Goal: Information Seeking & Learning: Learn about a topic

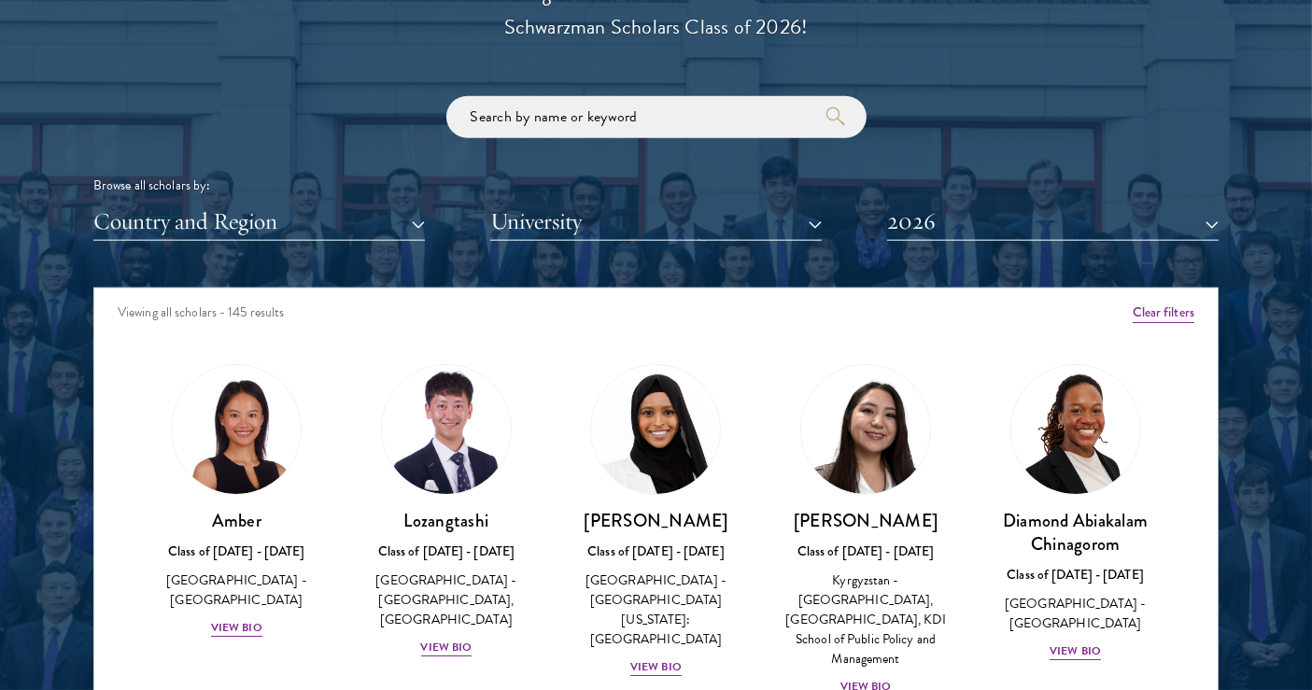
scroll to position [2075, 0]
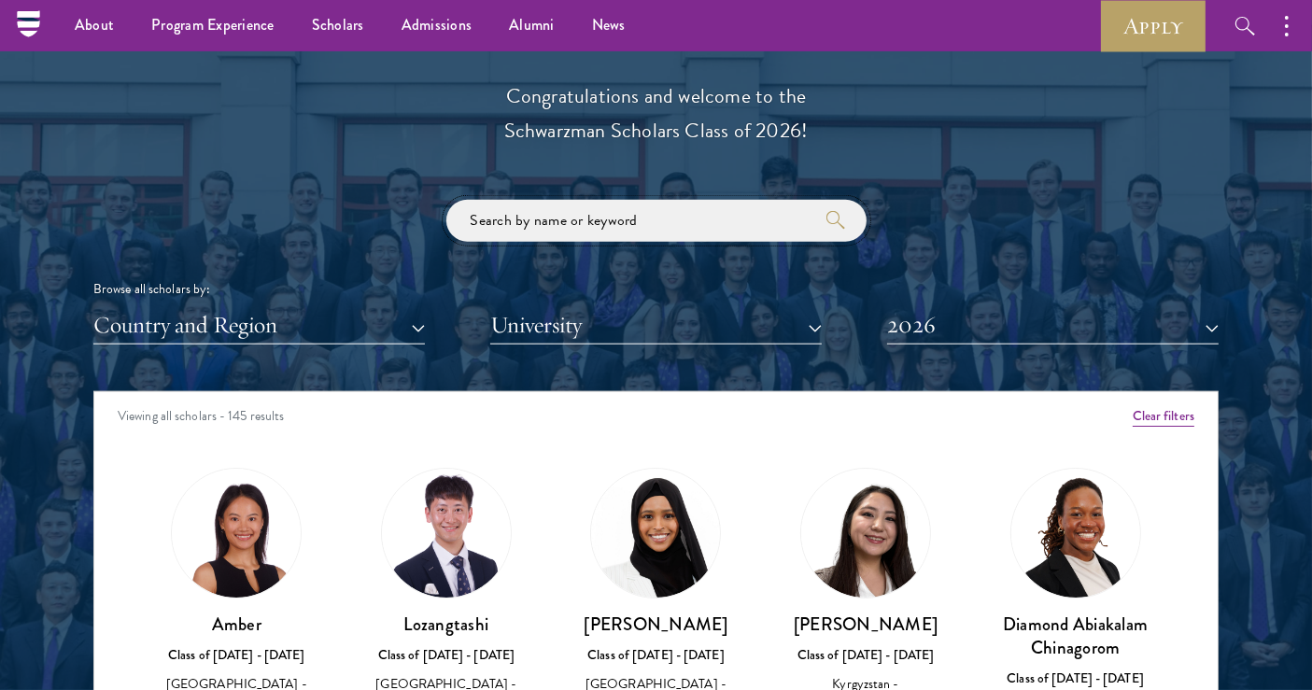
drag, startPoint x: 569, startPoint y: 225, endPoint x: 644, endPoint y: 221, distance: 75.7
click at [569, 225] on input "search" at bounding box center [656, 221] width 420 height 42
click at [830, 229] on icon "submit" at bounding box center [835, 220] width 19 height 19
click at [1035, 321] on button "2026" at bounding box center [1052, 325] width 331 height 38
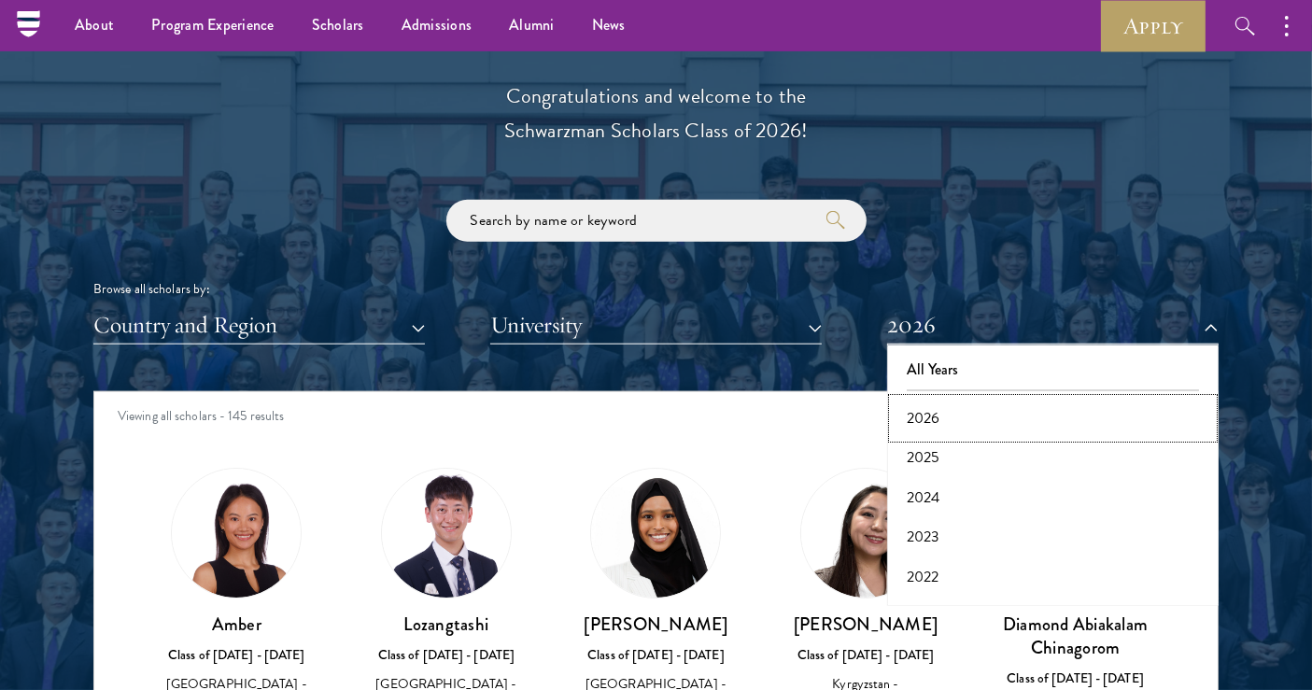
click at [981, 414] on button "2026" at bounding box center [1053, 418] width 320 height 39
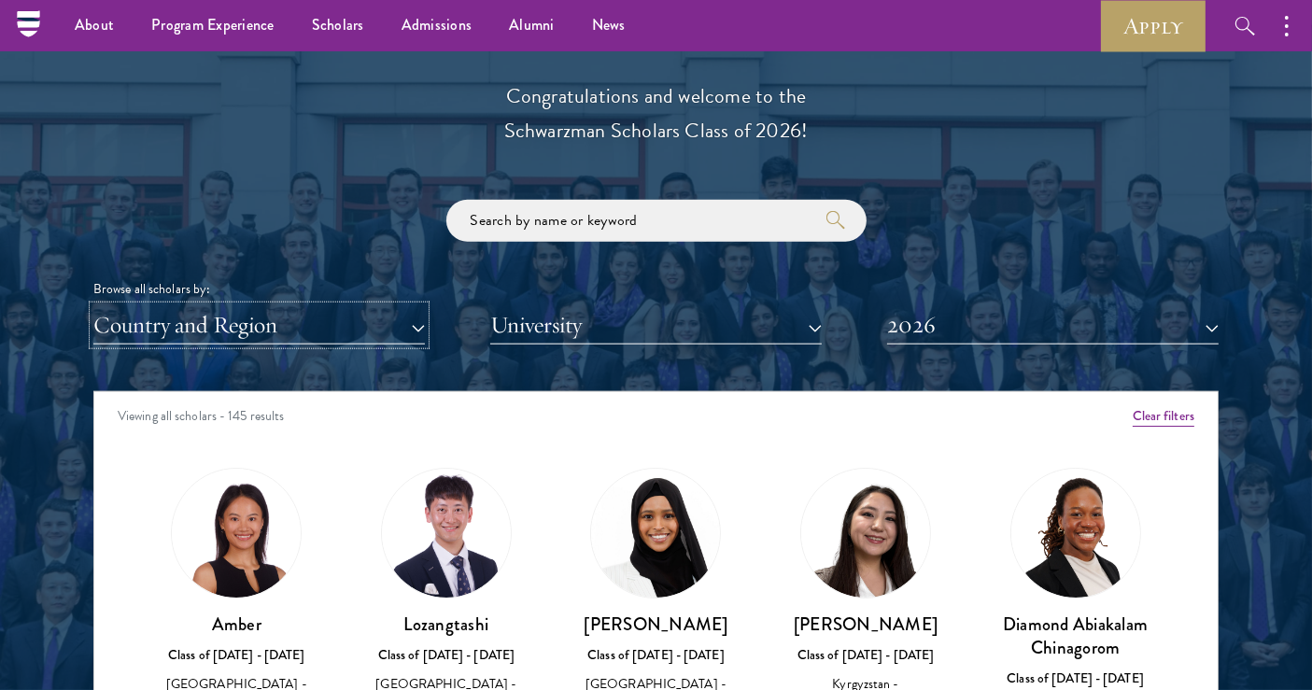
click at [378, 321] on button "Country and Region" at bounding box center [258, 325] width 331 height 38
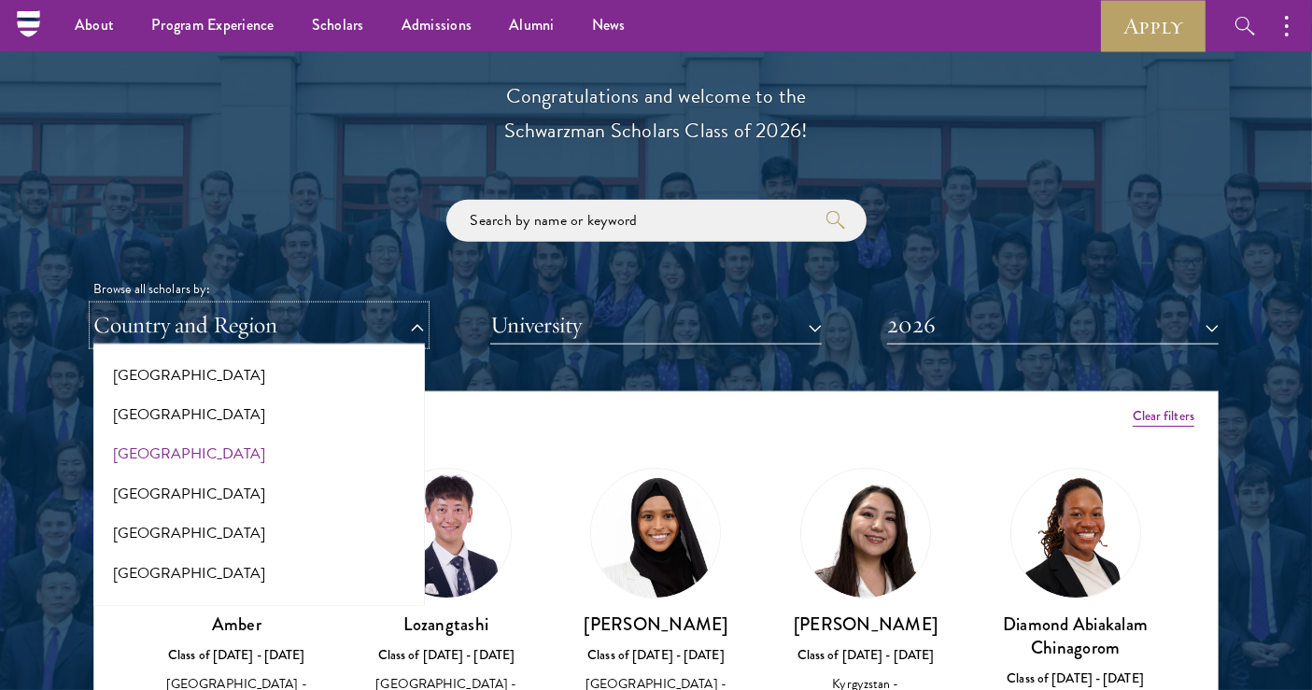
scroll to position [622, 0]
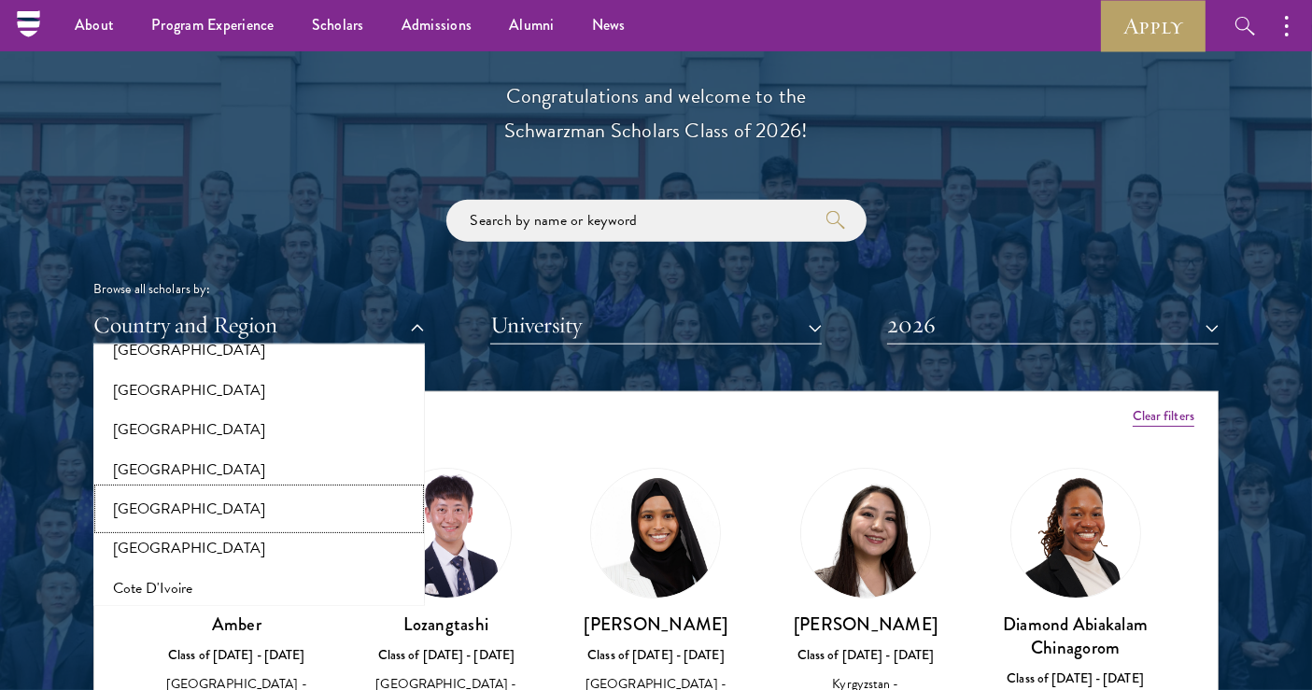
click at [135, 502] on button "[GEOGRAPHIC_DATA]" at bounding box center [259, 508] width 320 height 39
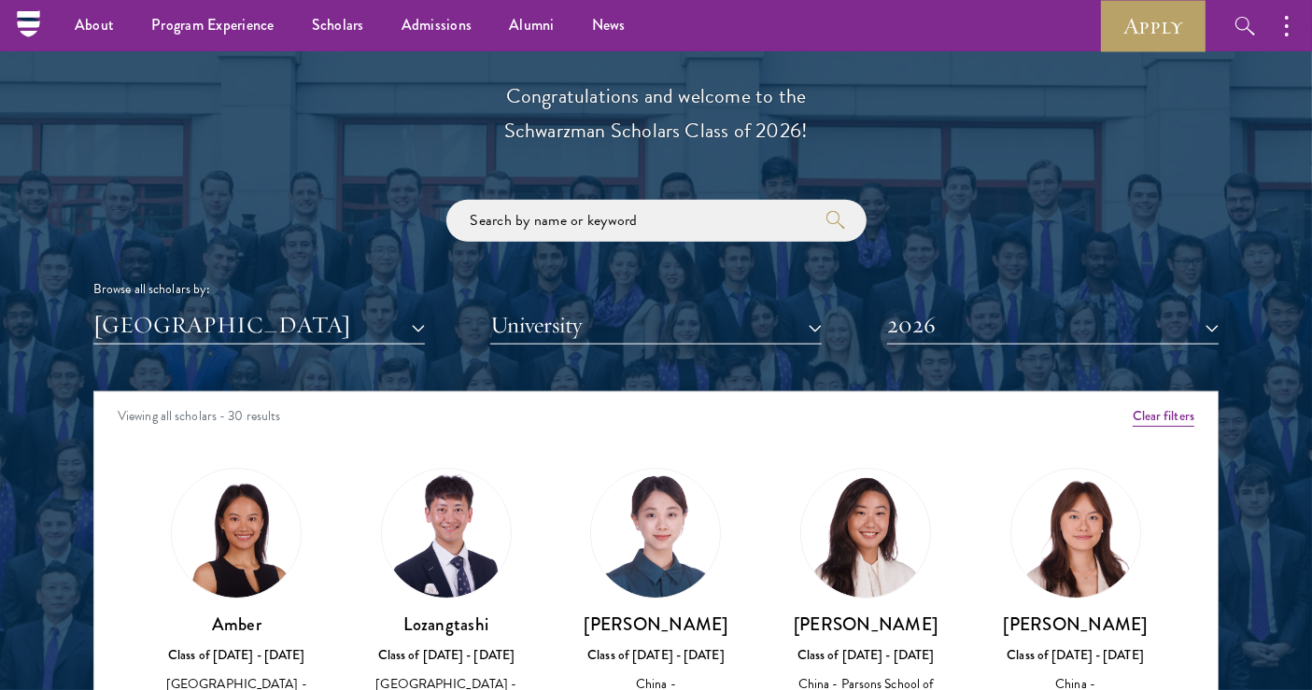
click at [57, 441] on div at bounding box center [656, 476] width 1312 height 1136
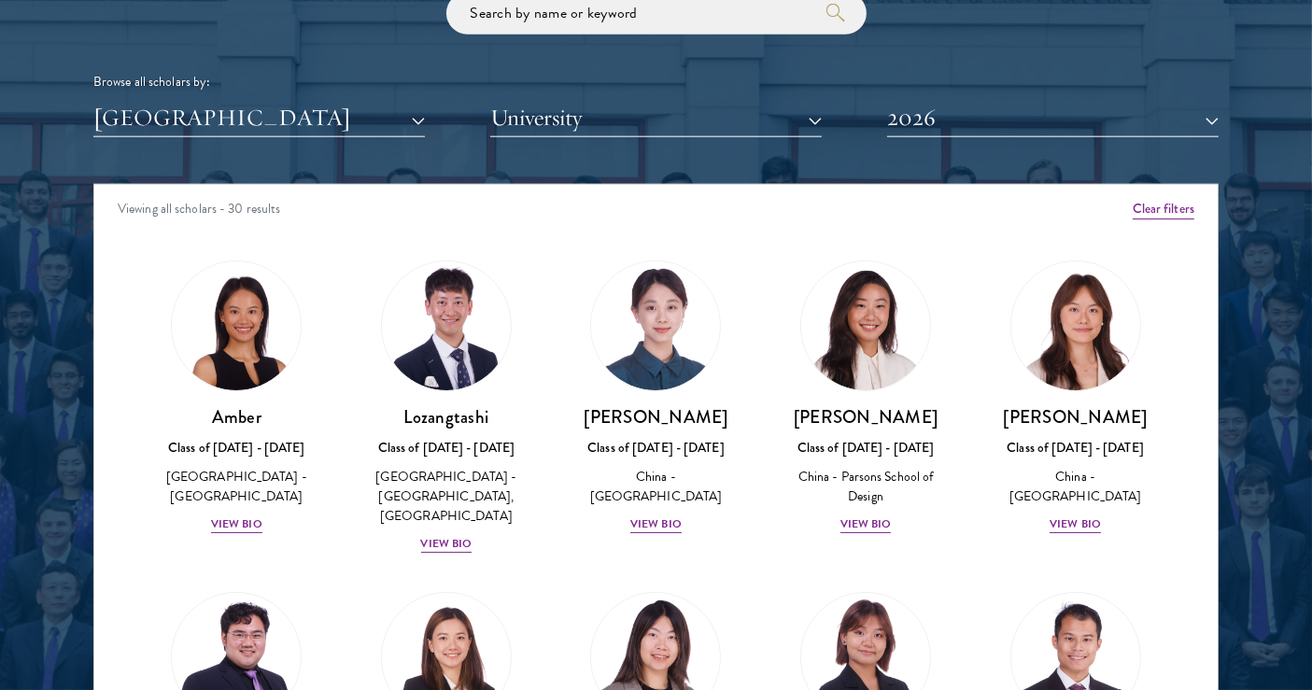
scroll to position [2386, 0]
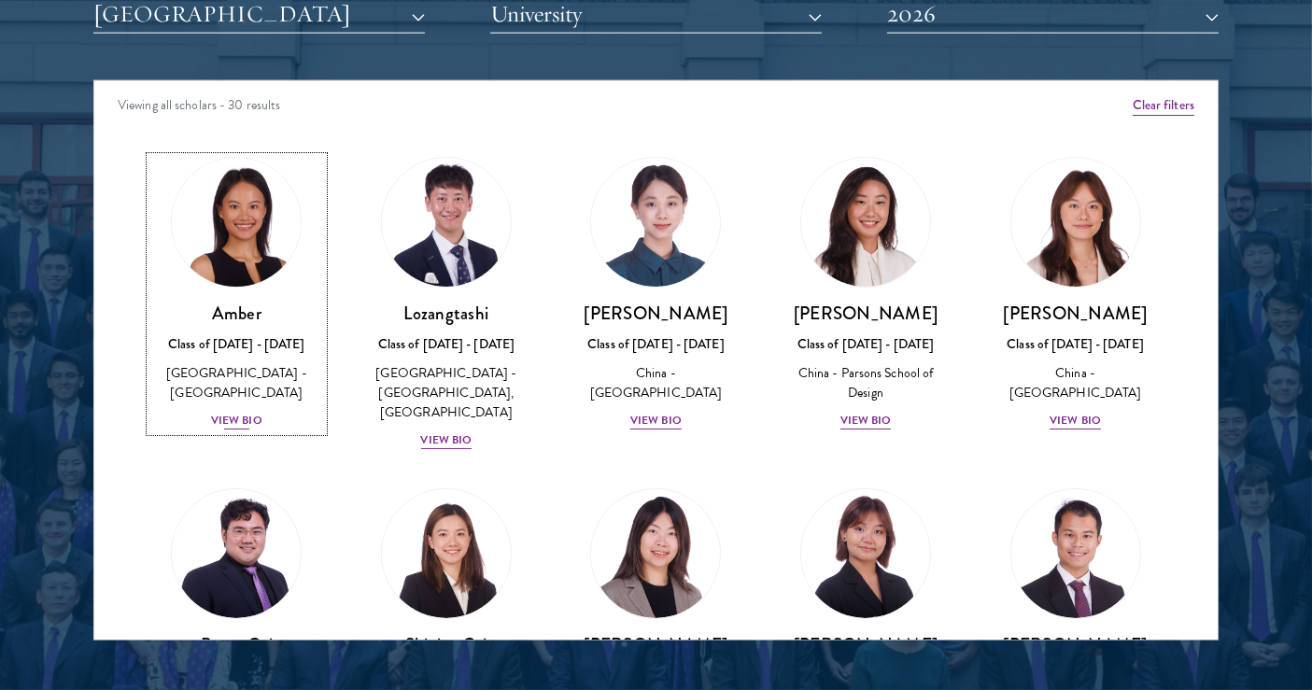
click at [229, 412] on div "View Bio" at bounding box center [236, 421] width 51 height 18
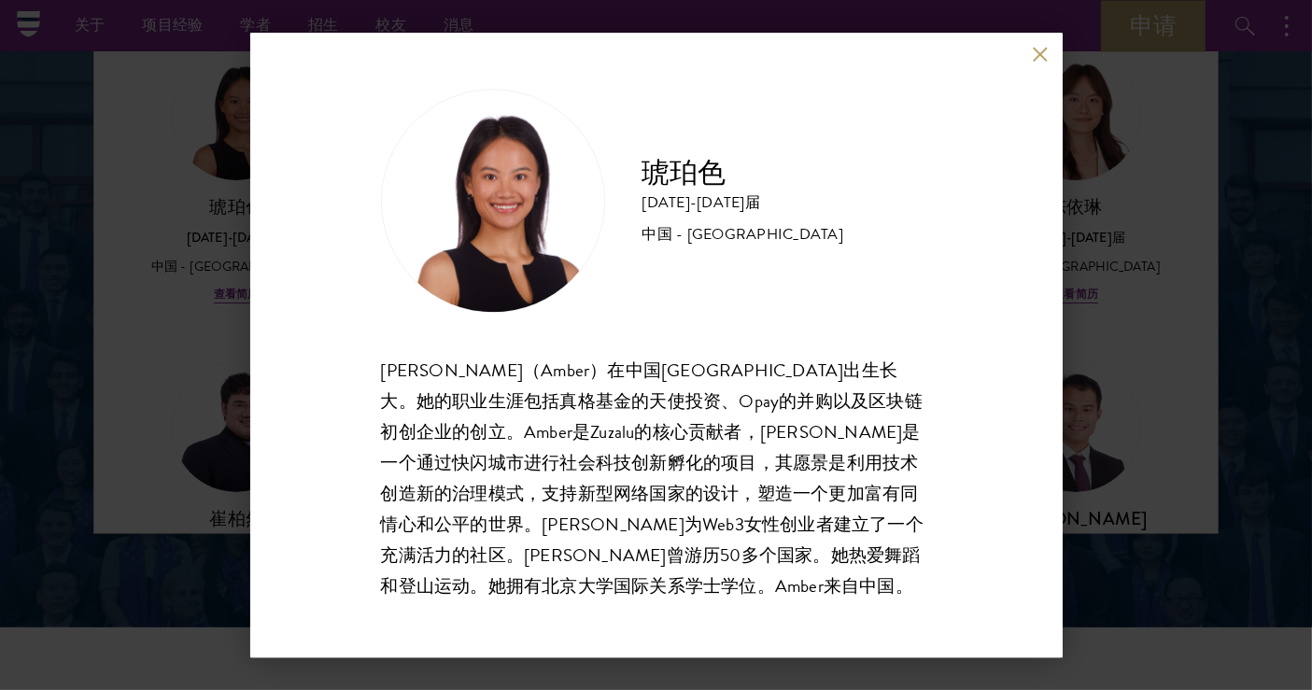
scroll to position [2314, 0]
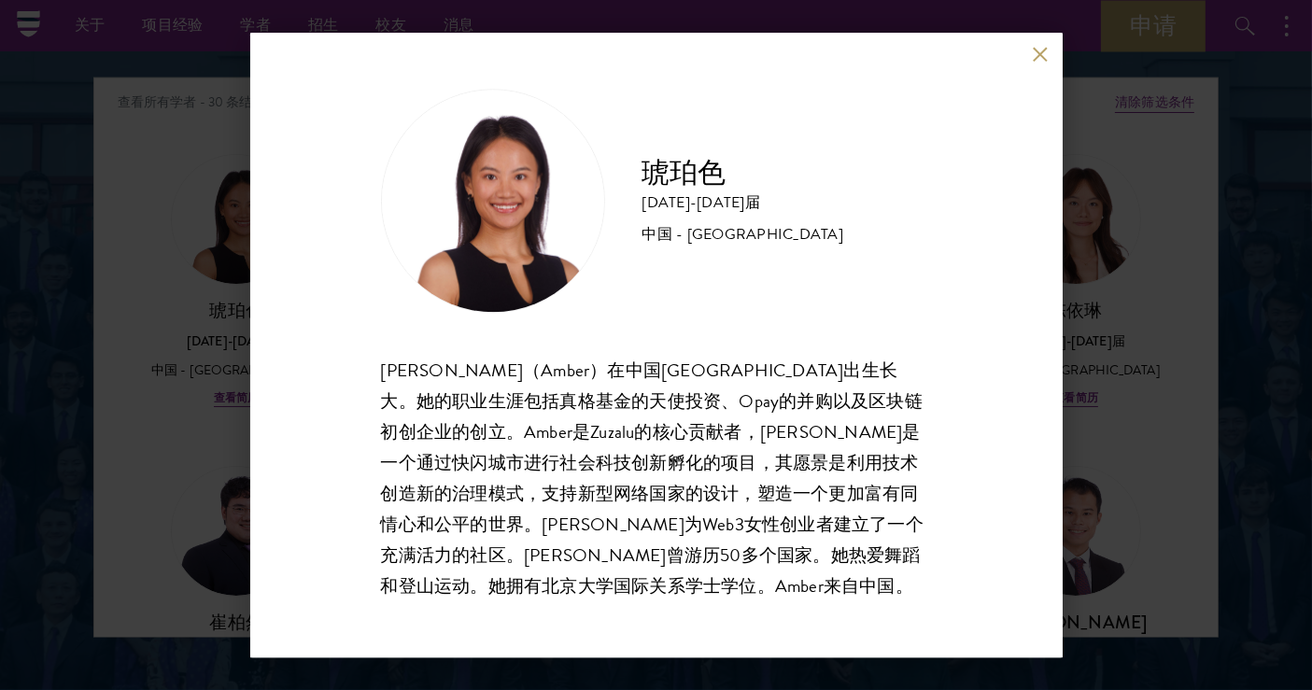
click at [117, 376] on div "琥珀色 [DATE]-[DATE]届 中国 - [GEOGRAPHIC_DATA] [PERSON_NAME]（Amber）在中国[GEOGRAPHIC_DA…" at bounding box center [656, 345] width 1312 height 690
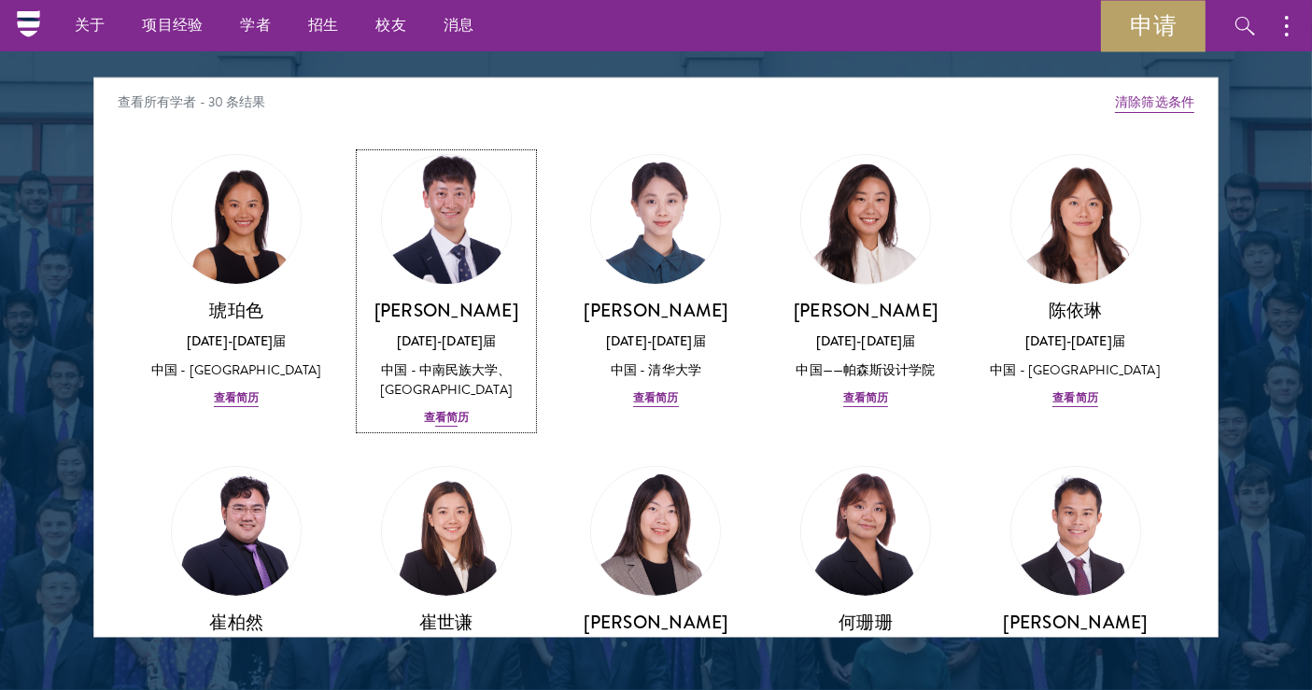
click at [437, 415] on font "查看简历" at bounding box center [446, 417] width 45 height 17
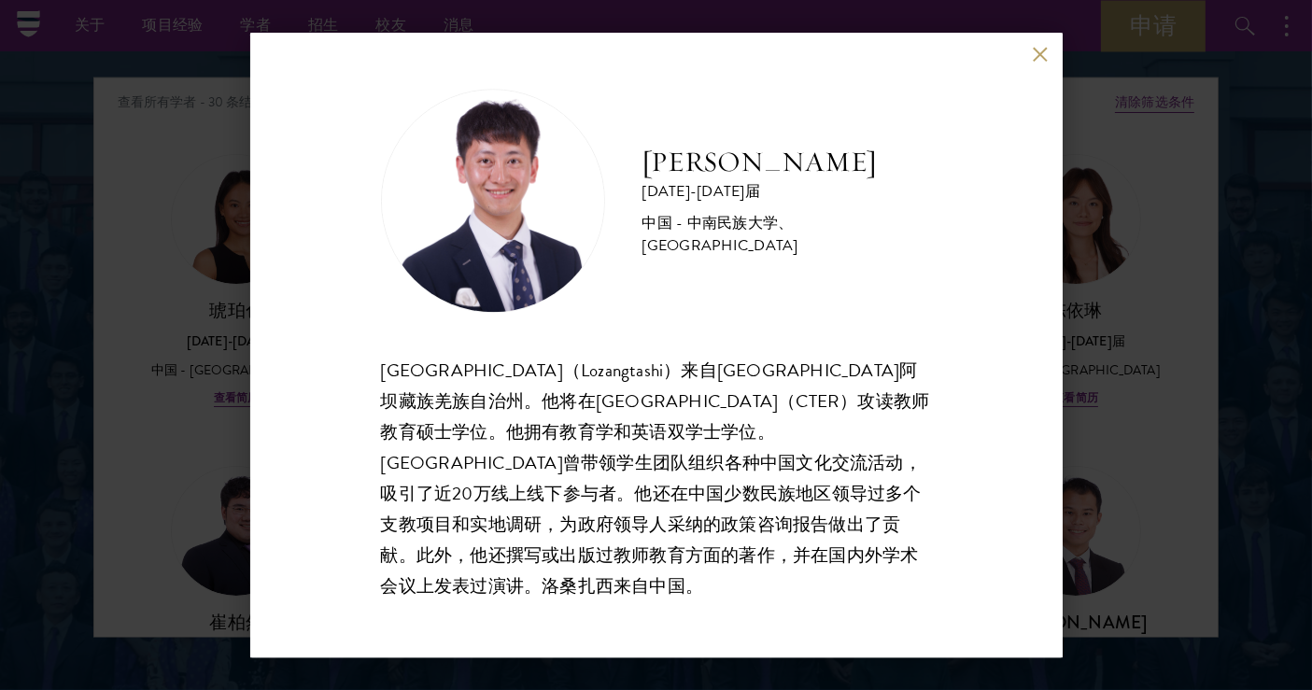
click at [1033, 63] on button at bounding box center [1041, 55] width 16 height 16
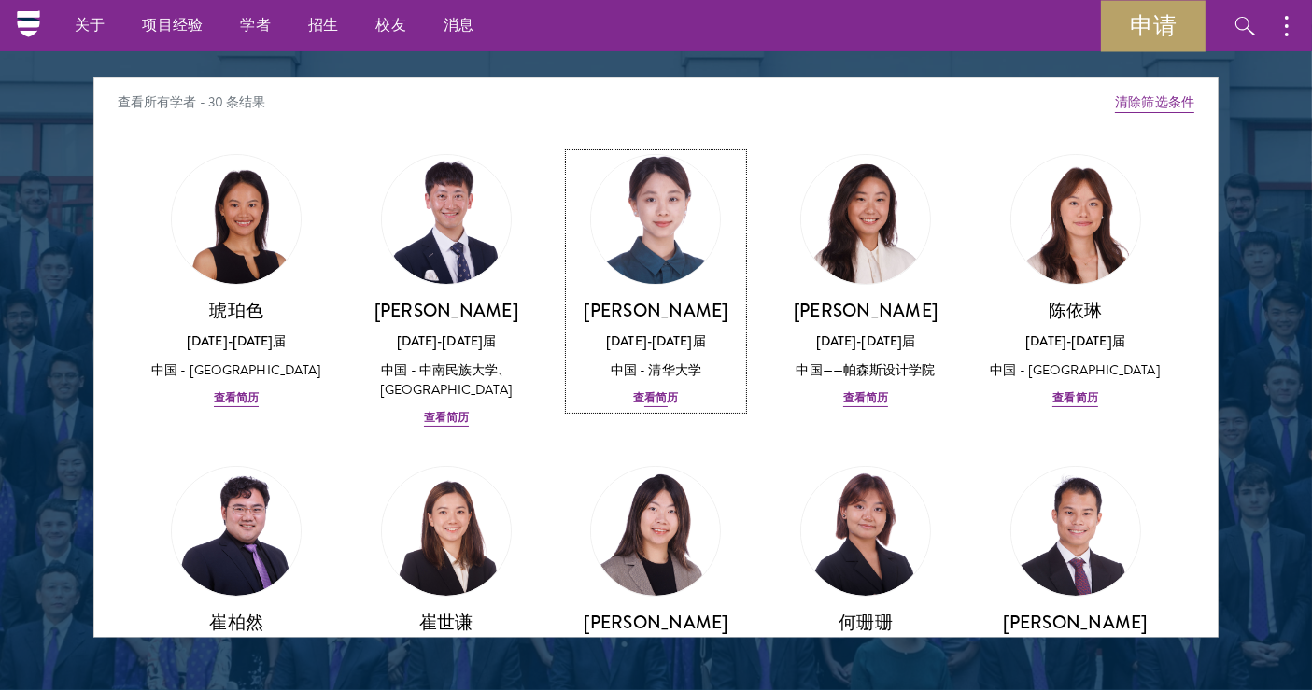
click at [655, 399] on font "查看简历" at bounding box center [655, 397] width 45 height 17
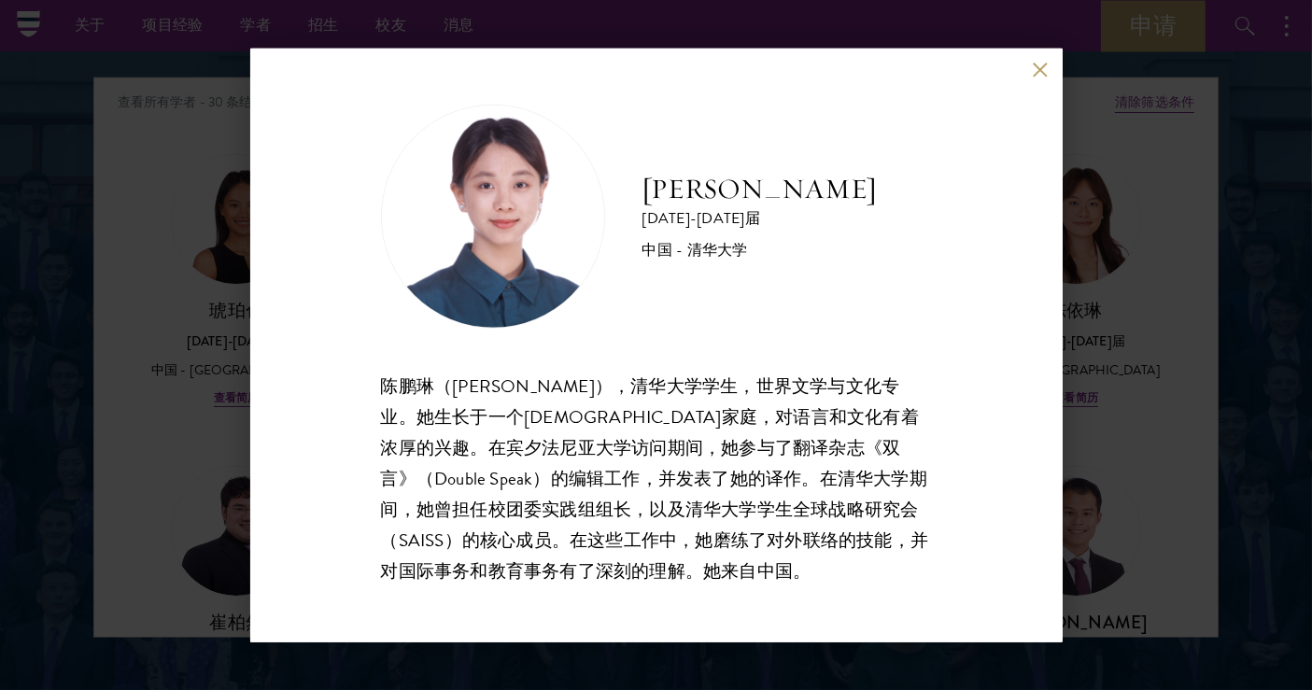
click at [1045, 57] on div "[PERSON_NAME] [DATE]-[DATE]届 中国 - 清华大学 陈鹏琳（[PERSON_NAME]），清华大学学生，世界文学与文化专业。她生长于…" at bounding box center [656, 345] width 812 height 594
click at [1043, 63] on button at bounding box center [1041, 70] width 16 height 16
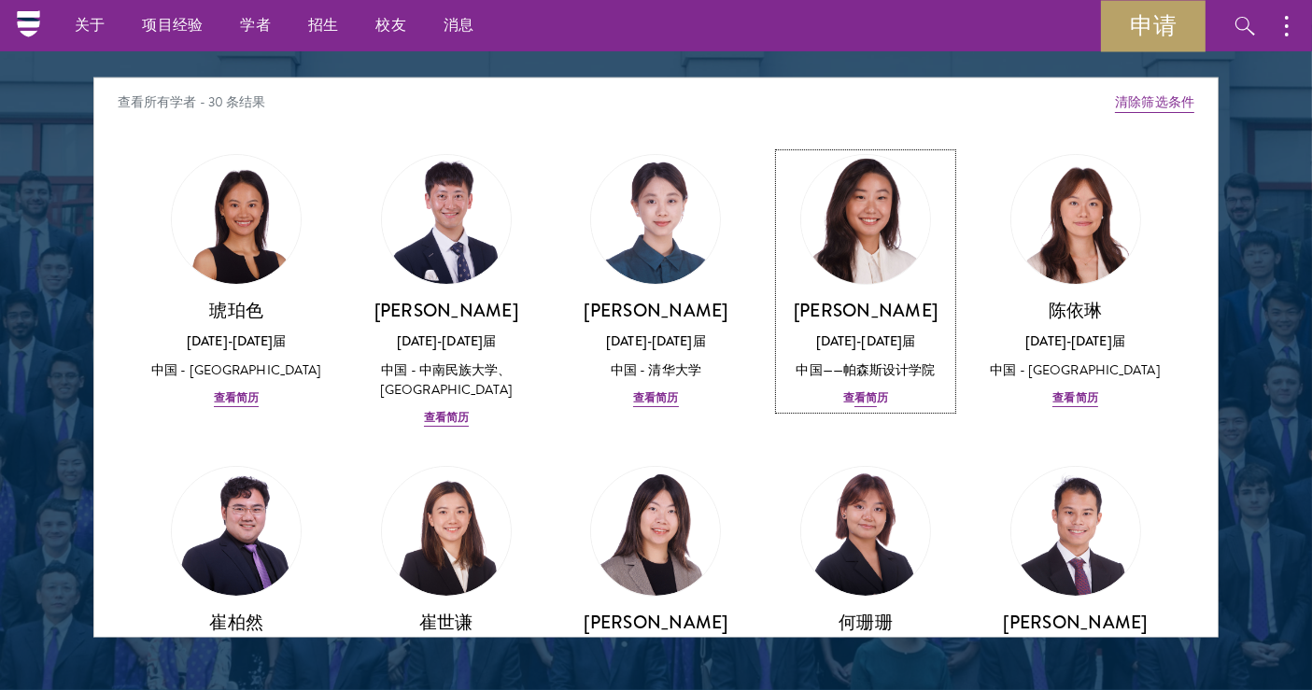
click at [860, 397] on font "查看简历" at bounding box center [865, 397] width 45 height 17
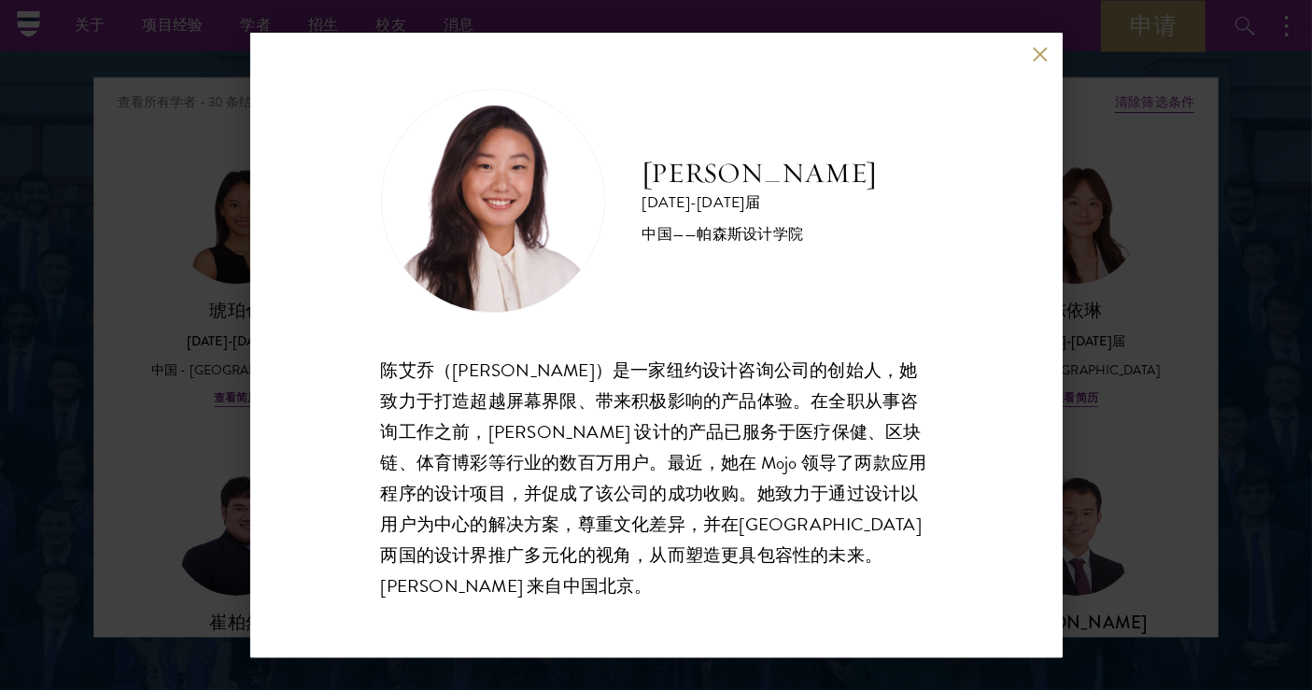
click at [1045, 63] on button at bounding box center [1041, 55] width 16 height 16
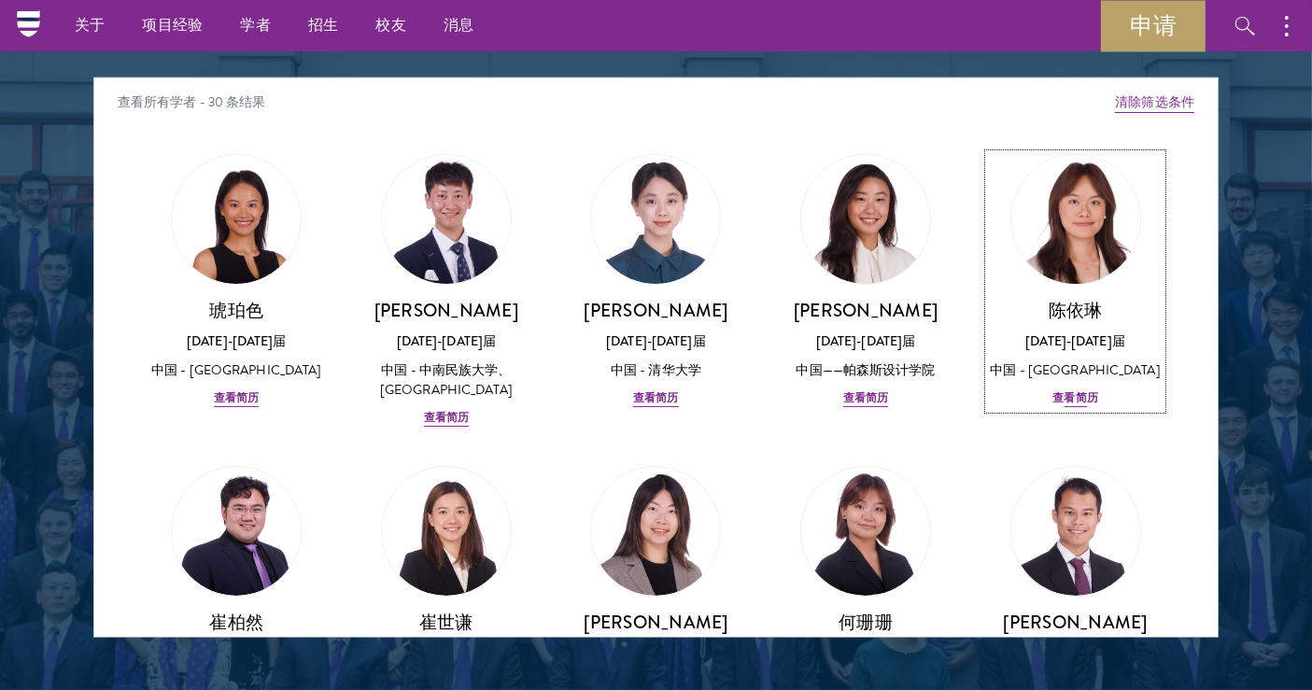
click at [1069, 398] on font "查看简历" at bounding box center [1074, 397] width 45 height 17
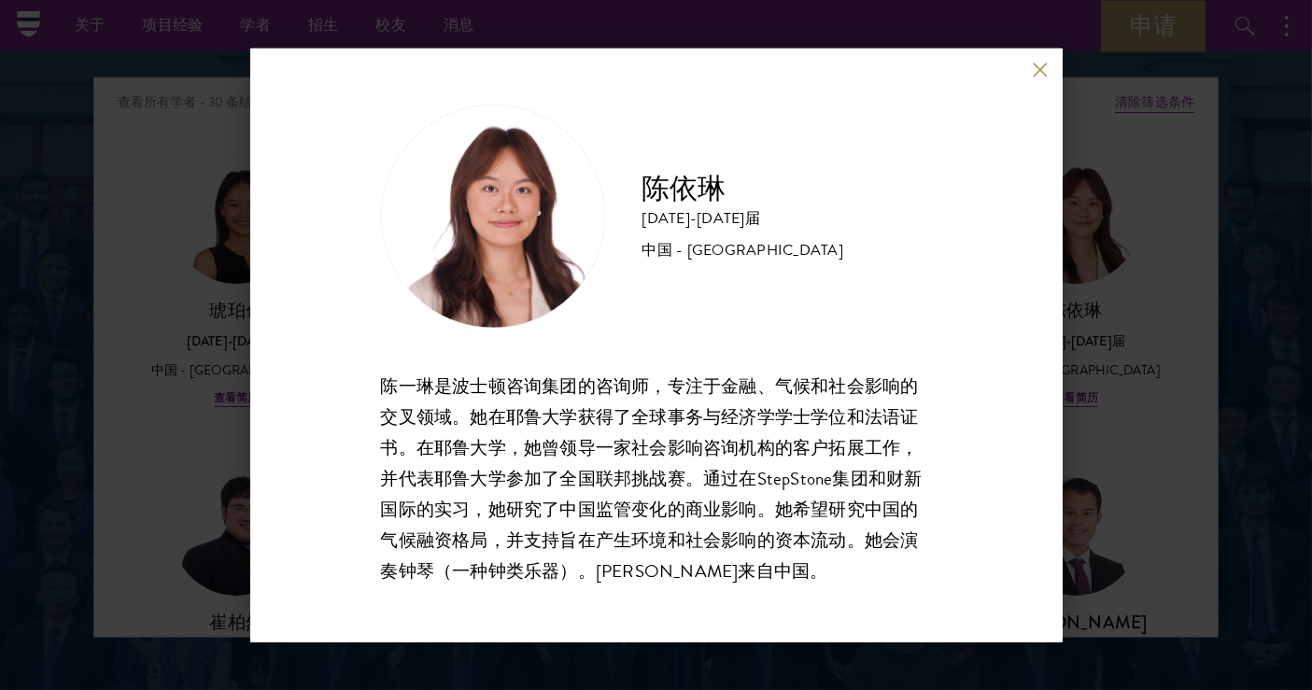
click at [1039, 72] on button at bounding box center [1041, 70] width 16 height 16
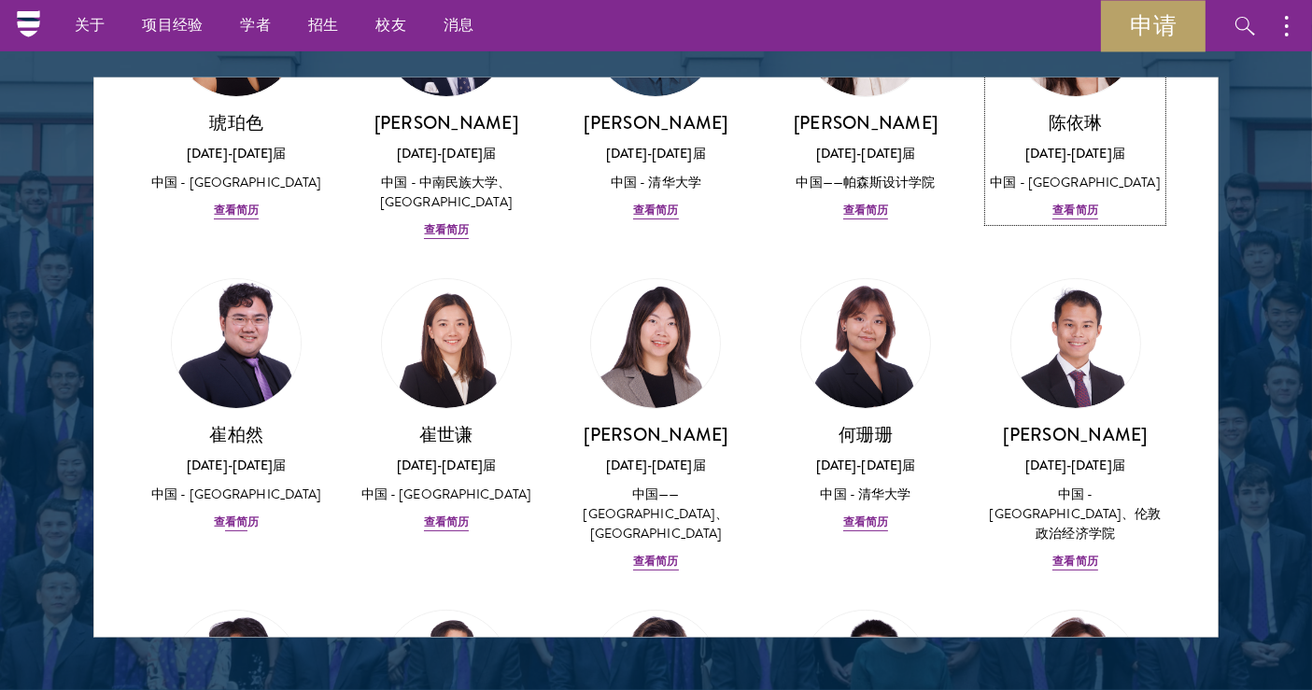
scroll to position [207, 0]
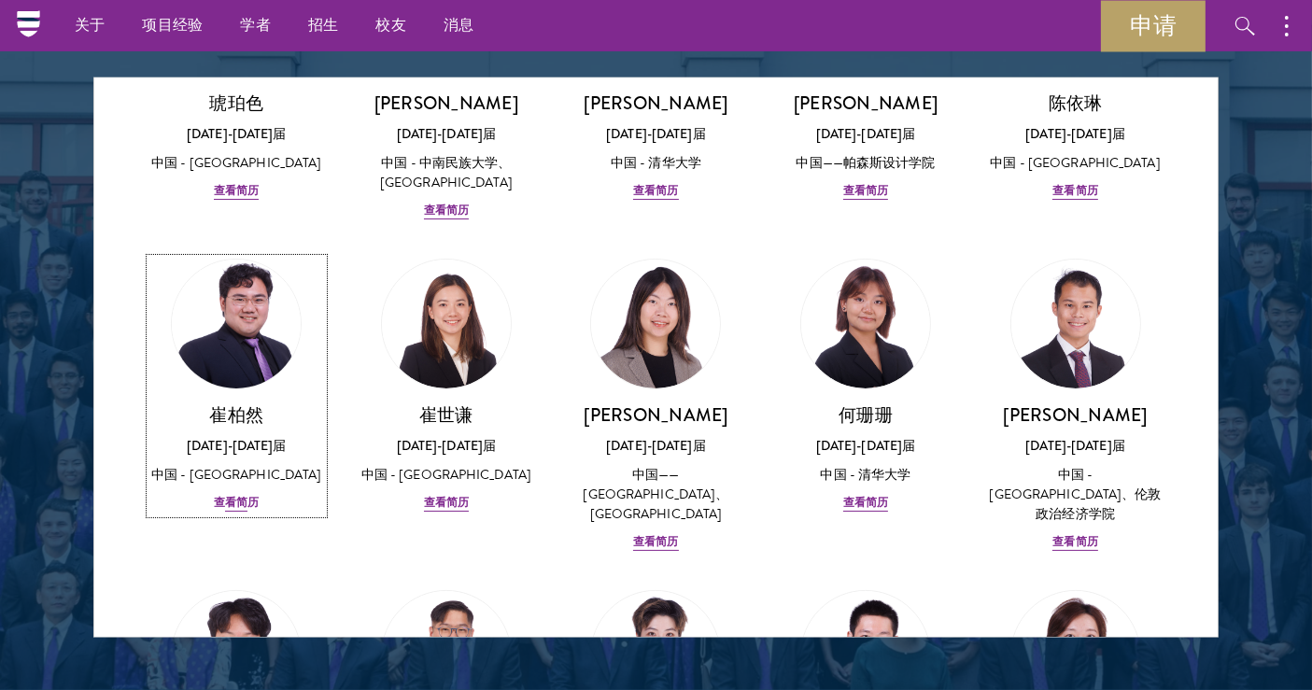
click at [233, 500] on font "查看简历" at bounding box center [236, 502] width 45 height 17
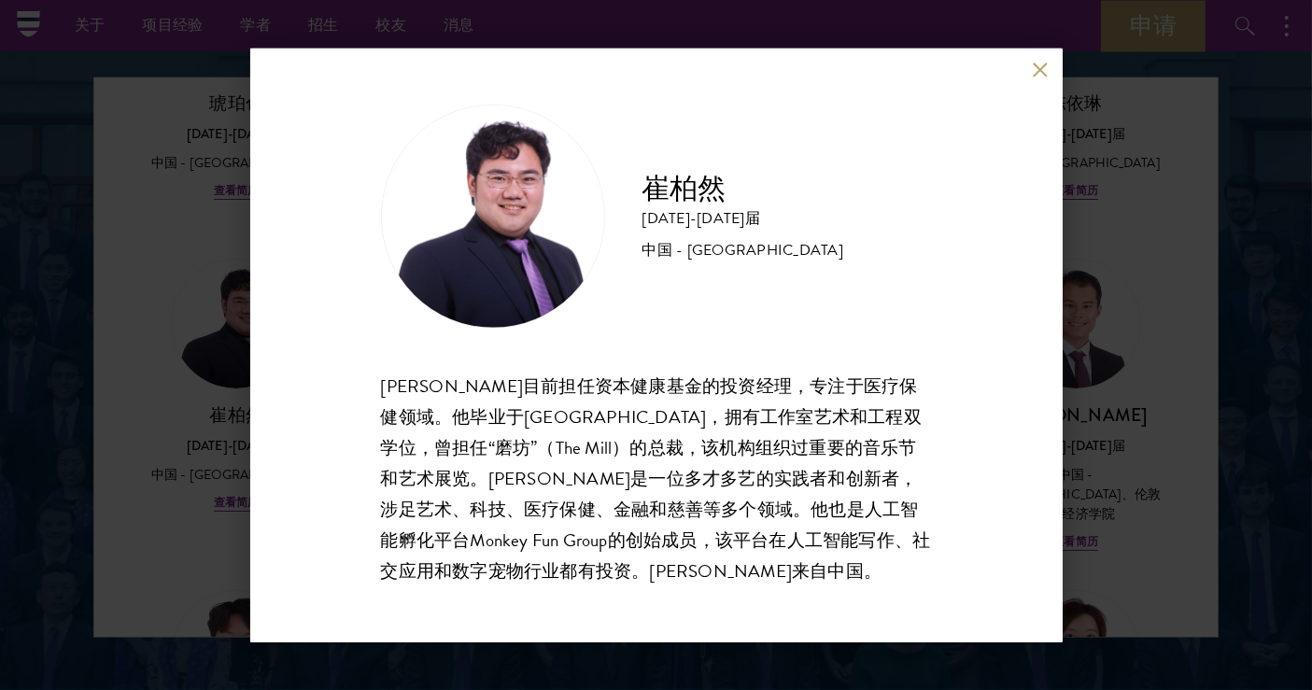
click at [1048, 61] on div "崔柏然 [DATE]-[DATE]届 中国 - [GEOGRAPHIC_DATA] [PERSON_NAME]目前担任资本健康基金的投资经理，专注于医疗保健领…" at bounding box center [656, 345] width 812 height 594
click at [1040, 76] on button at bounding box center [1041, 70] width 16 height 16
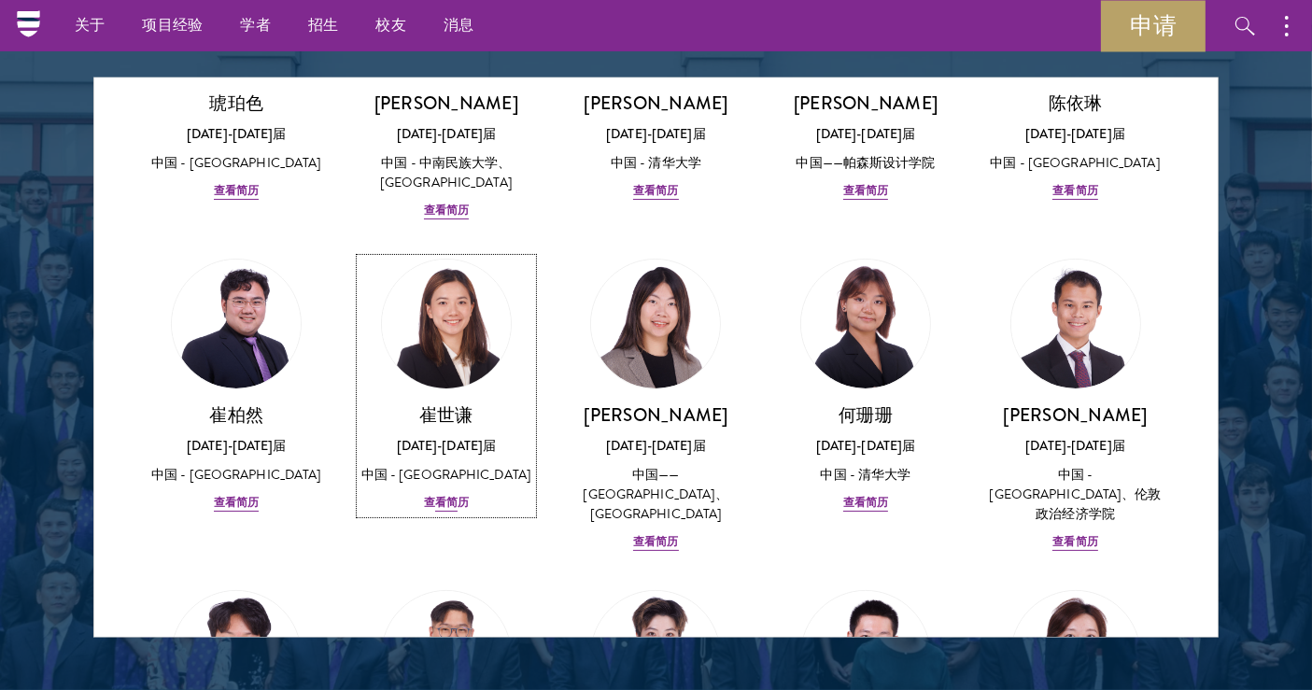
click at [443, 505] on font "查看简历" at bounding box center [446, 502] width 45 height 17
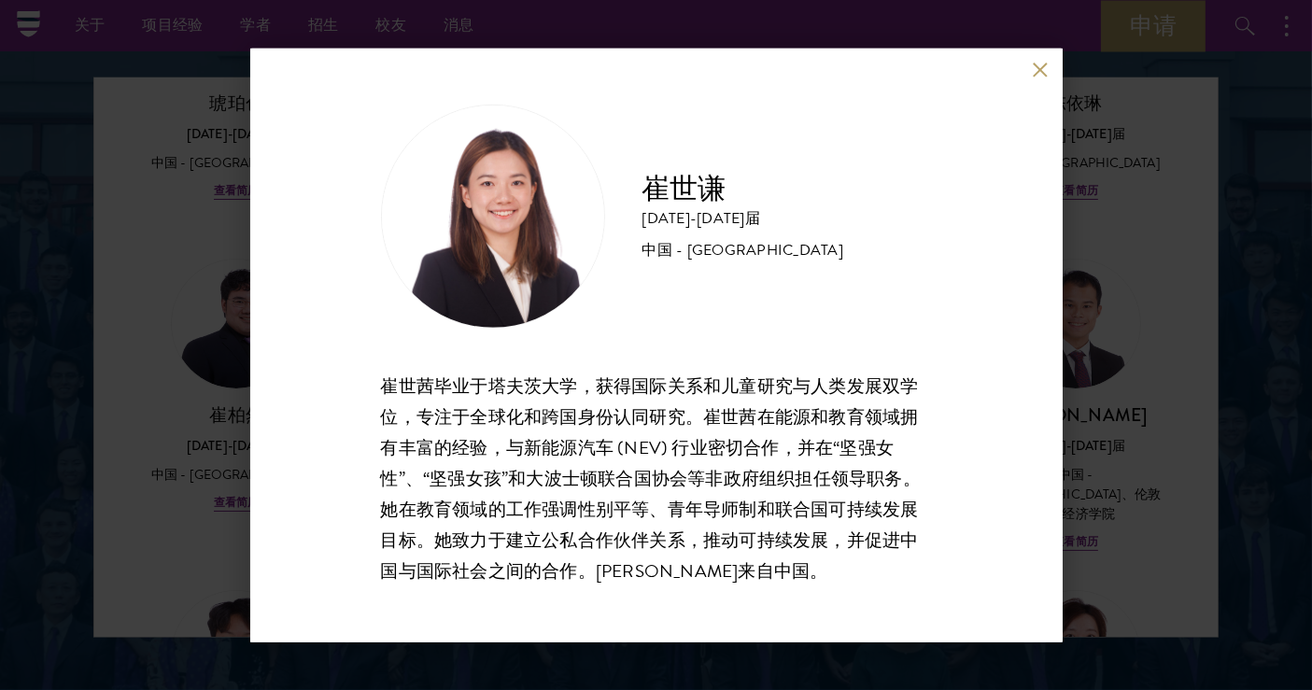
click at [1040, 68] on button at bounding box center [1041, 70] width 16 height 16
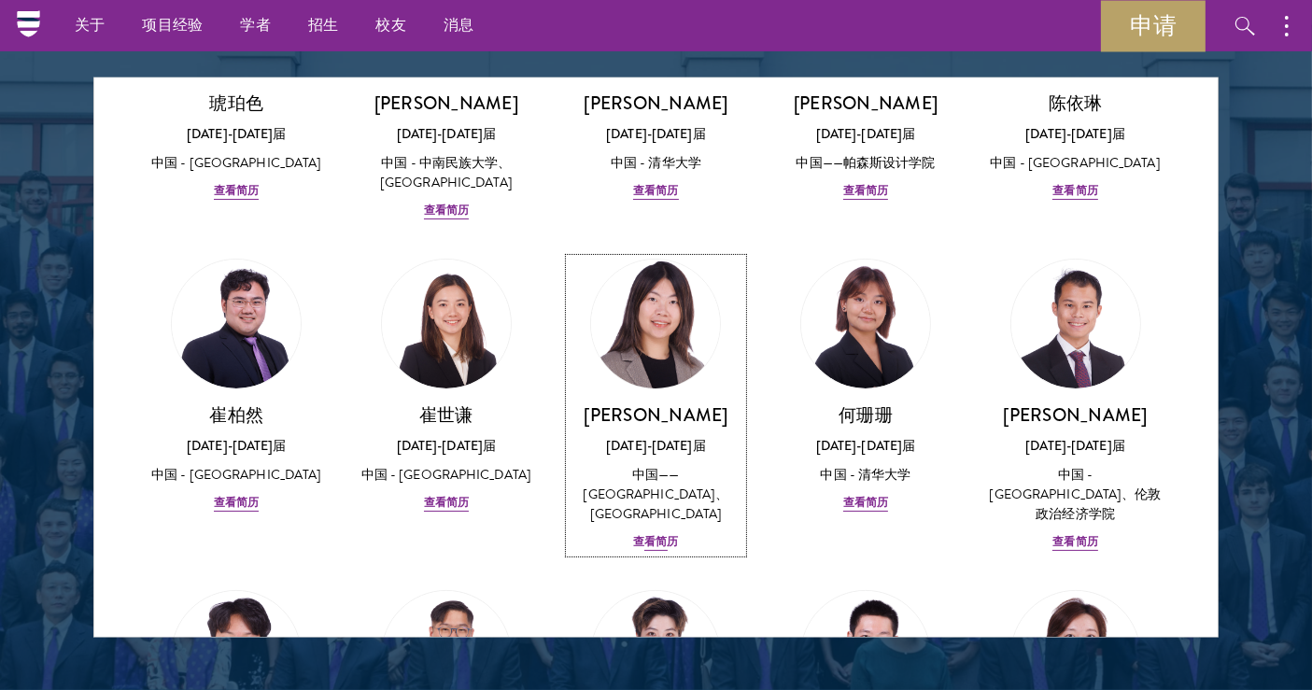
click at [643, 533] on font "查看简历" at bounding box center [655, 541] width 45 height 17
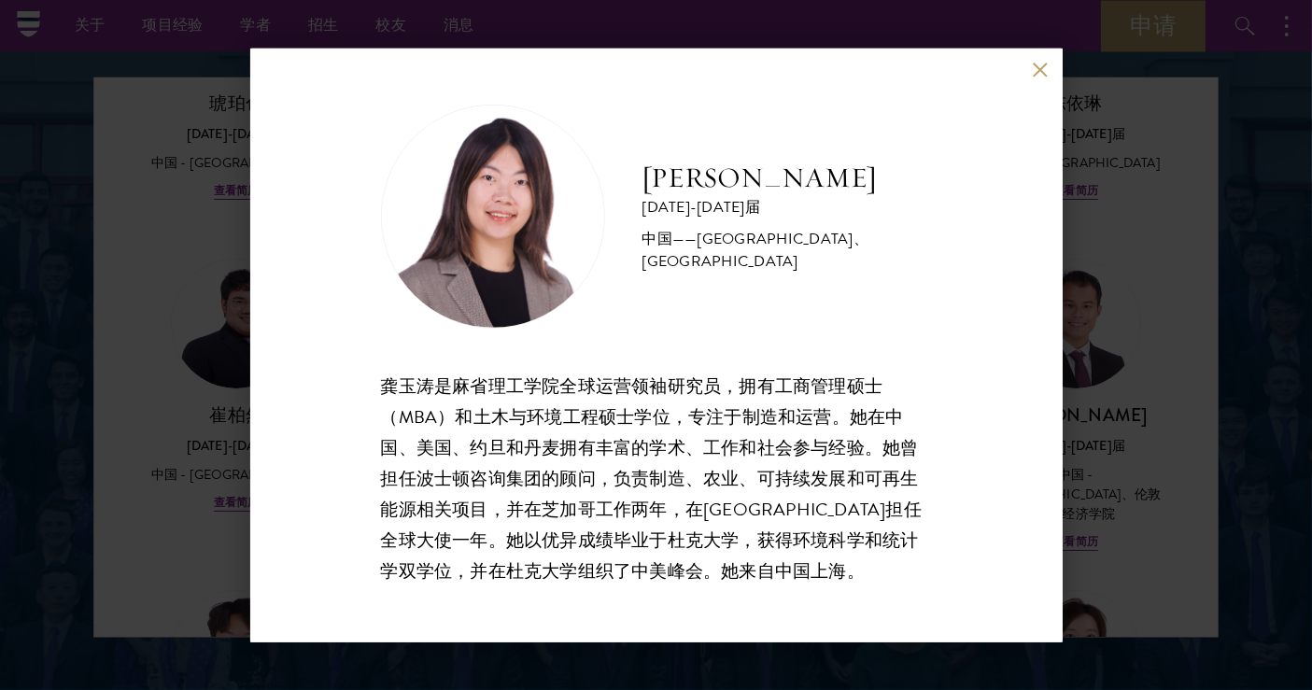
click at [1045, 63] on button at bounding box center [1041, 70] width 16 height 16
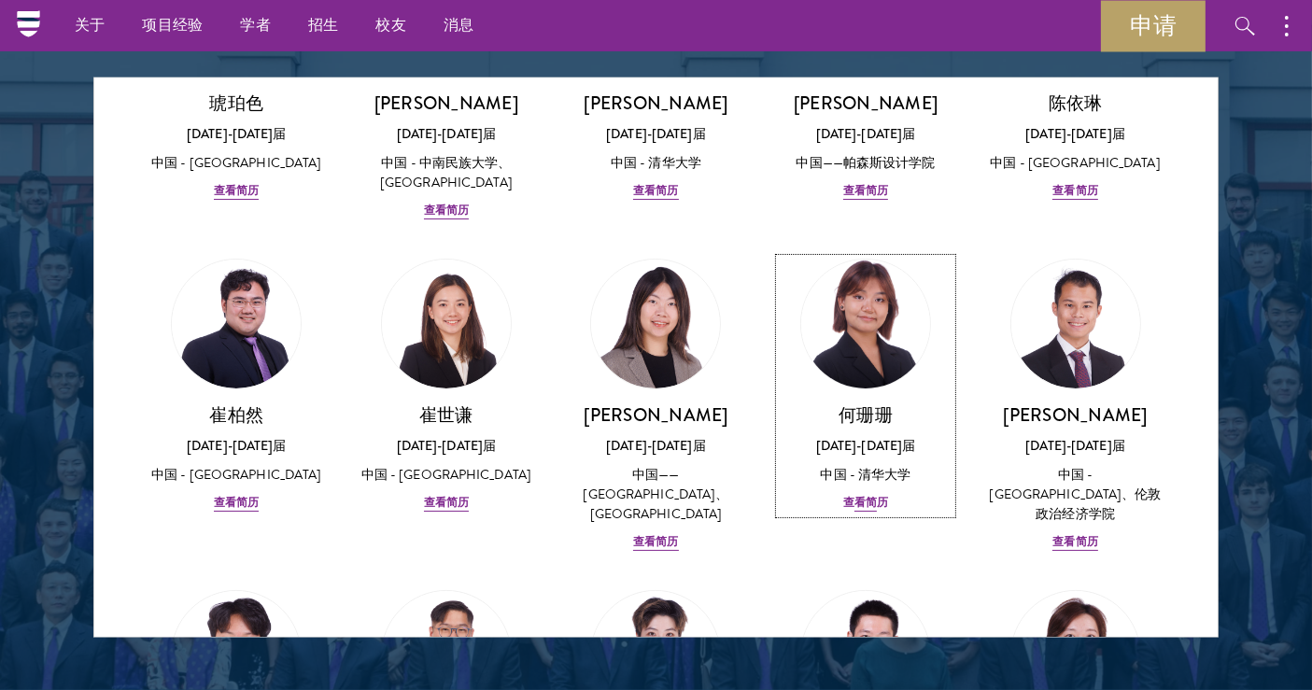
click at [847, 506] on font "查看简历" at bounding box center [865, 502] width 45 height 17
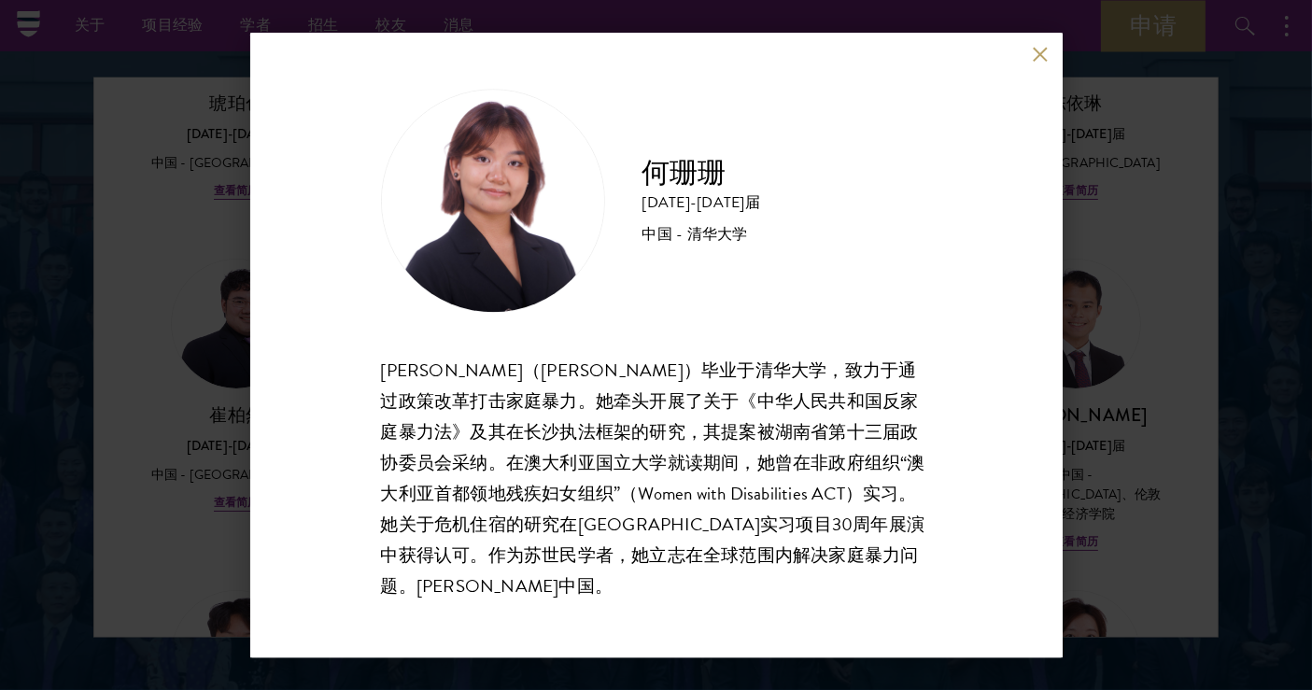
click at [1048, 71] on div "何珊珊 [DATE]-[DATE]届 中国 - 清华大学 [PERSON_NAME]（[PERSON_NAME]）毕业于[GEOGRAPHIC_DATA]，致…" at bounding box center [656, 345] width 812 height 625
click at [1040, 63] on button at bounding box center [1041, 55] width 16 height 16
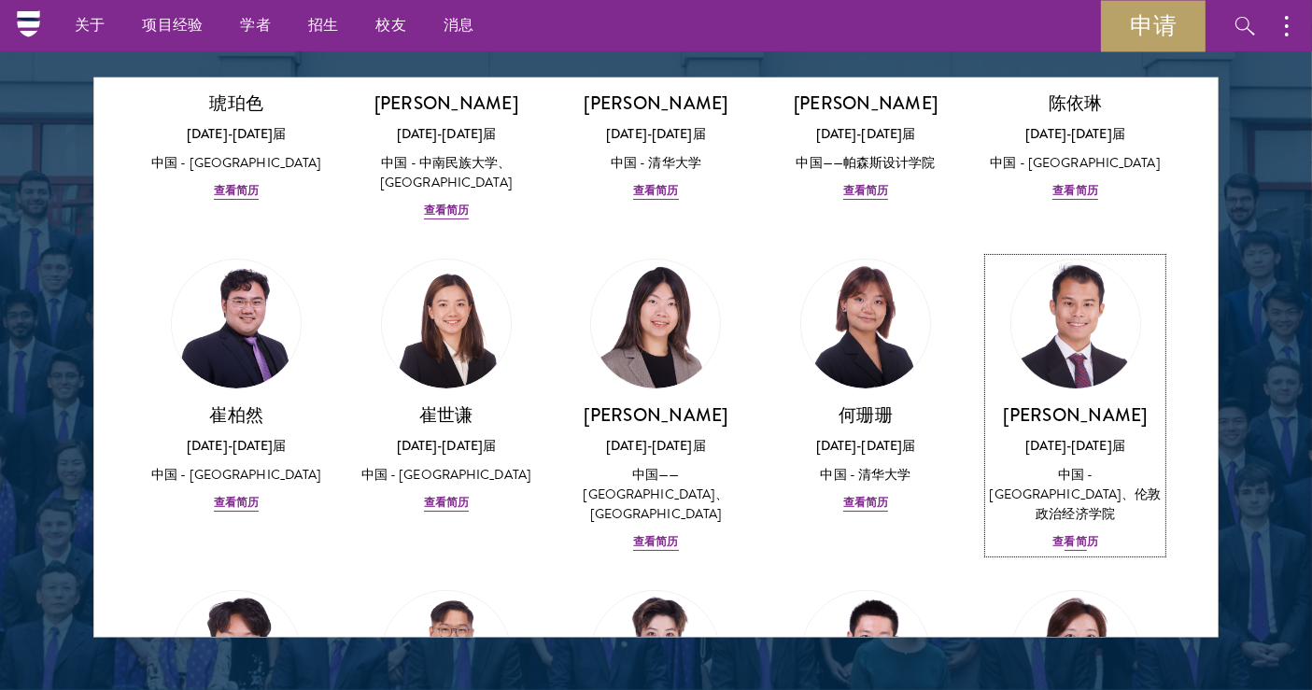
click at [1077, 533] on font "查看简历" at bounding box center [1074, 541] width 45 height 17
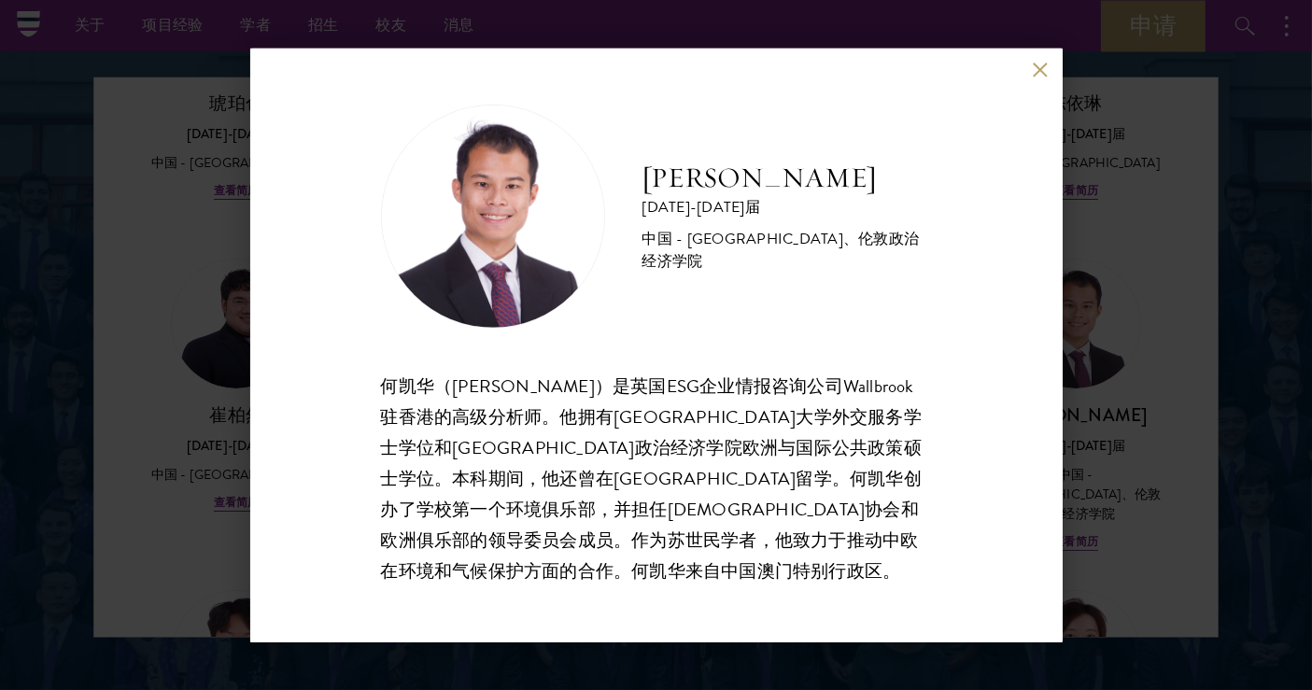
click at [1041, 68] on button at bounding box center [1041, 70] width 16 height 16
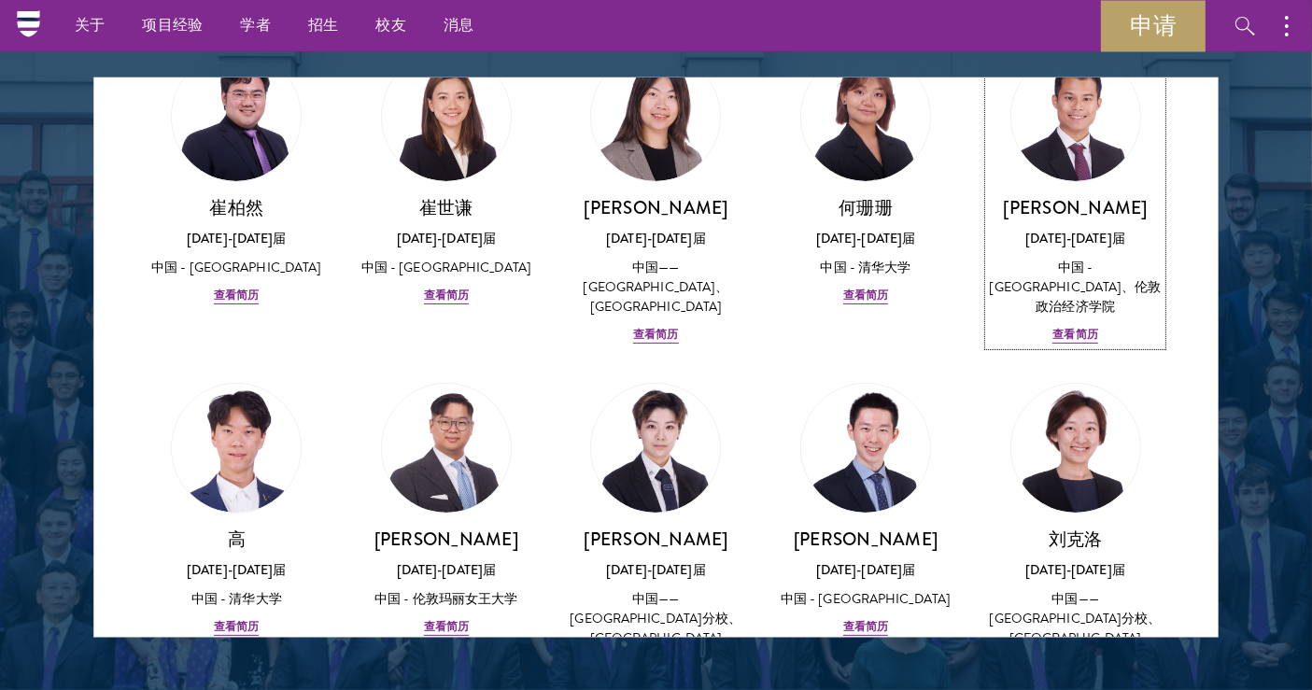
scroll to position [518, 0]
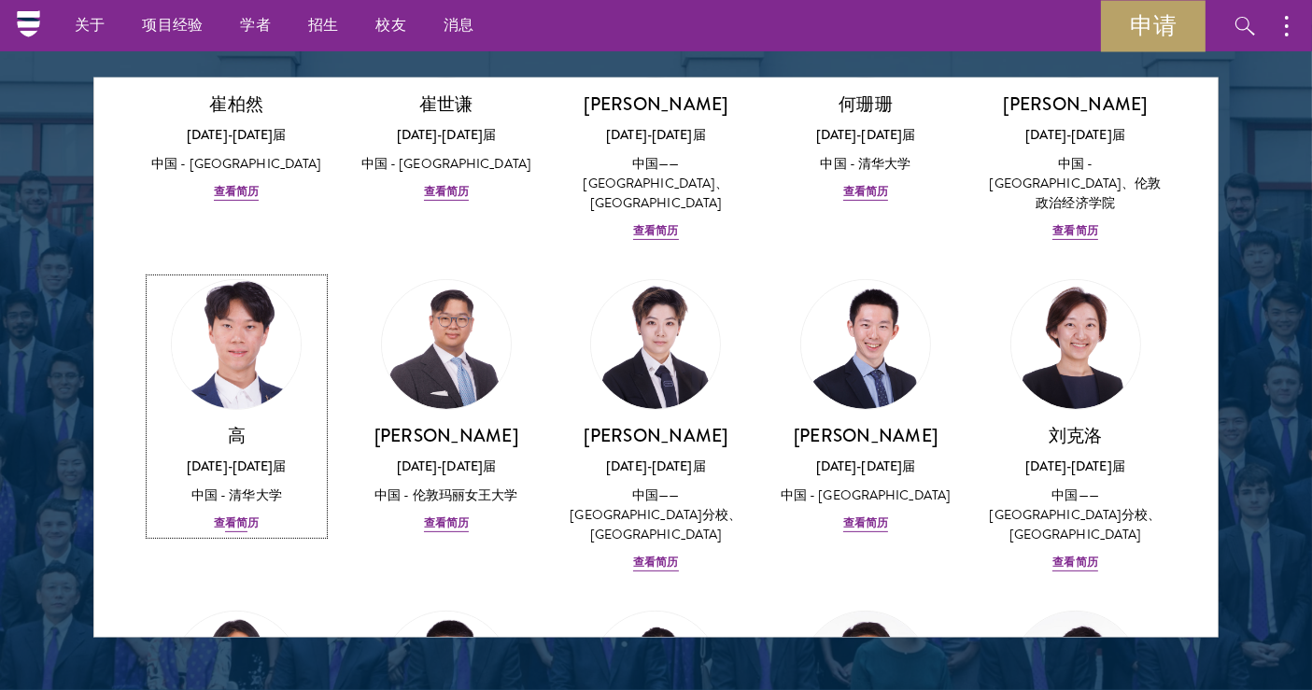
click at [242, 514] on font "查看简历" at bounding box center [236, 522] width 45 height 17
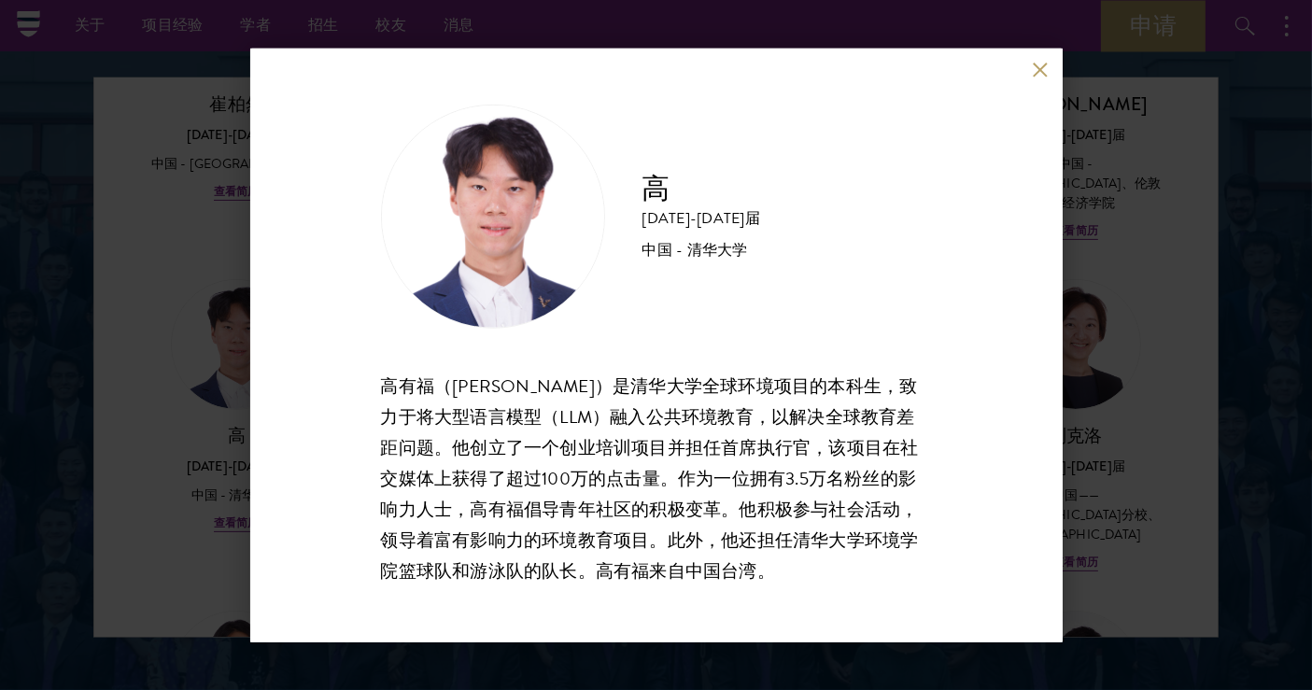
click at [1046, 69] on button at bounding box center [1041, 70] width 16 height 16
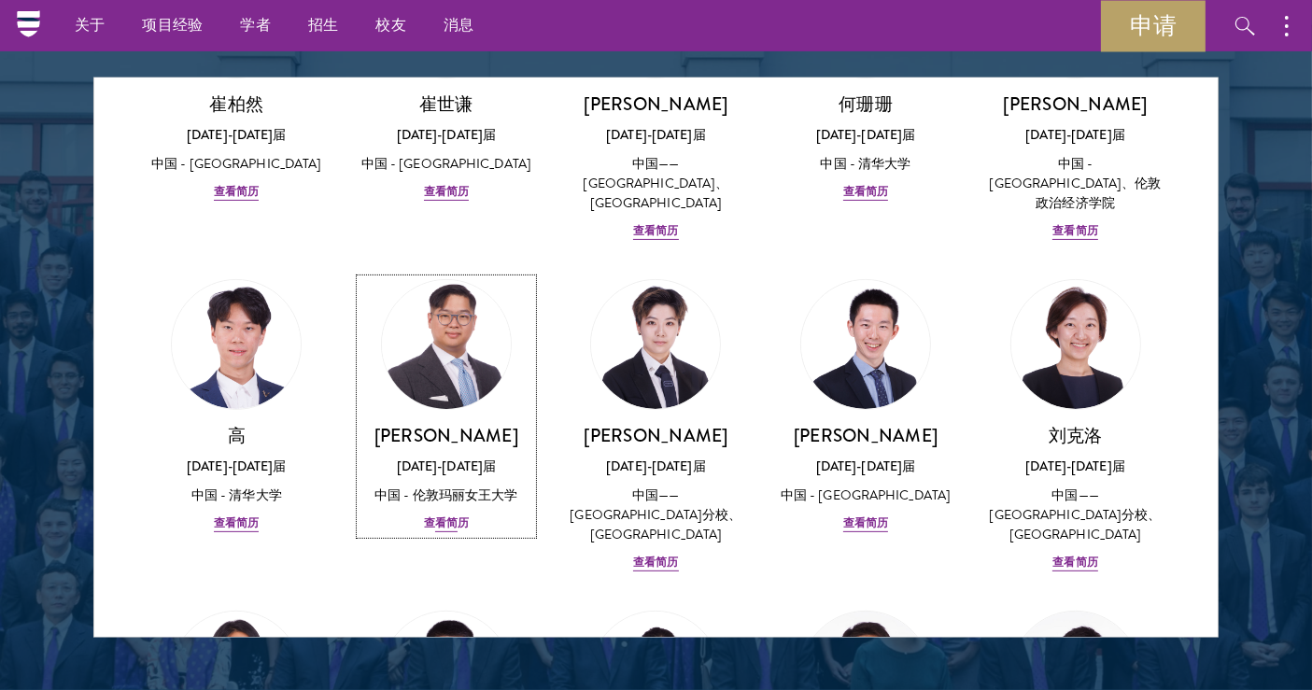
click at [448, 514] on font "查看简历" at bounding box center [446, 522] width 45 height 17
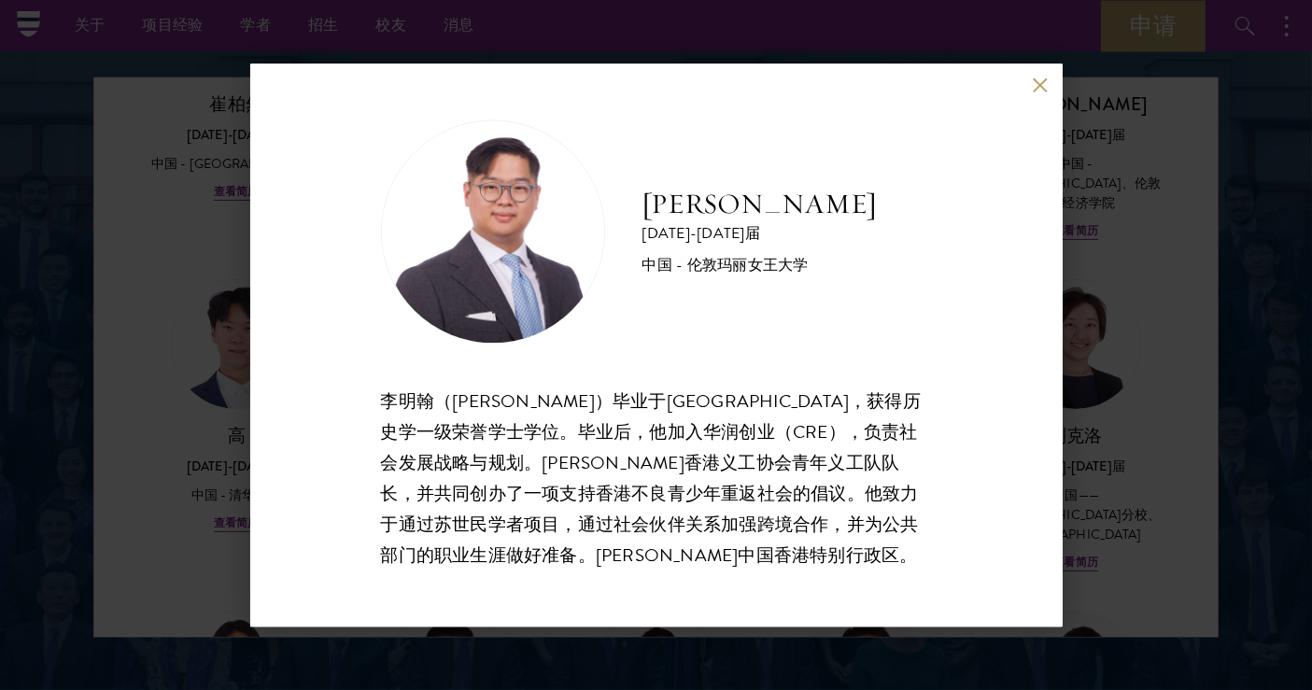
click at [1036, 90] on button at bounding box center [1041, 85] width 16 height 16
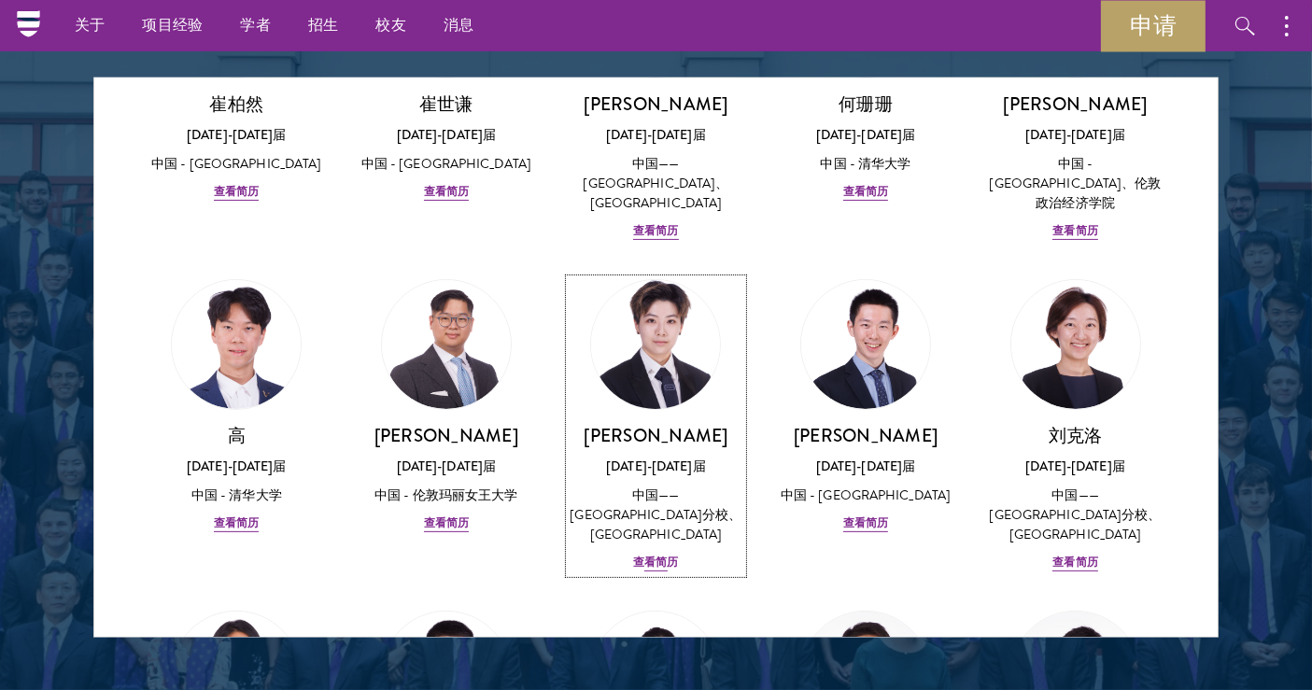
click at [657, 554] on font "查看简历" at bounding box center [655, 562] width 45 height 17
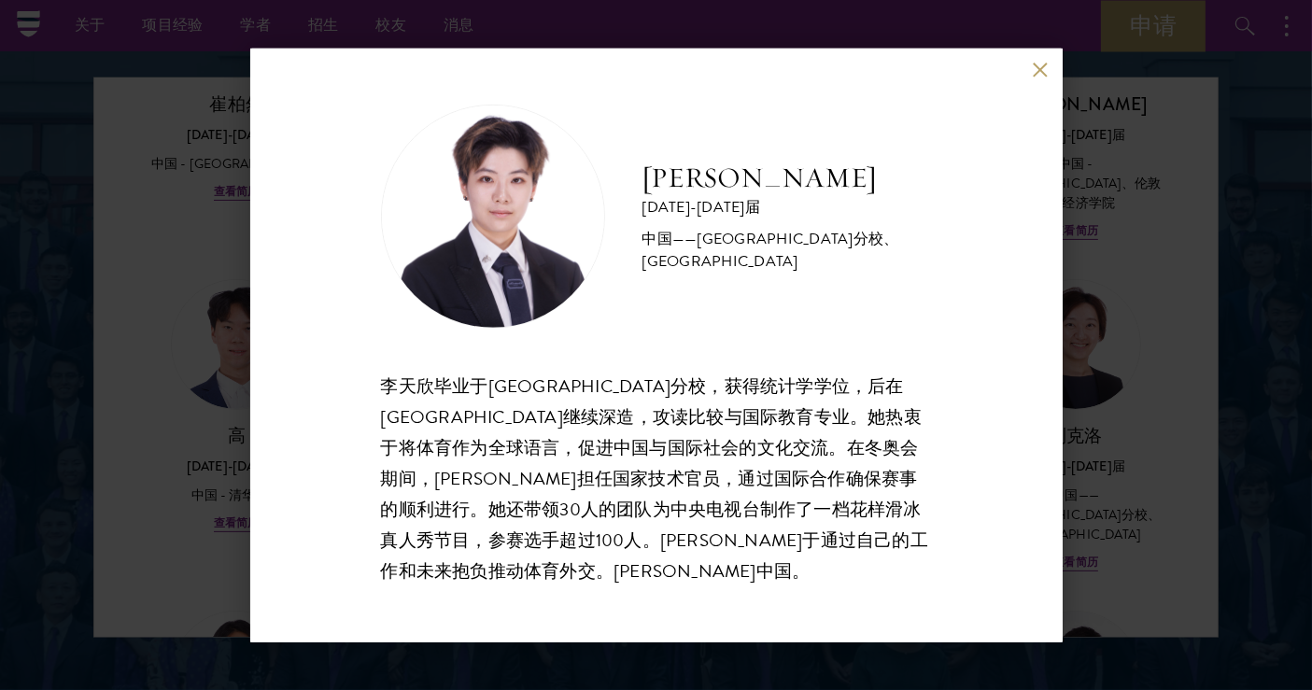
click at [1047, 66] on button at bounding box center [1041, 70] width 16 height 16
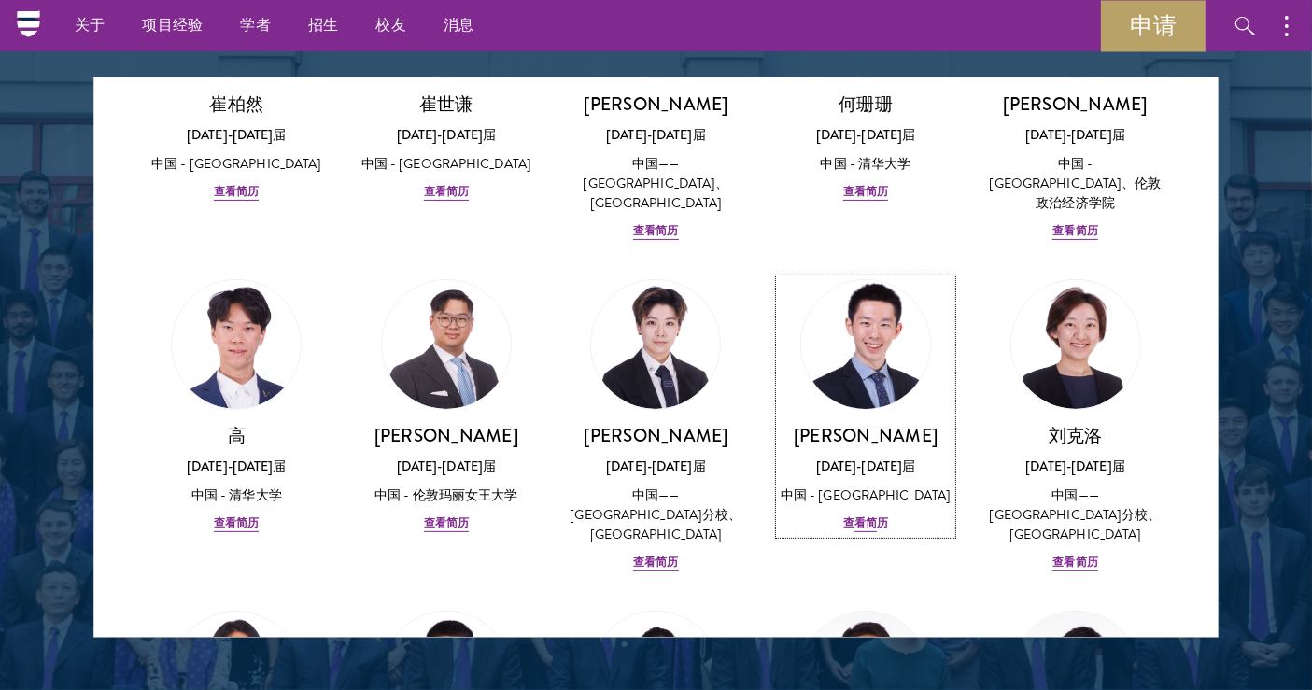
click at [860, 514] on font "查看简历" at bounding box center [865, 522] width 45 height 17
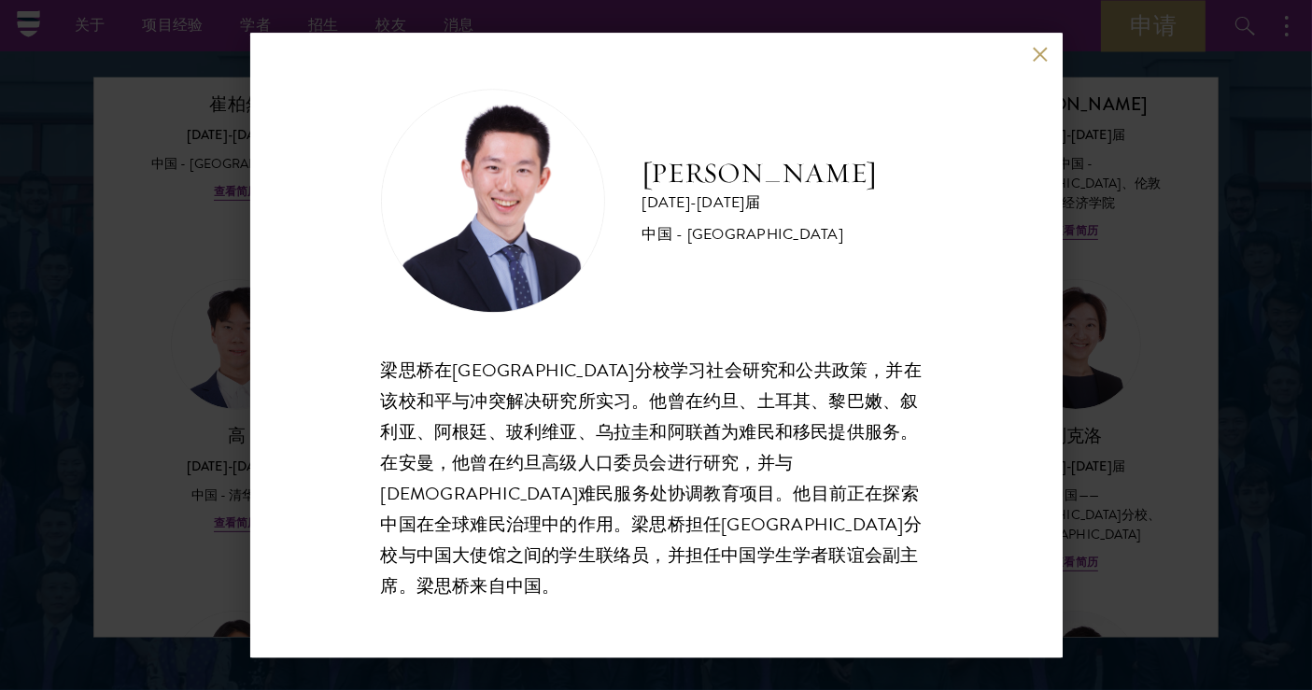
click at [1037, 63] on button at bounding box center [1041, 55] width 16 height 16
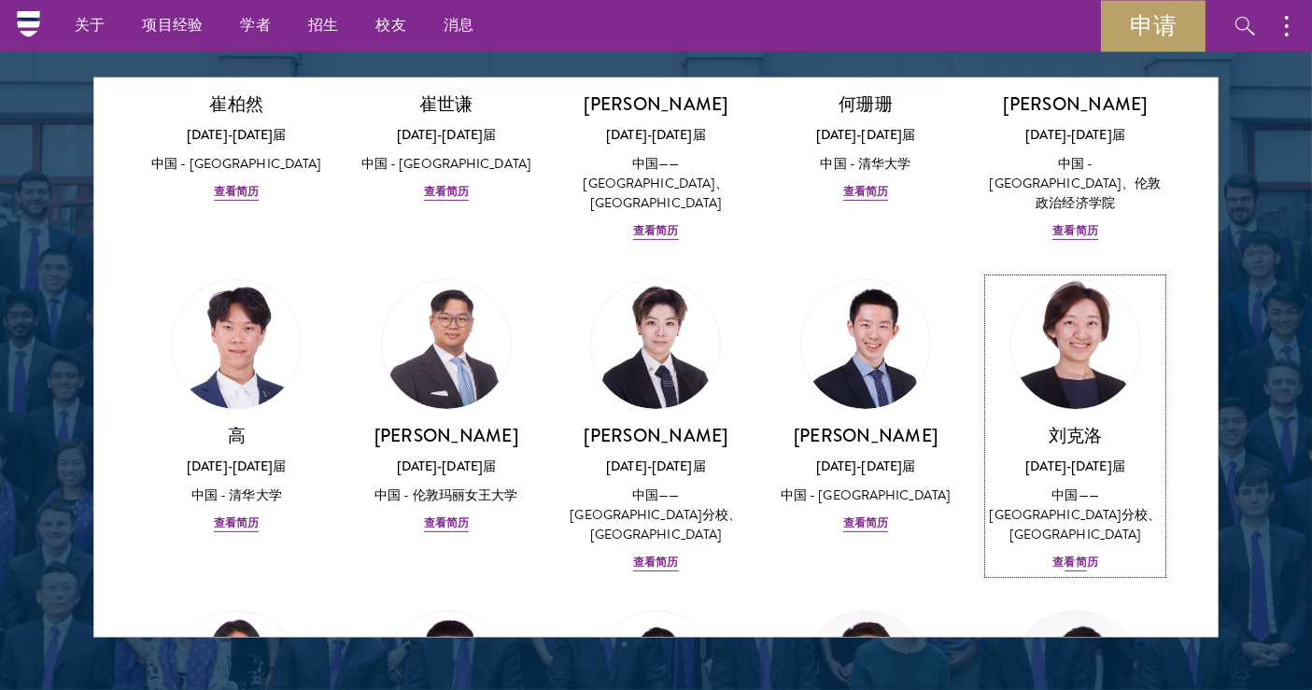
click at [1063, 554] on font "查看简历" at bounding box center [1074, 562] width 45 height 17
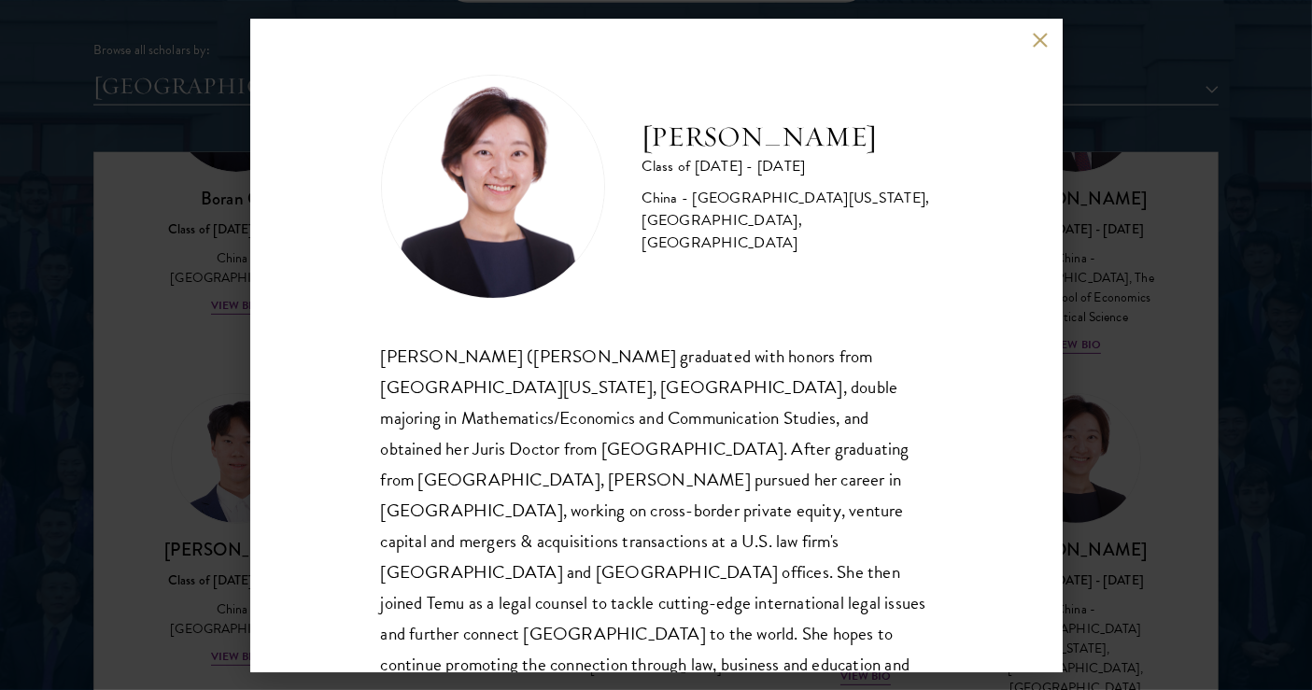
scroll to position [539, 0]
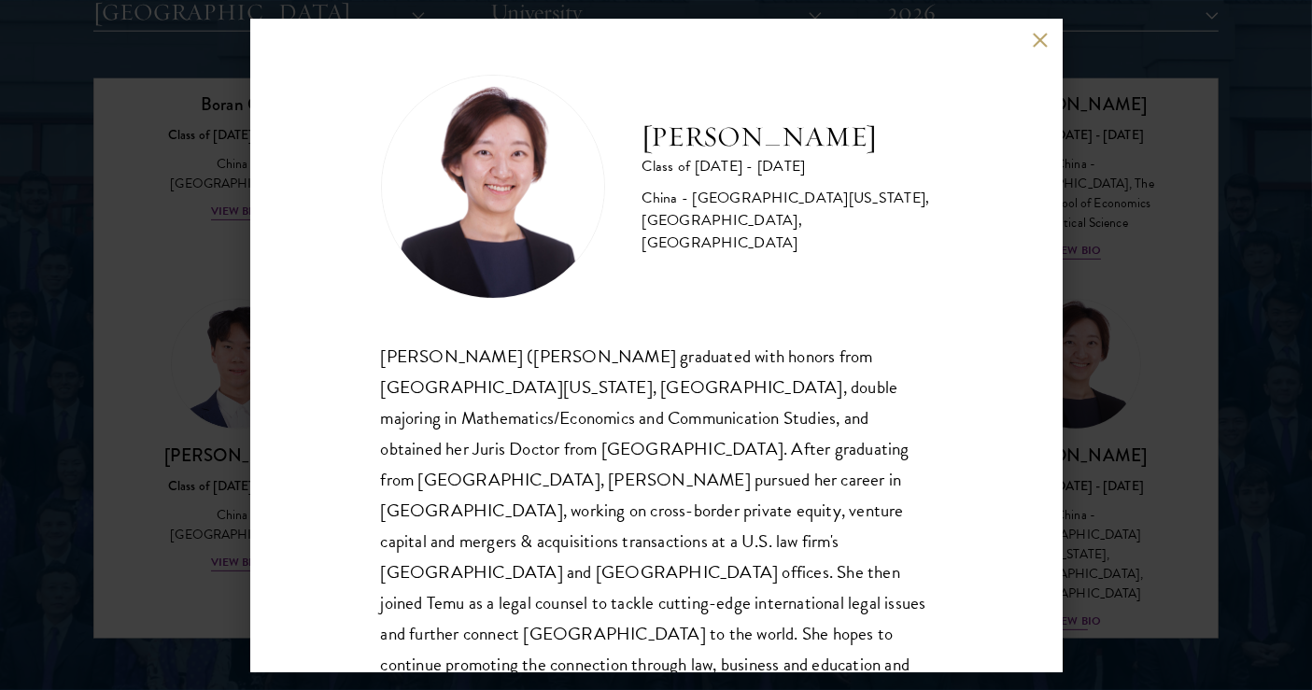
click at [824, 177] on div "Class of [DATE] - [DATE]" at bounding box center [786, 166] width 289 height 22
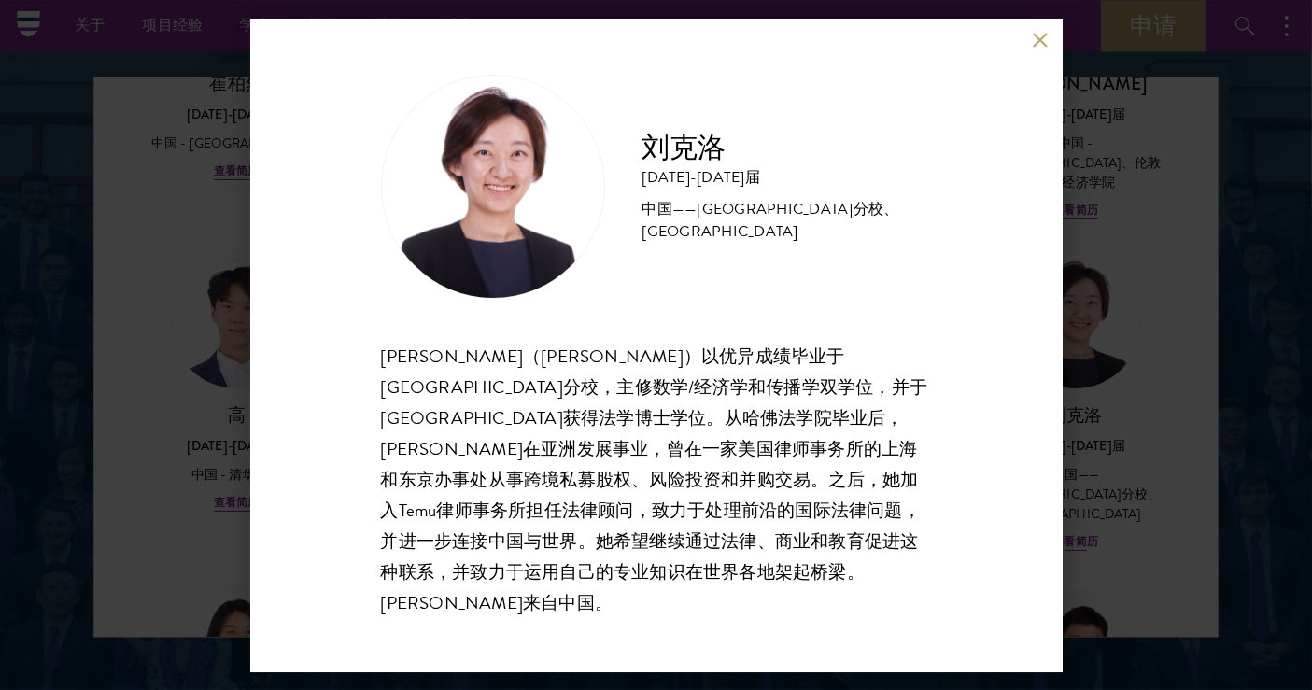
scroll to position [518, 0]
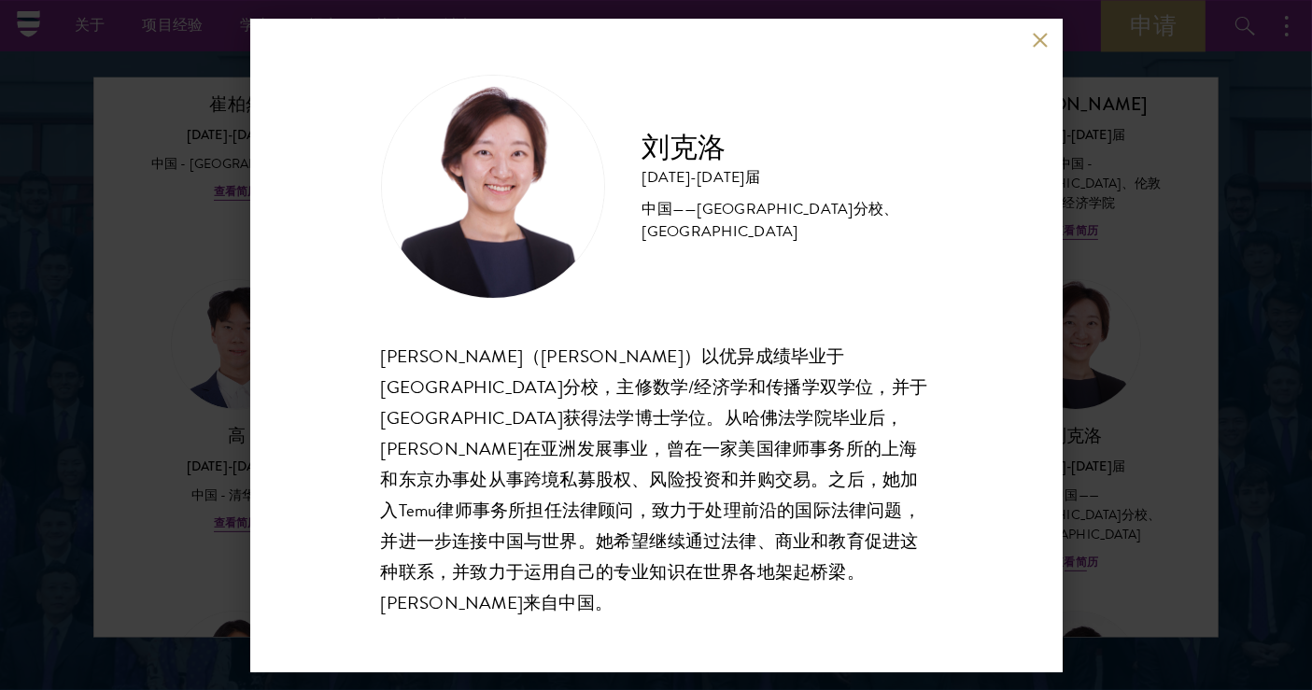
drag, startPoint x: 759, startPoint y: 237, endPoint x: 847, endPoint y: 198, distance: 96.1
click at [759, 238] on font "中国——[GEOGRAPHIC_DATA]分校、[GEOGRAPHIC_DATA]" at bounding box center [770, 220] width 257 height 45
click at [1040, 49] on button at bounding box center [1041, 41] width 16 height 16
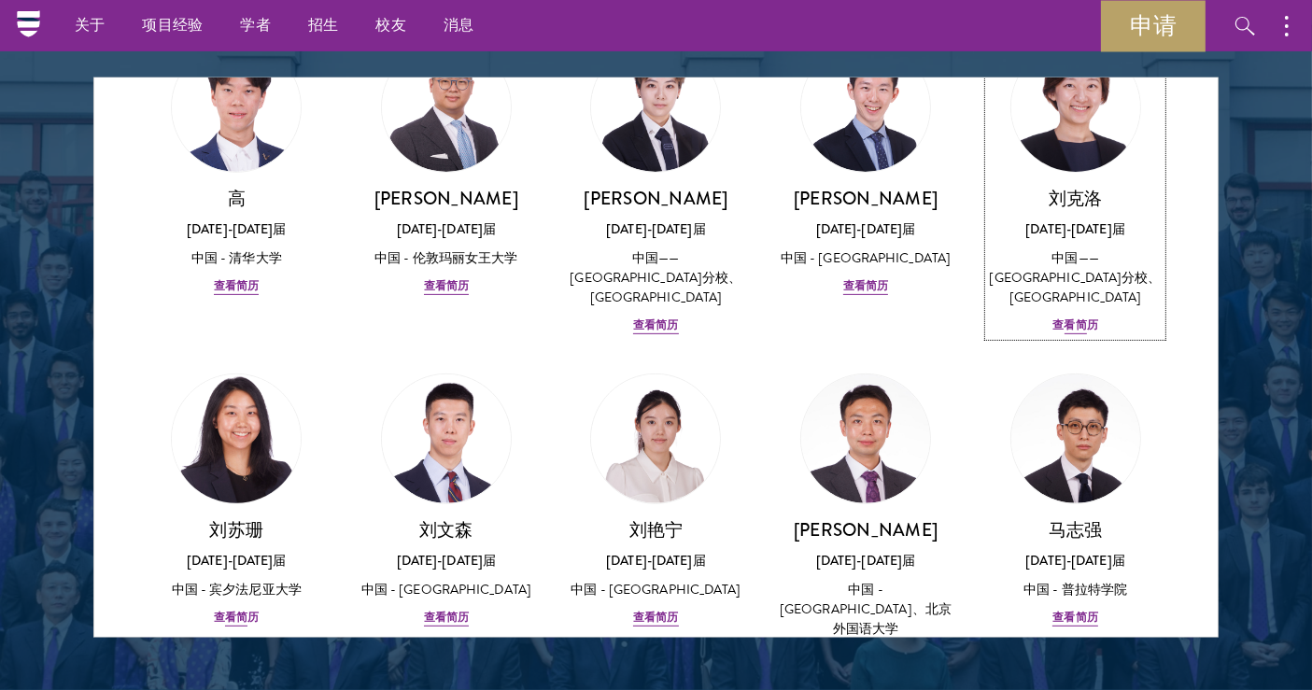
scroll to position [829, 0]
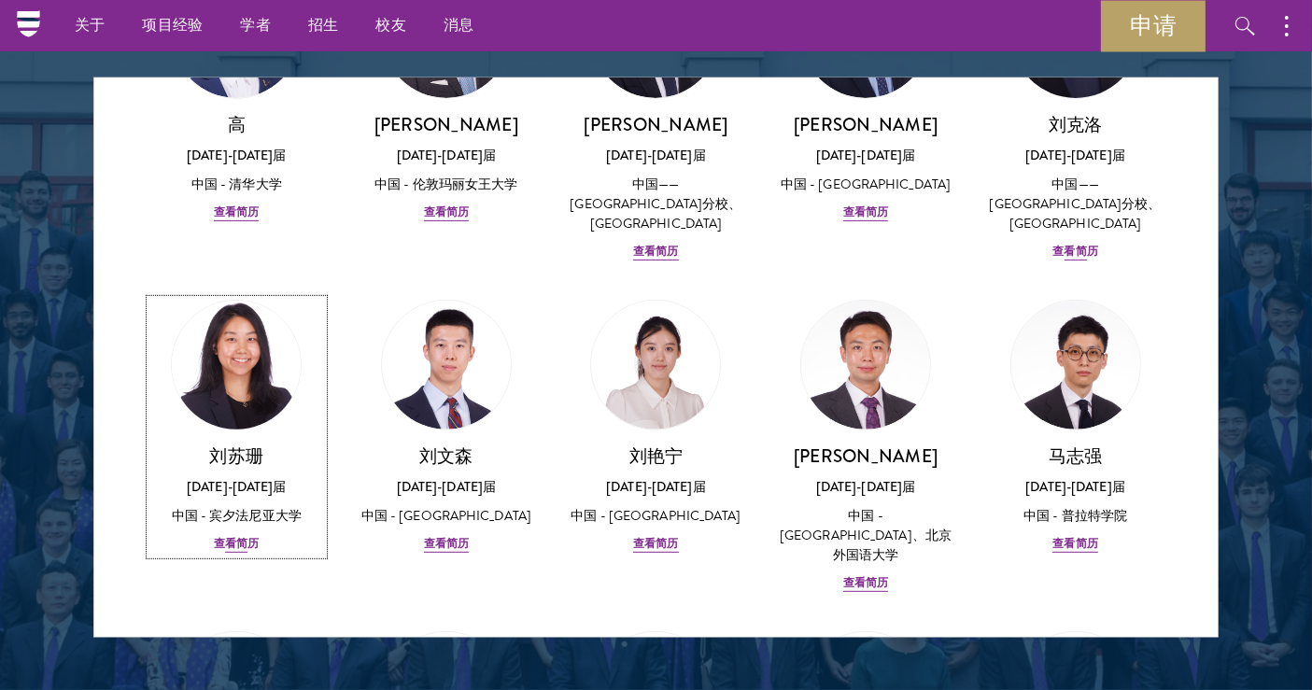
click at [234, 535] on font "查看简历" at bounding box center [236, 543] width 45 height 17
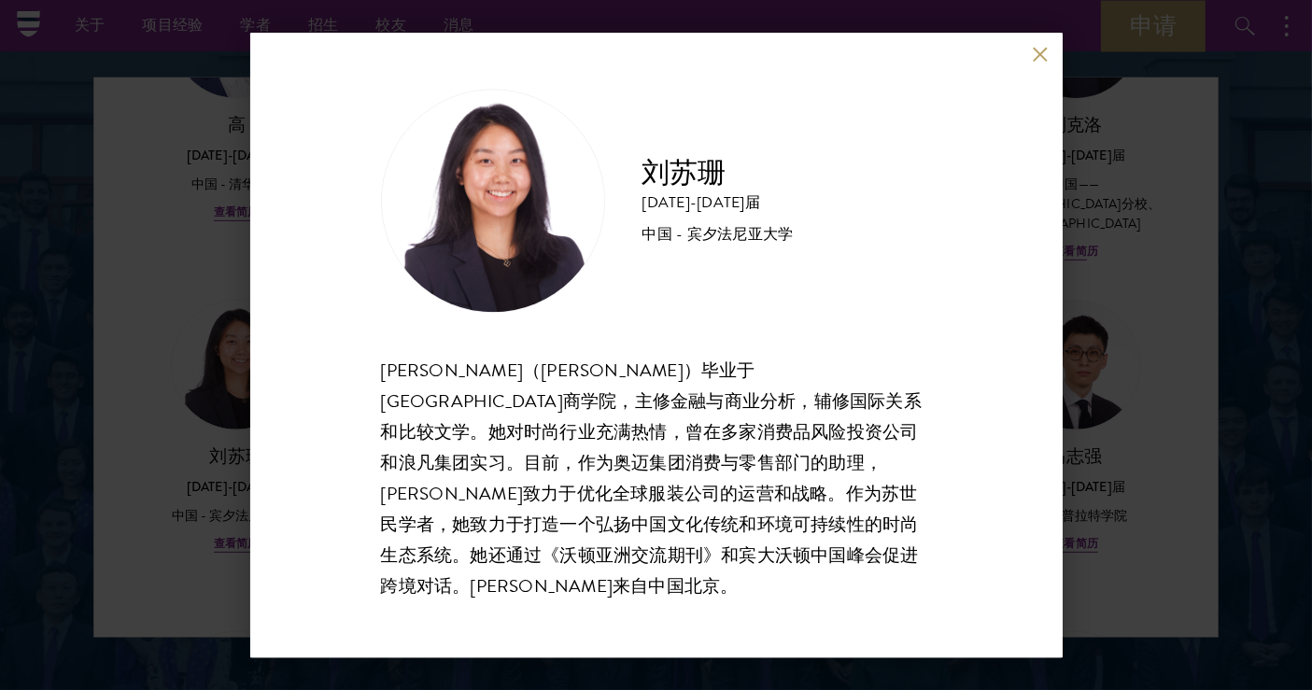
drag, startPoint x: 1047, startPoint y: 69, endPoint x: 1028, endPoint y: 76, distance: 19.8
click at [1047, 63] on button at bounding box center [1041, 55] width 16 height 16
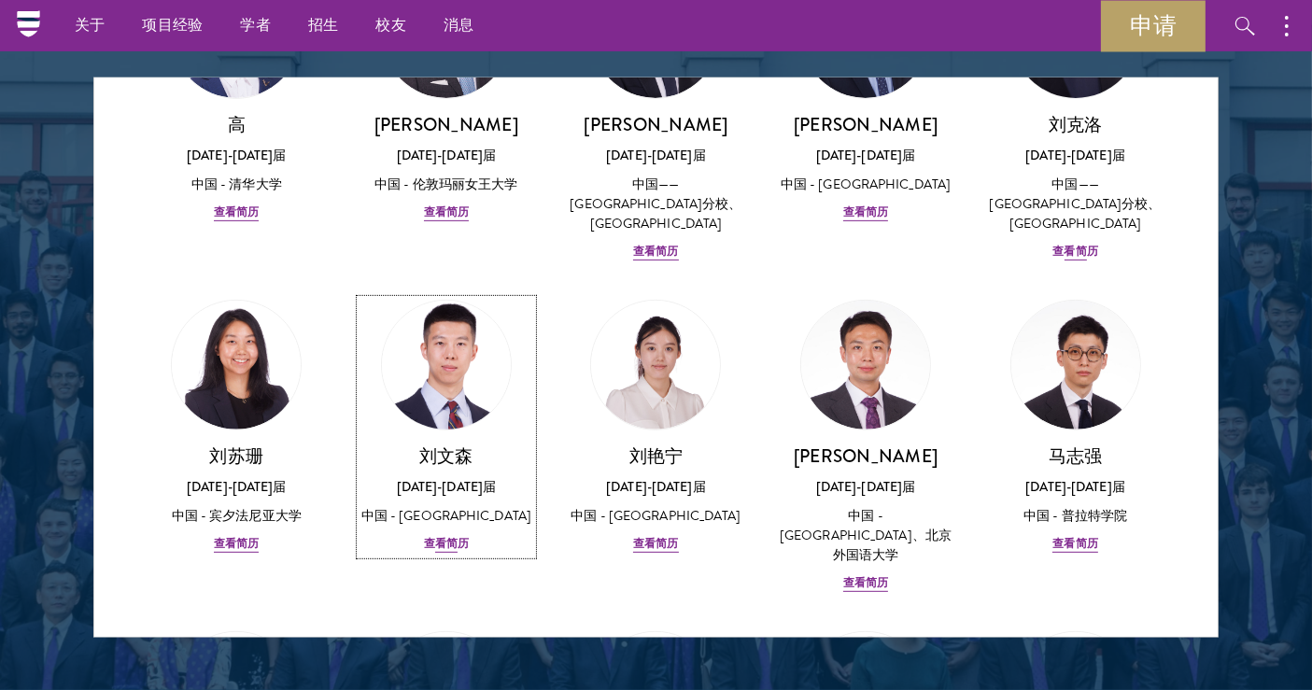
click at [437, 535] on font "查看简历" at bounding box center [446, 543] width 45 height 17
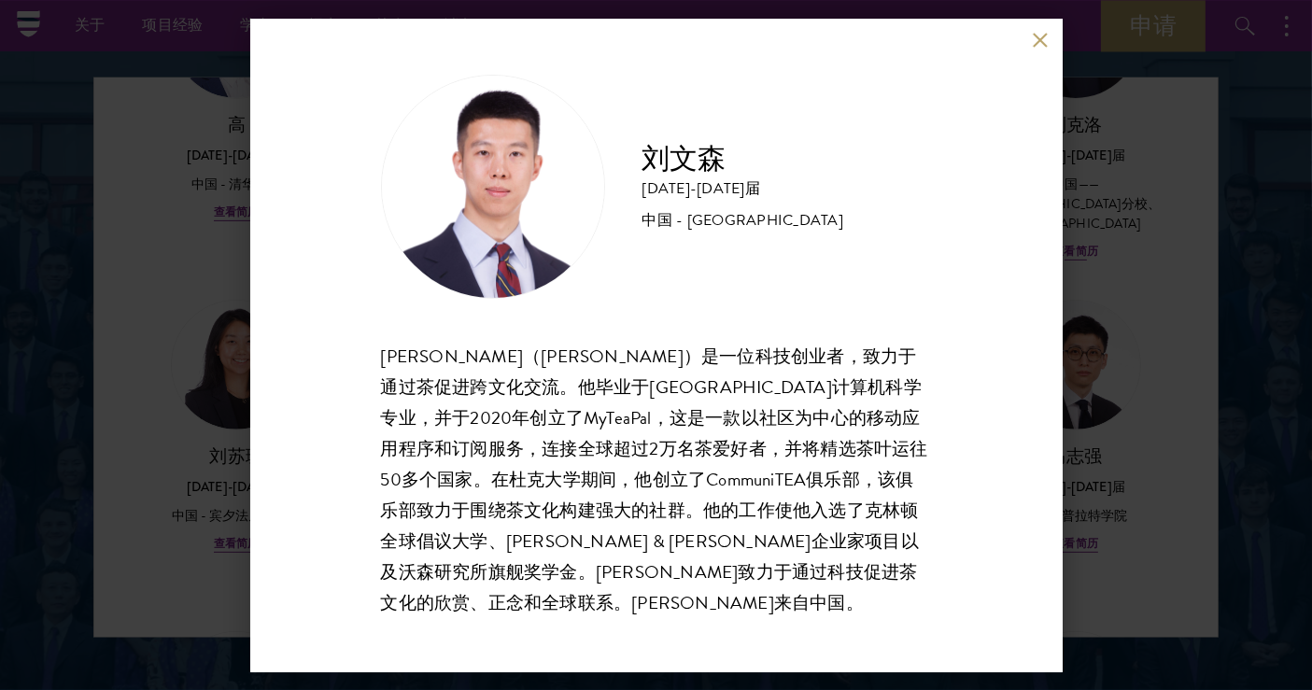
click at [1036, 41] on button at bounding box center [1041, 41] width 16 height 16
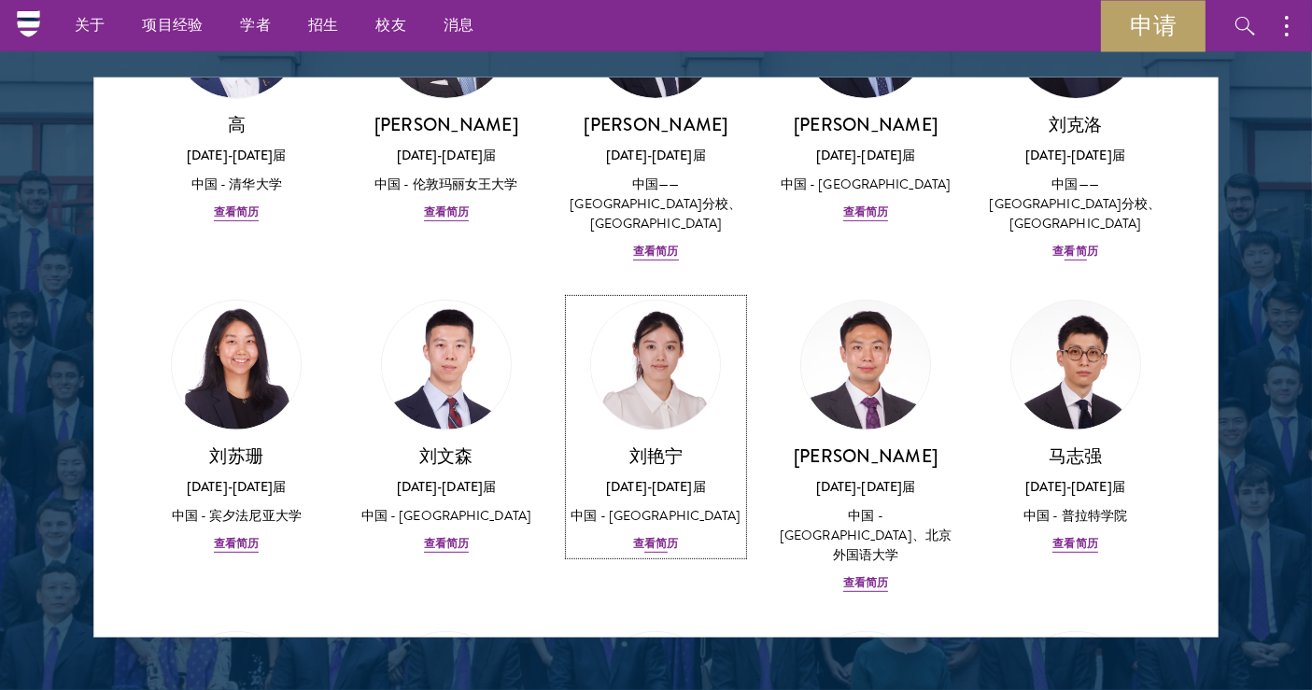
click at [657, 535] on font "查看简历" at bounding box center [655, 543] width 45 height 17
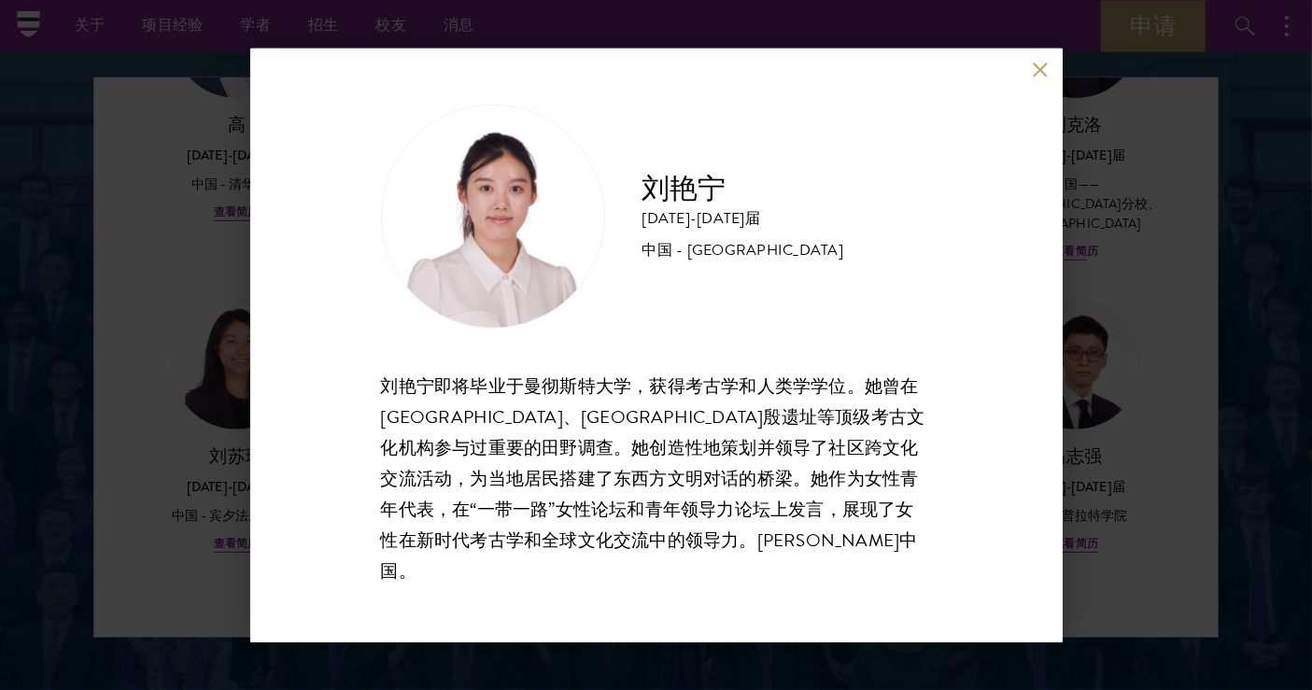
click at [1045, 77] on button at bounding box center [1041, 70] width 16 height 16
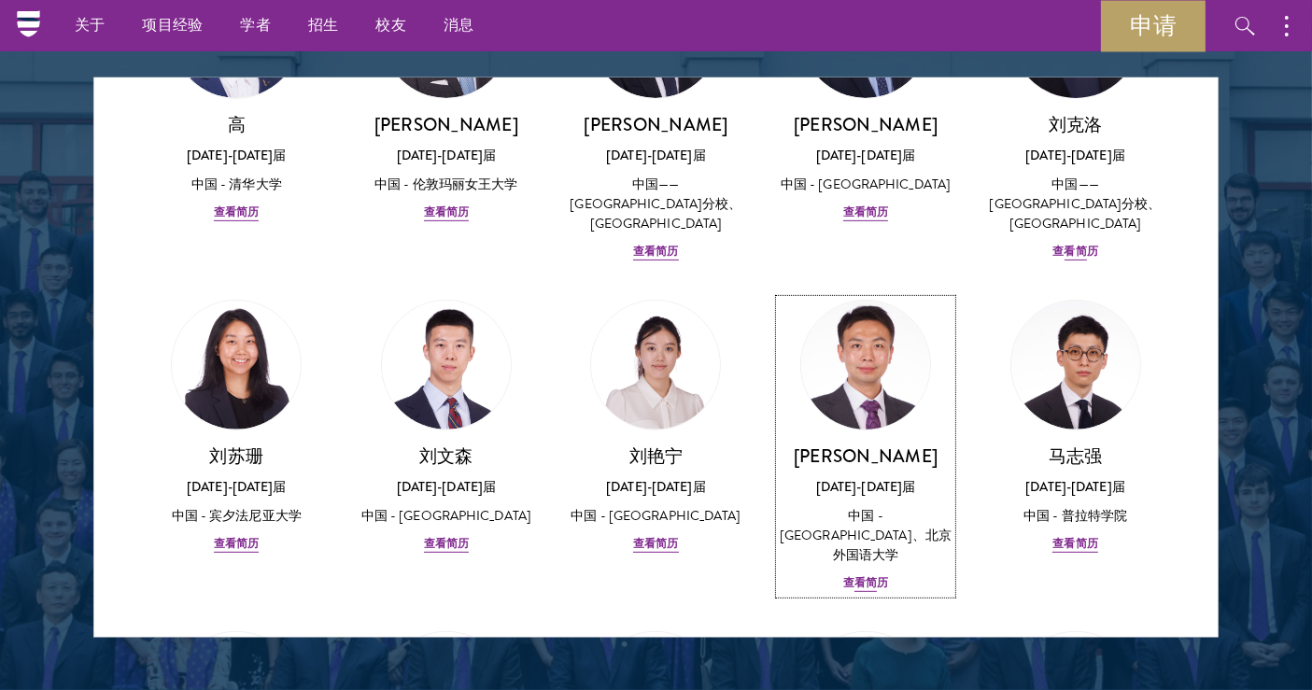
click at [856, 574] on font "查看简历" at bounding box center [865, 582] width 45 height 17
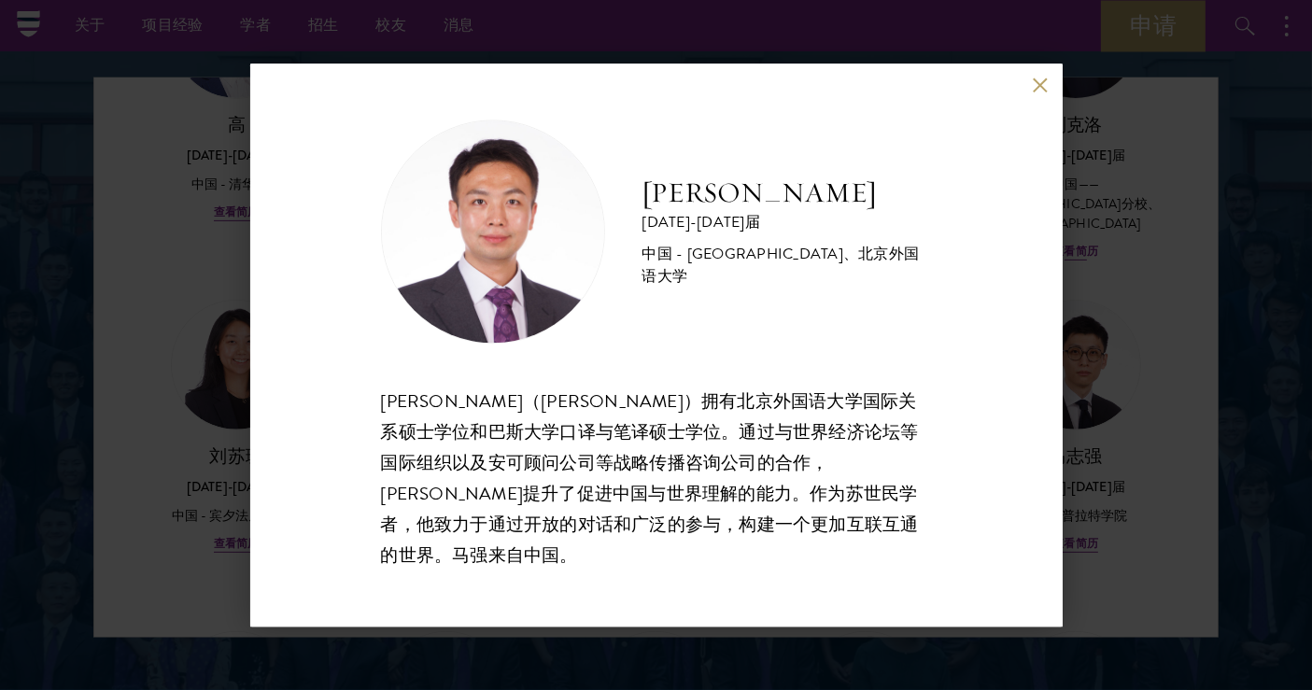
click at [1045, 93] on button at bounding box center [1041, 85] width 16 height 16
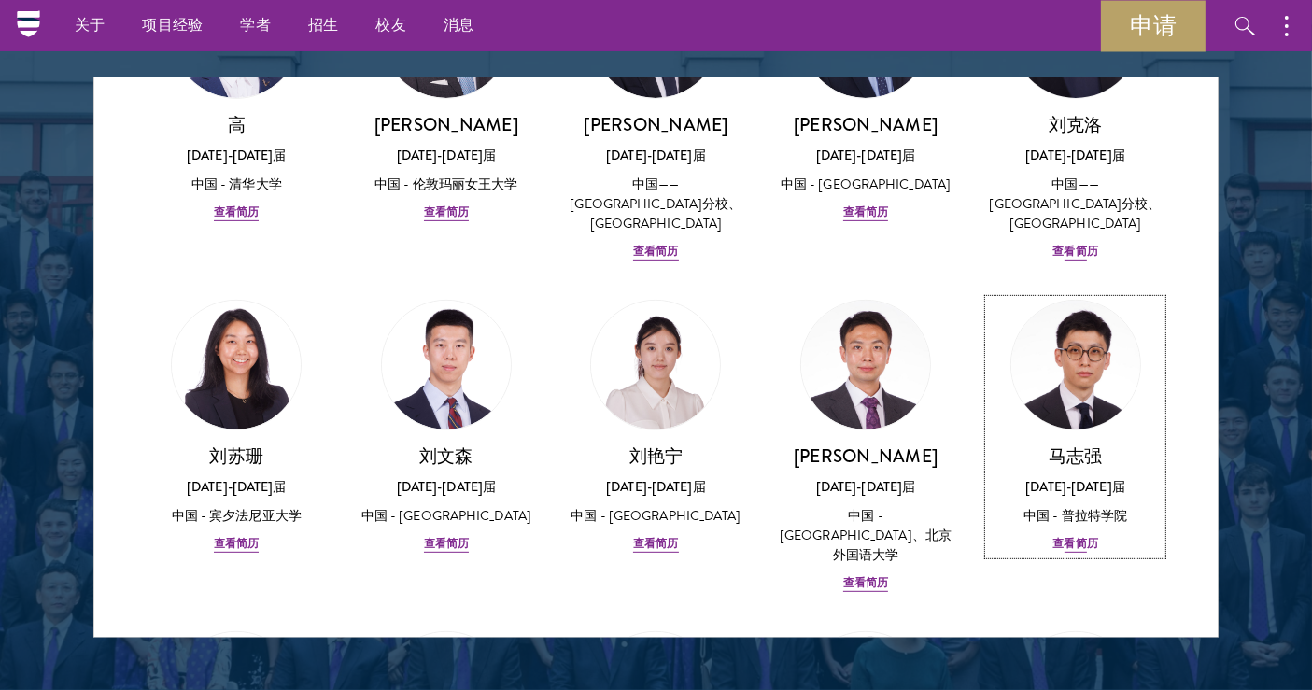
click at [1067, 535] on font "查看简历" at bounding box center [1074, 543] width 45 height 17
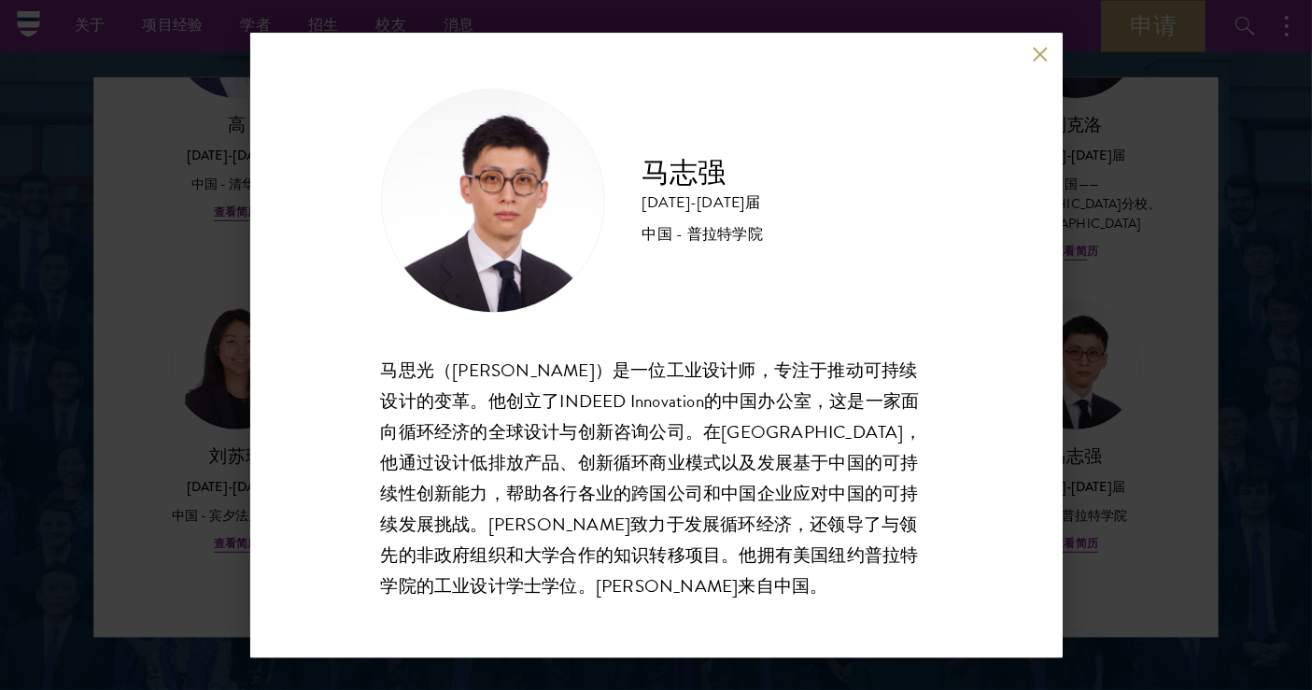
click at [1045, 48] on button at bounding box center [1041, 55] width 16 height 16
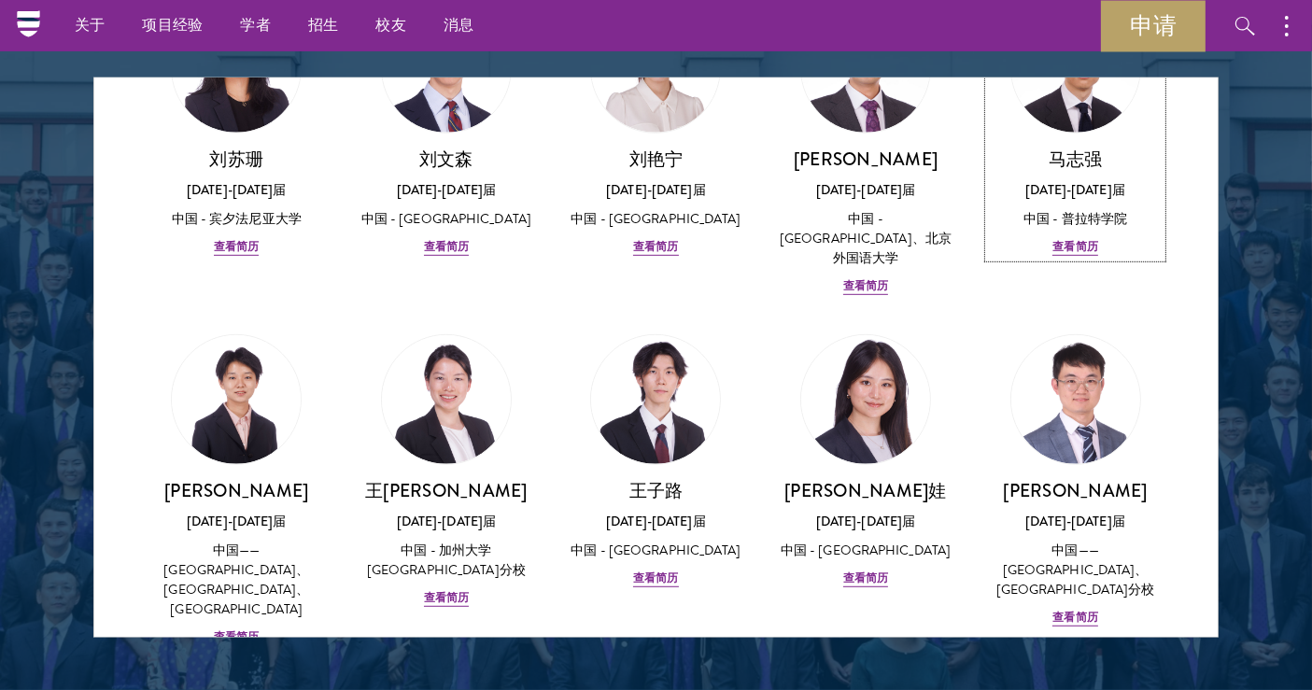
scroll to position [1141, 0]
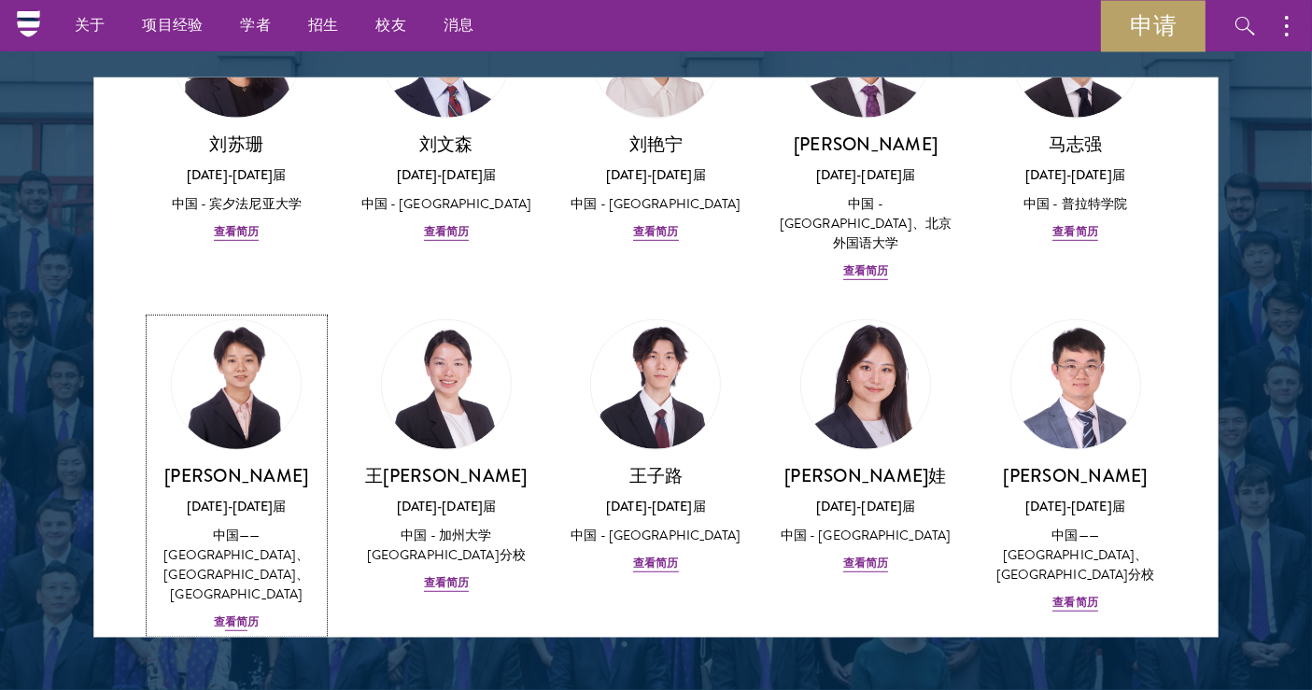
click at [232, 613] on font "查看简历" at bounding box center [236, 621] width 45 height 17
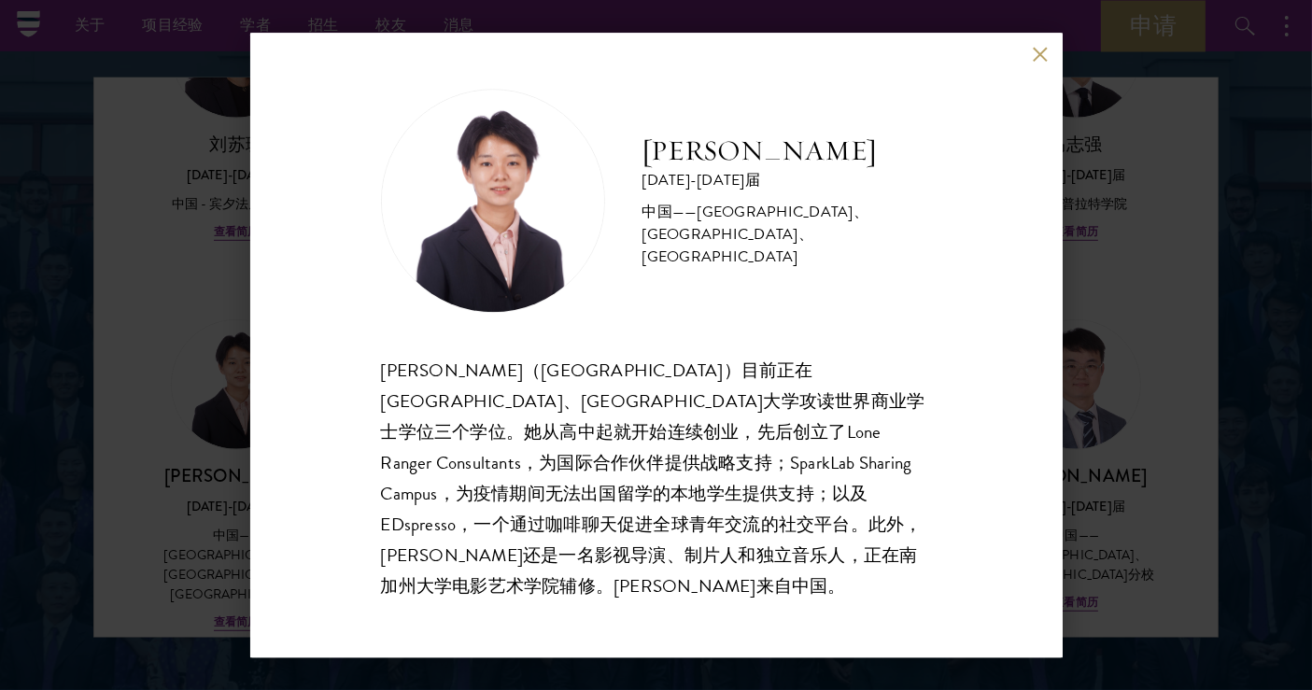
click at [1035, 62] on button at bounding box center [1041, 55] width 16 height 16
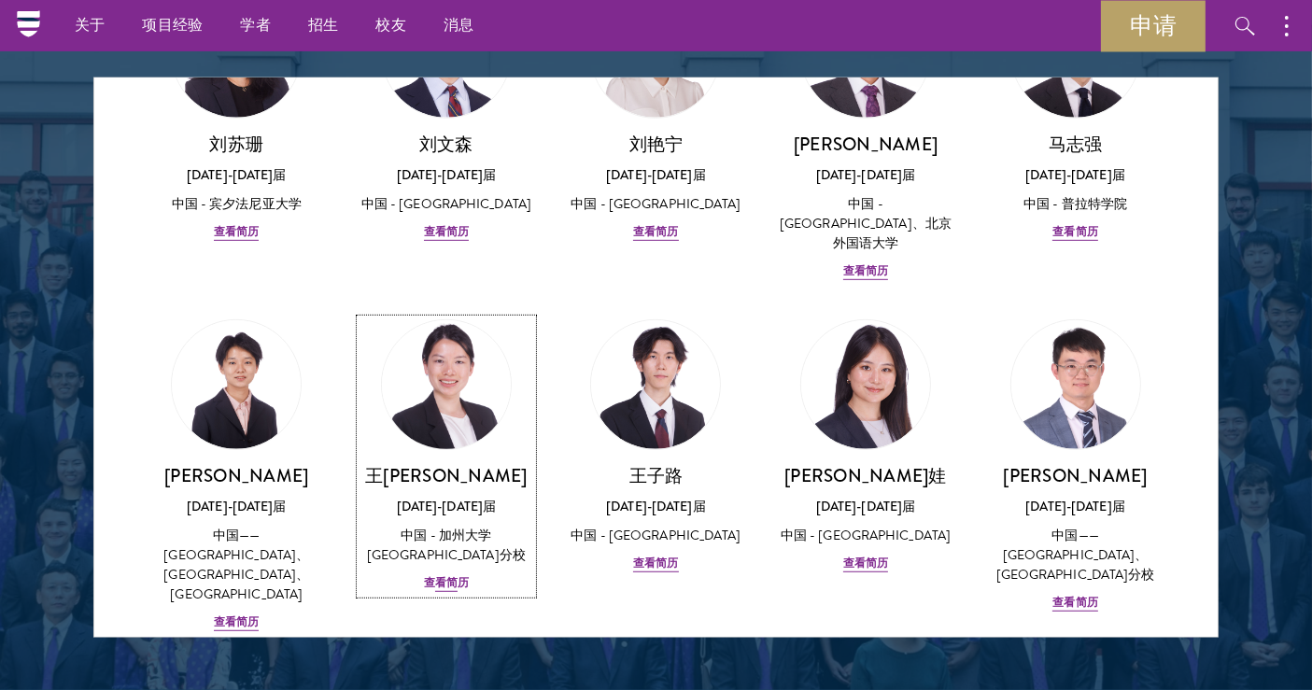
click at [445, 574] on font "查看简历" at bounding box center [446, 582] width 45 height 17
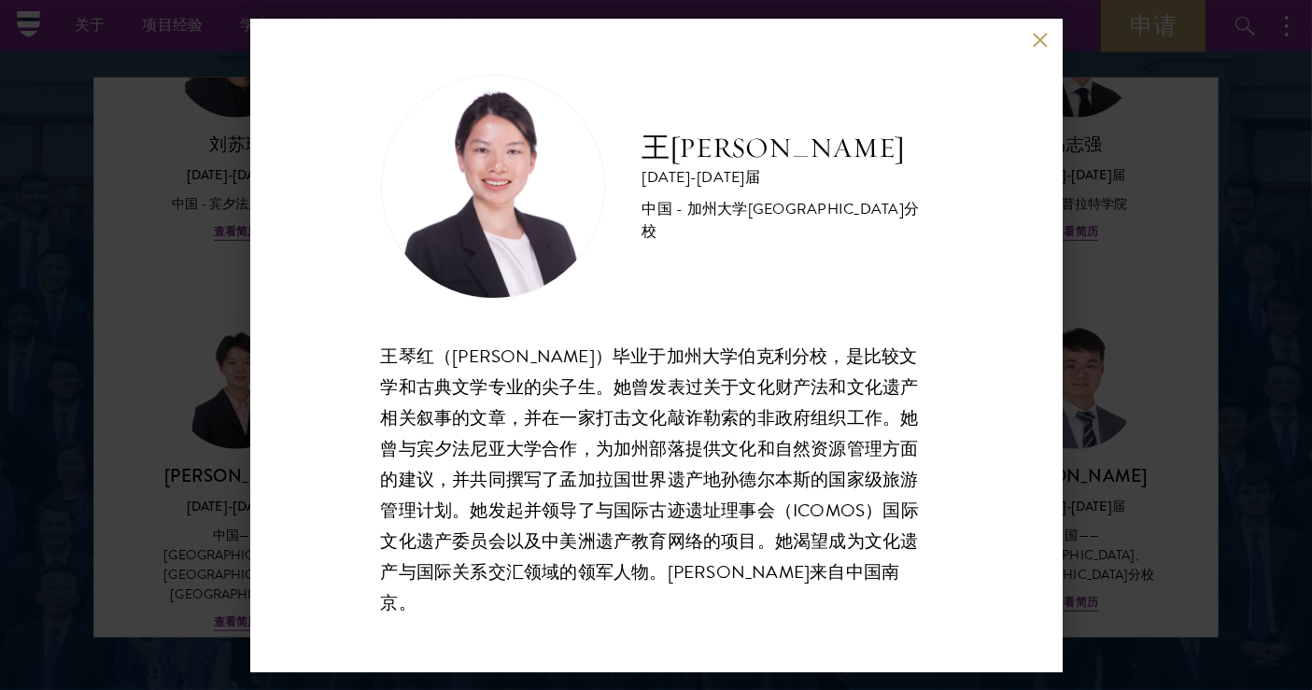
click at [1036, 49] on button at bounding box center [1041, 41] width 16 height 16
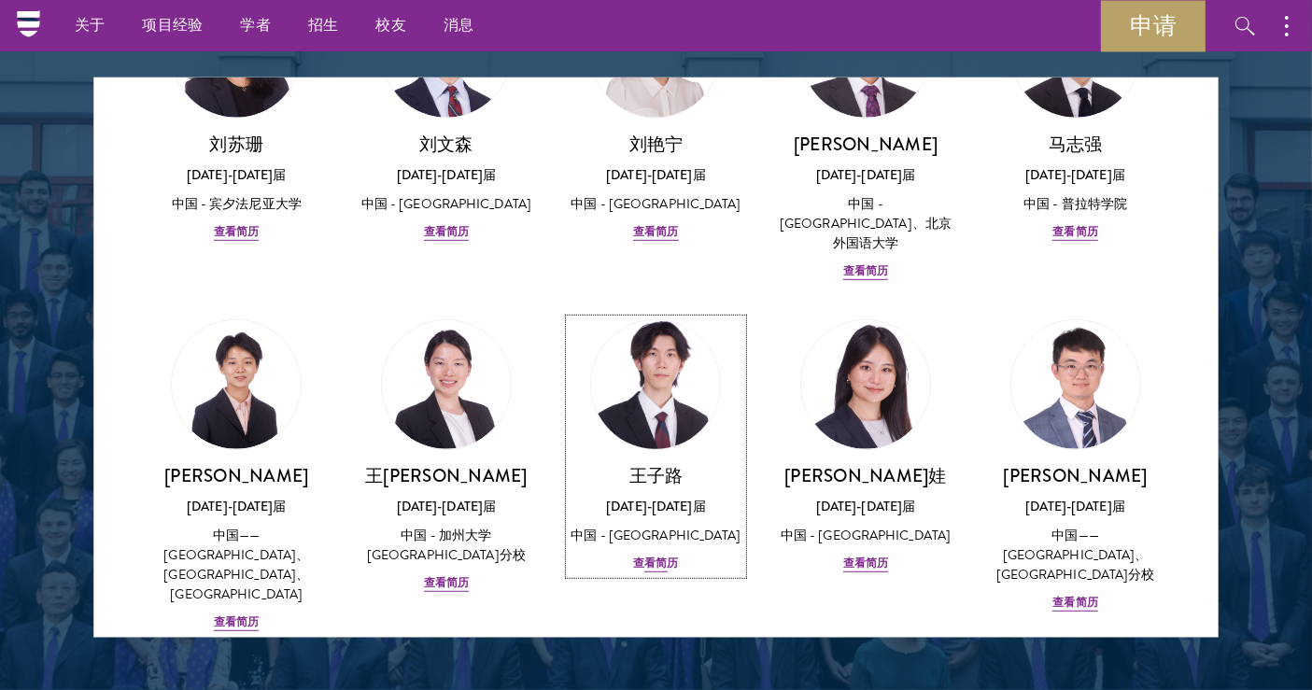
click at [652, 555] on font "查看简历" at bounding box center [655, 563] width 45 height 17
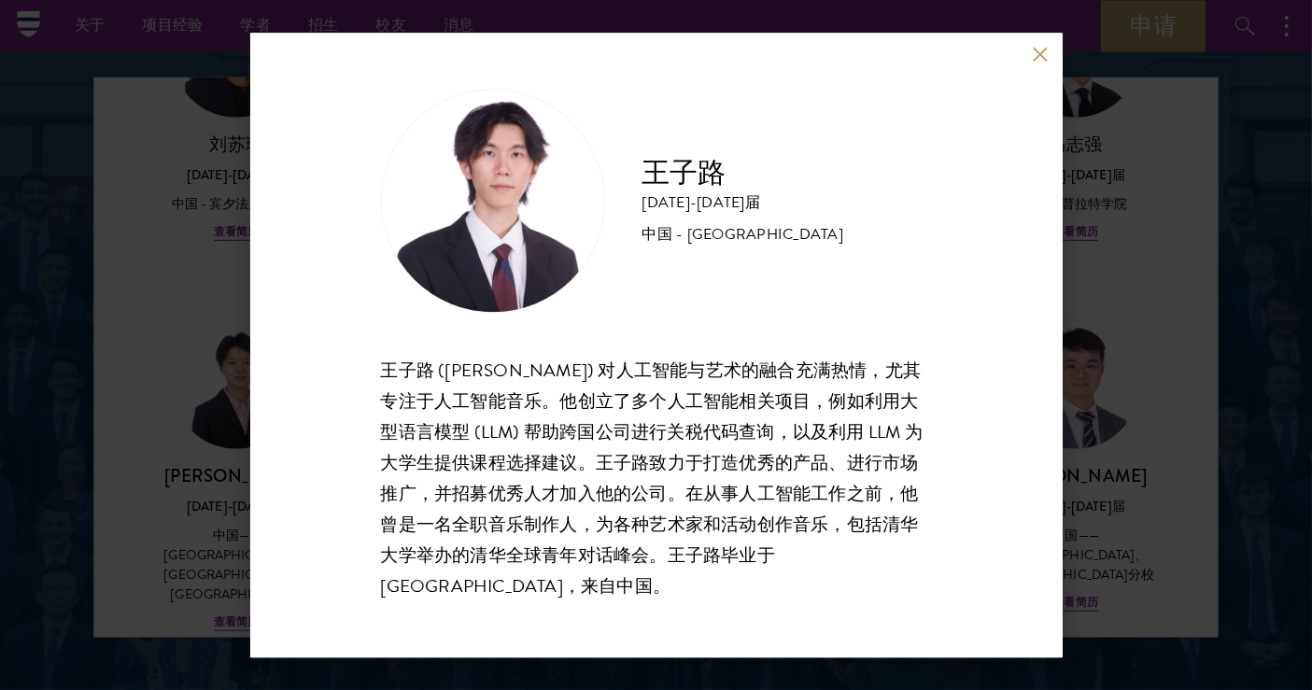
click at [1043, 63] on button at bounding box center [1041, 55] width 16 height 16
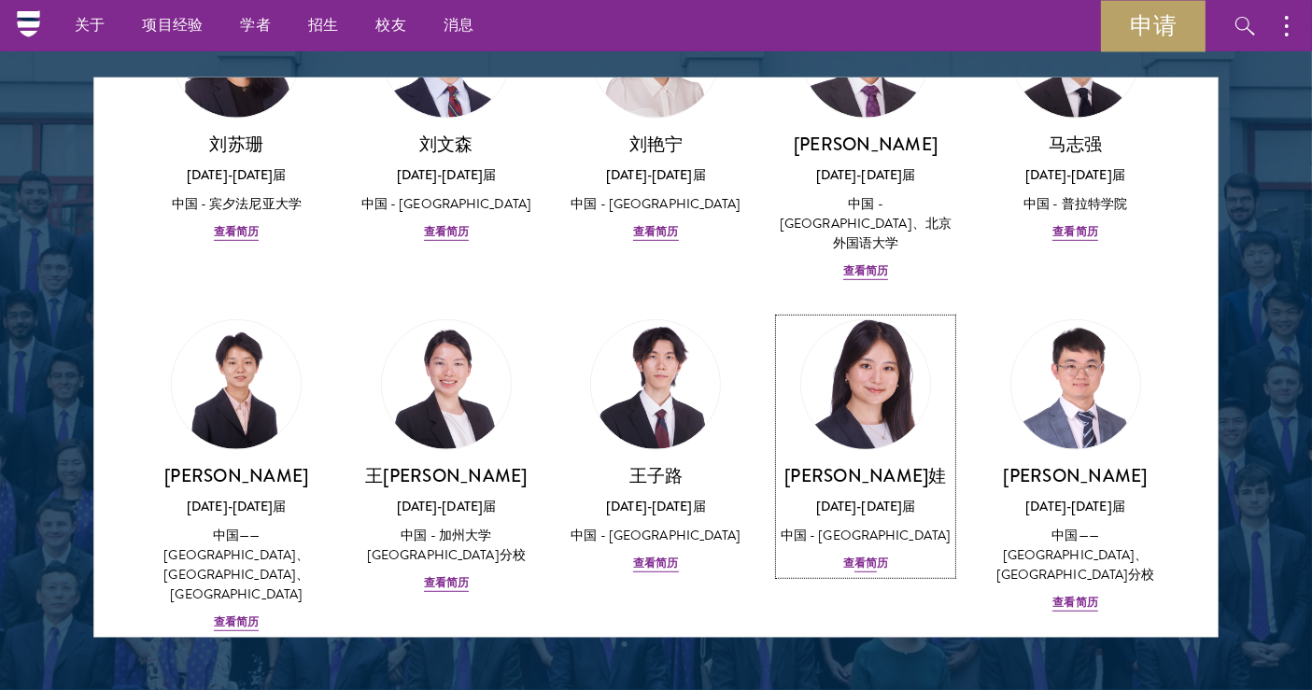
click at [860, 555] on font "查看简历" at bounding box center [865, 563] width 45 height 17
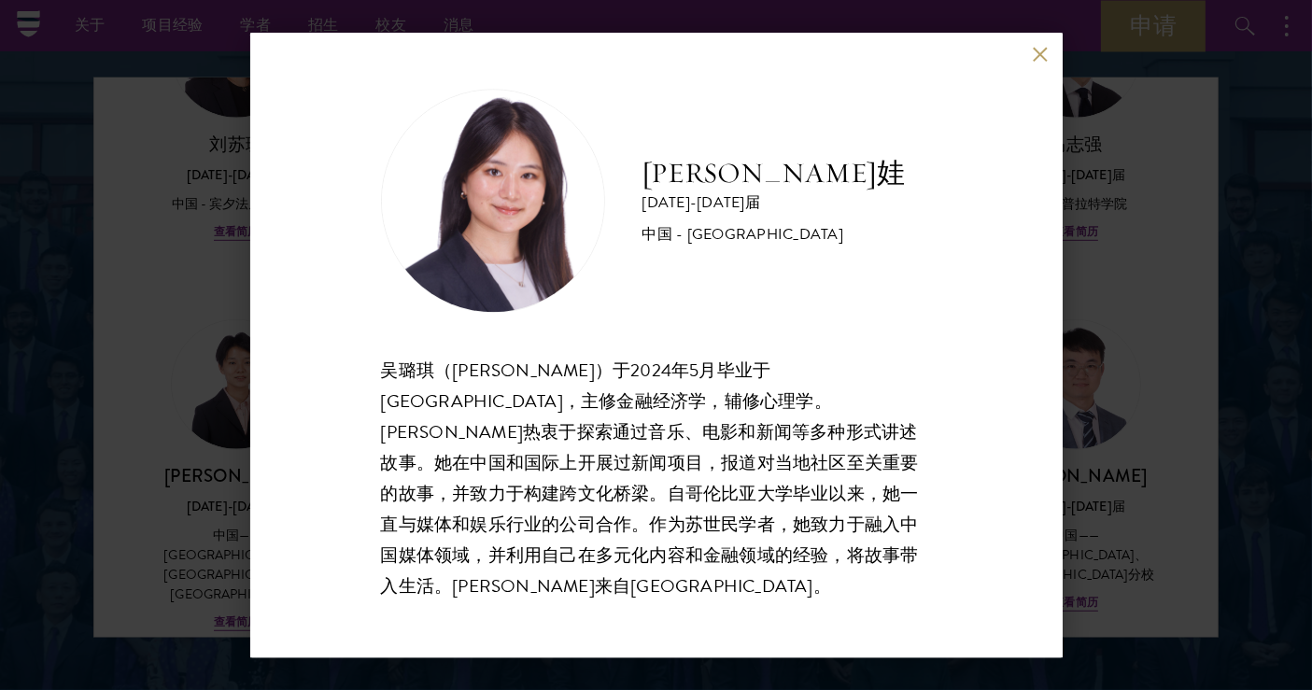
click at [1040, 63] on button at bounding box center [1041, 55] width 16 height 16
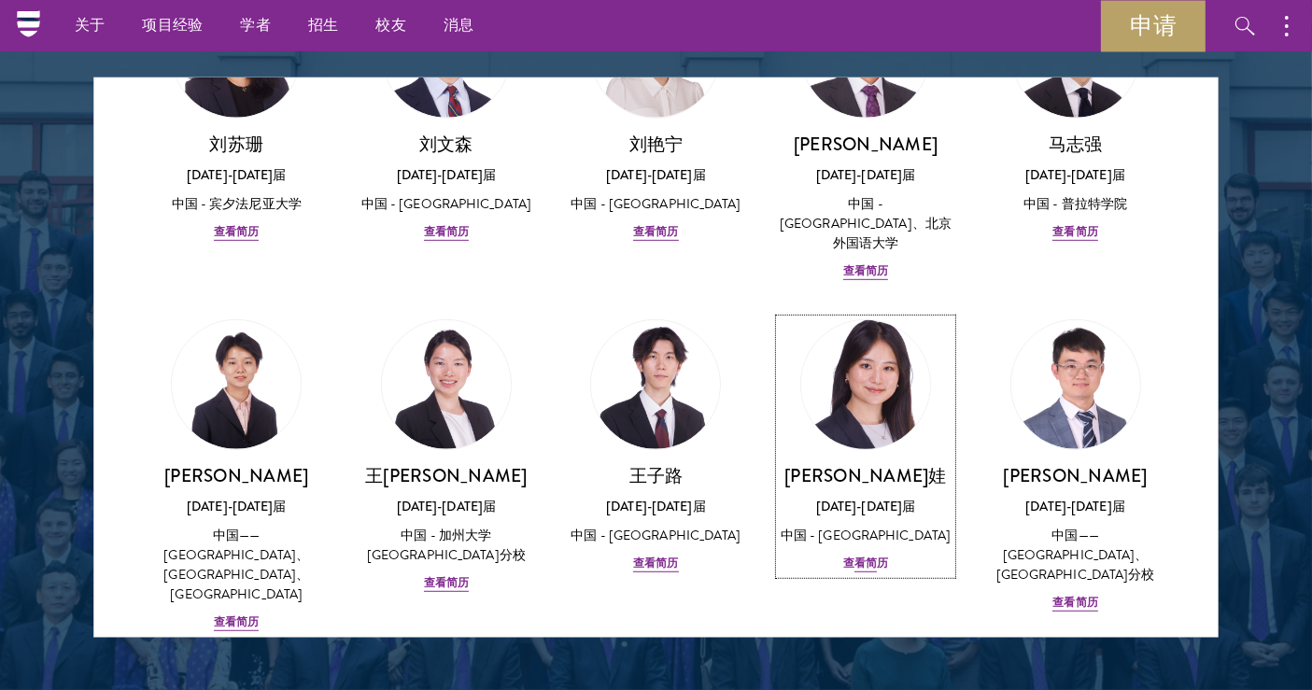
scroll to position [1245, 0]
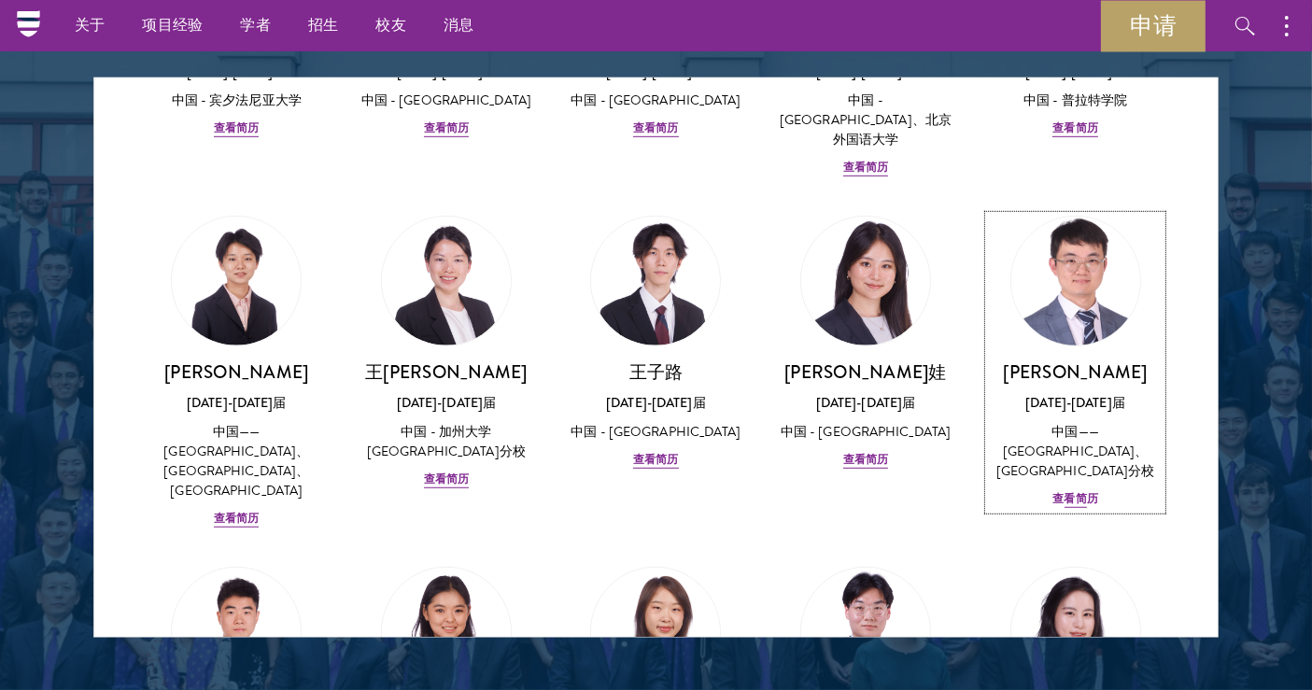
click at [1063, 490] on font "查看简历" at bounding box center [1074, 498] width 45 height 17
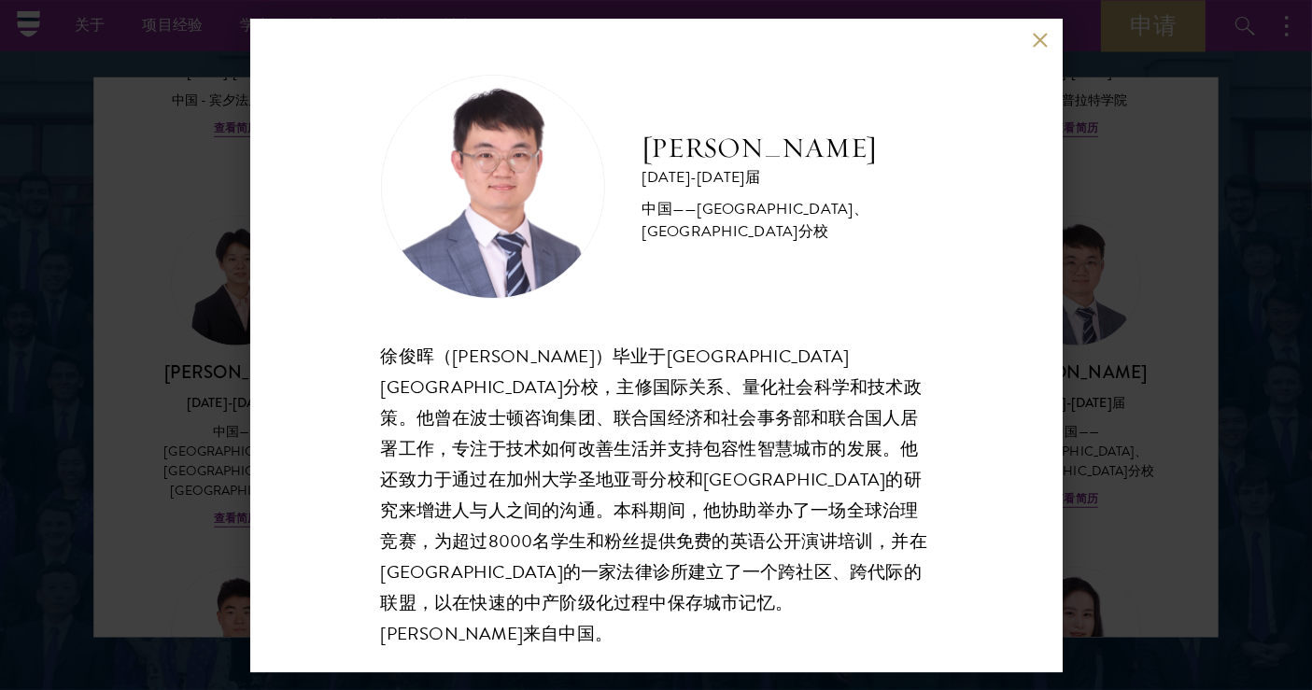
click at [1040, 44] on button at bounding box center [1041, 41] width 16 height 16
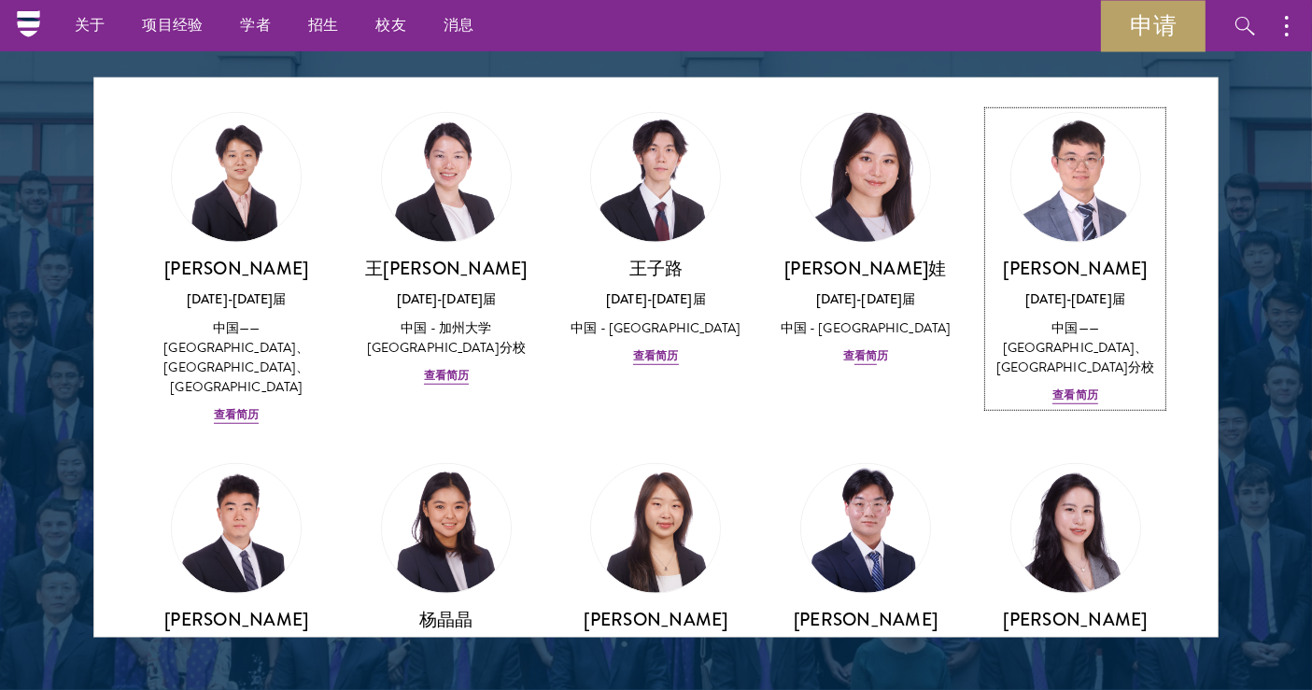
scroll to position [1405, 0]
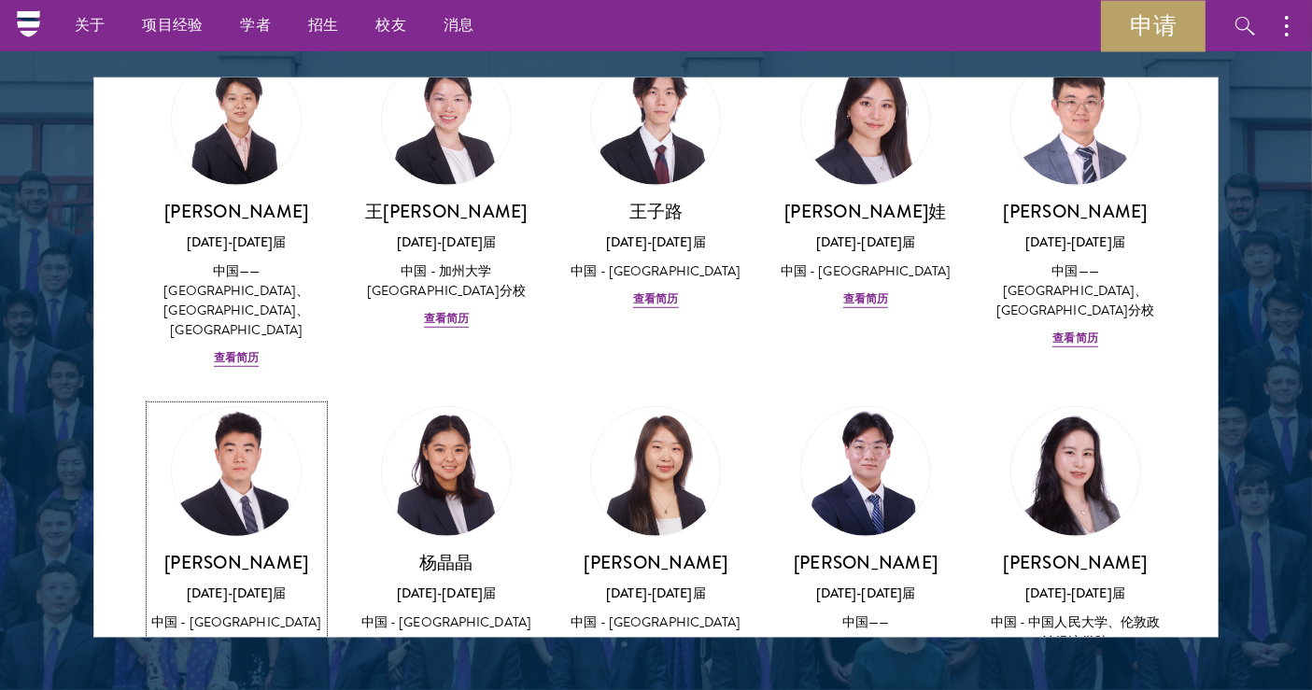
click at [237, 641] on font "查看简历" at bounding box center [236, 649] width 45 height 17
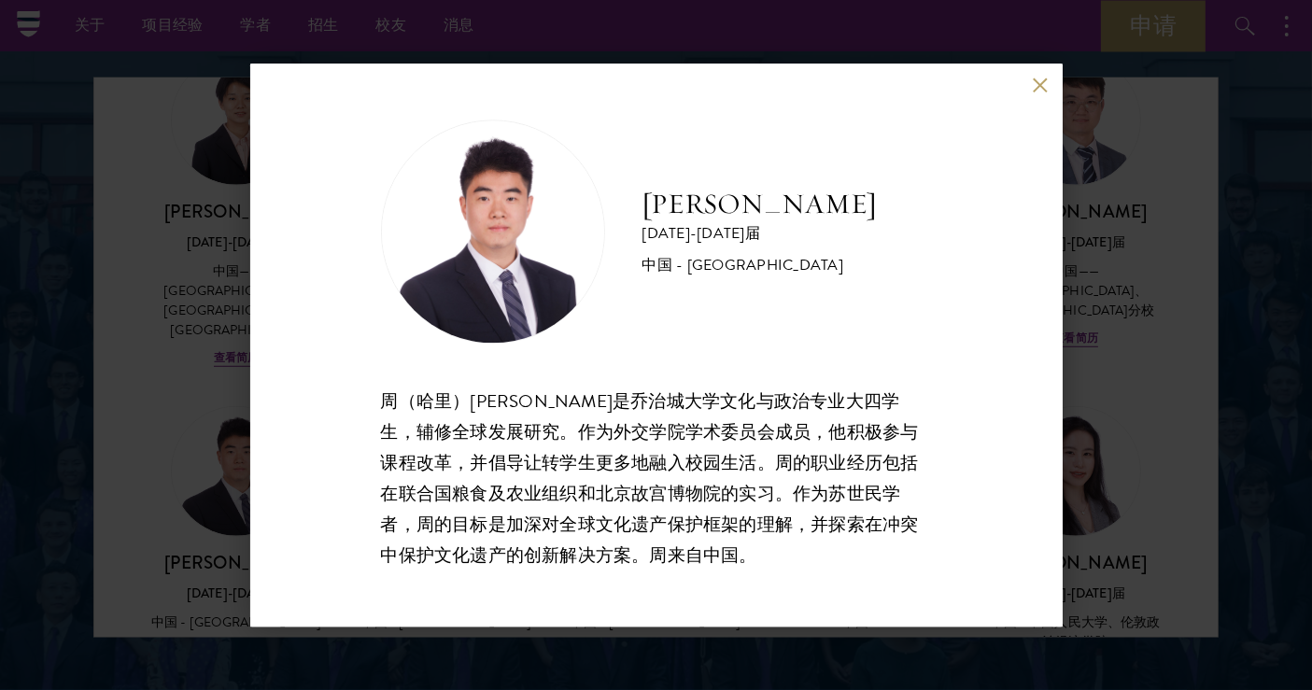
click at [1046, 83] on button at bounding box center [1041, 85] width 16 height 16
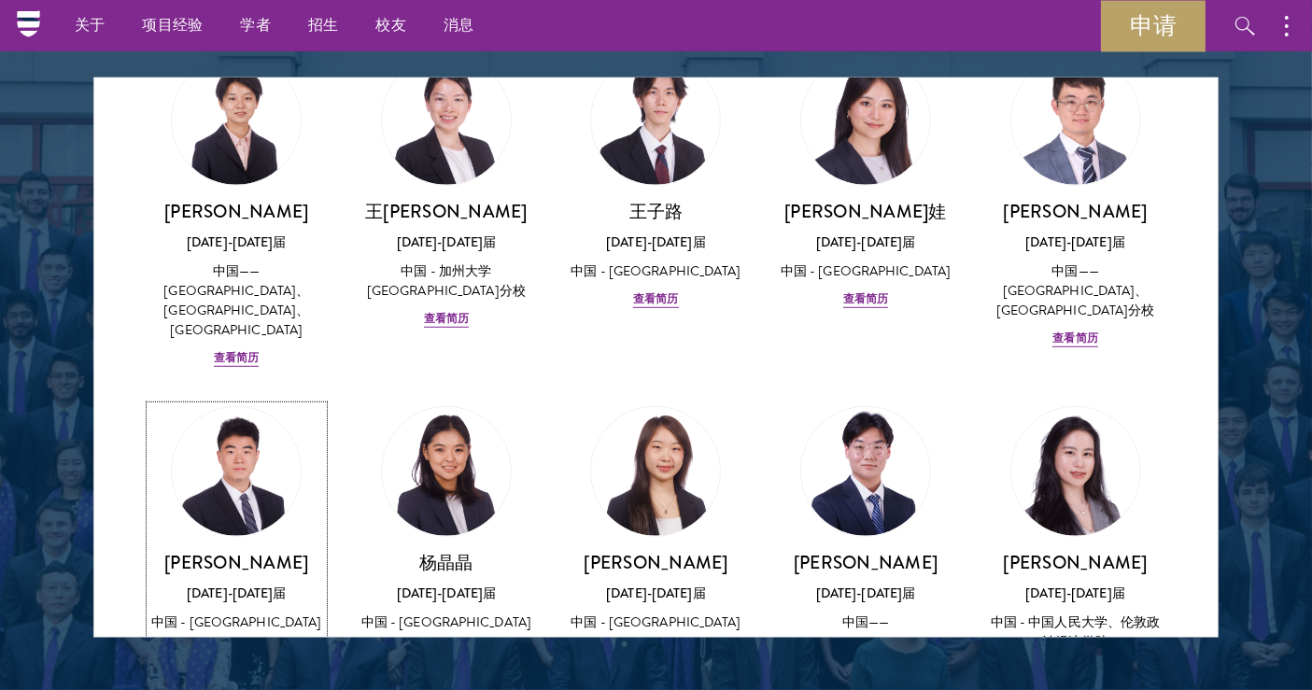
scroll to position [2521, 0]
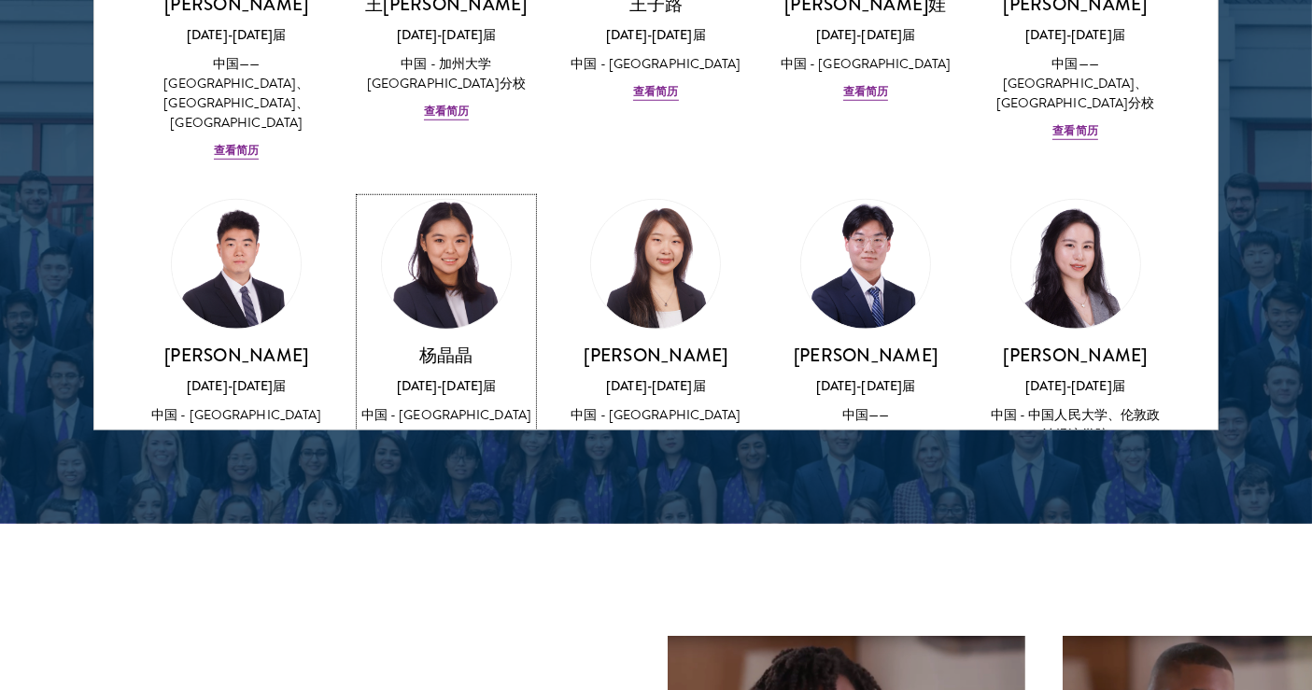
click at [453, 434] on font "查看简历" at bounding box center [446, 442] width 45 height 17
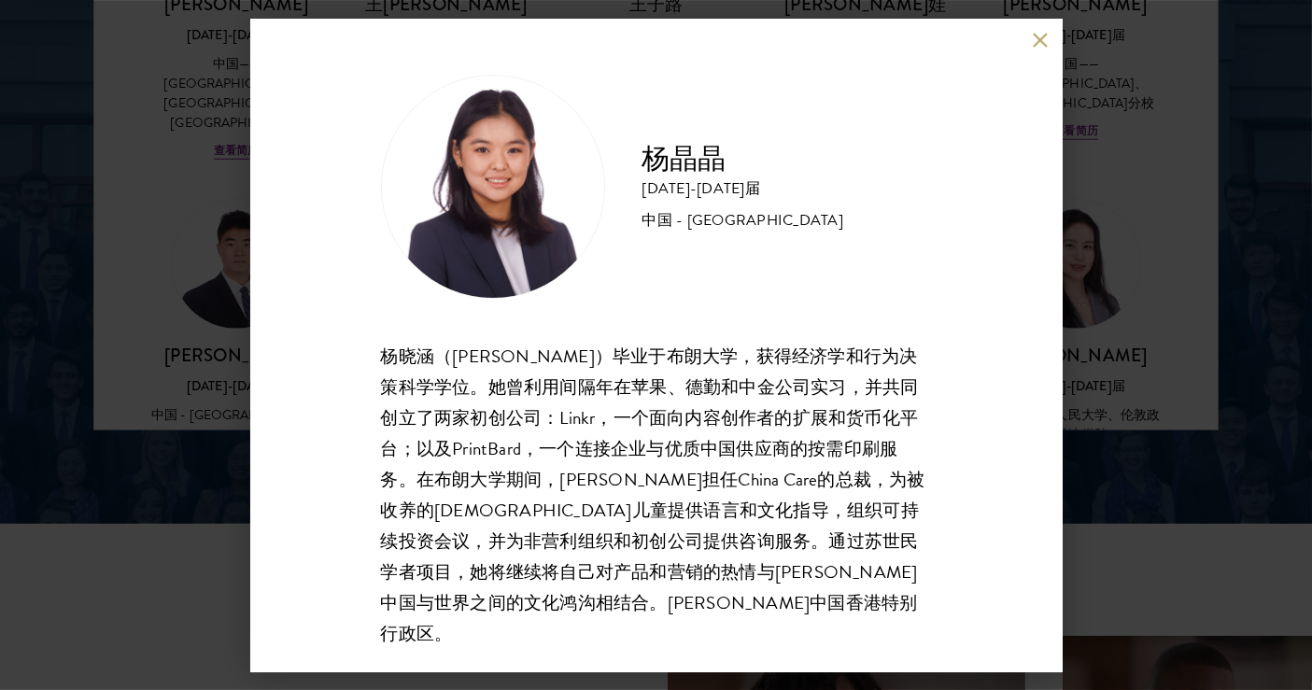
click at [1043, 44] on button at bounding box center [1041, 41] width 16 height 16
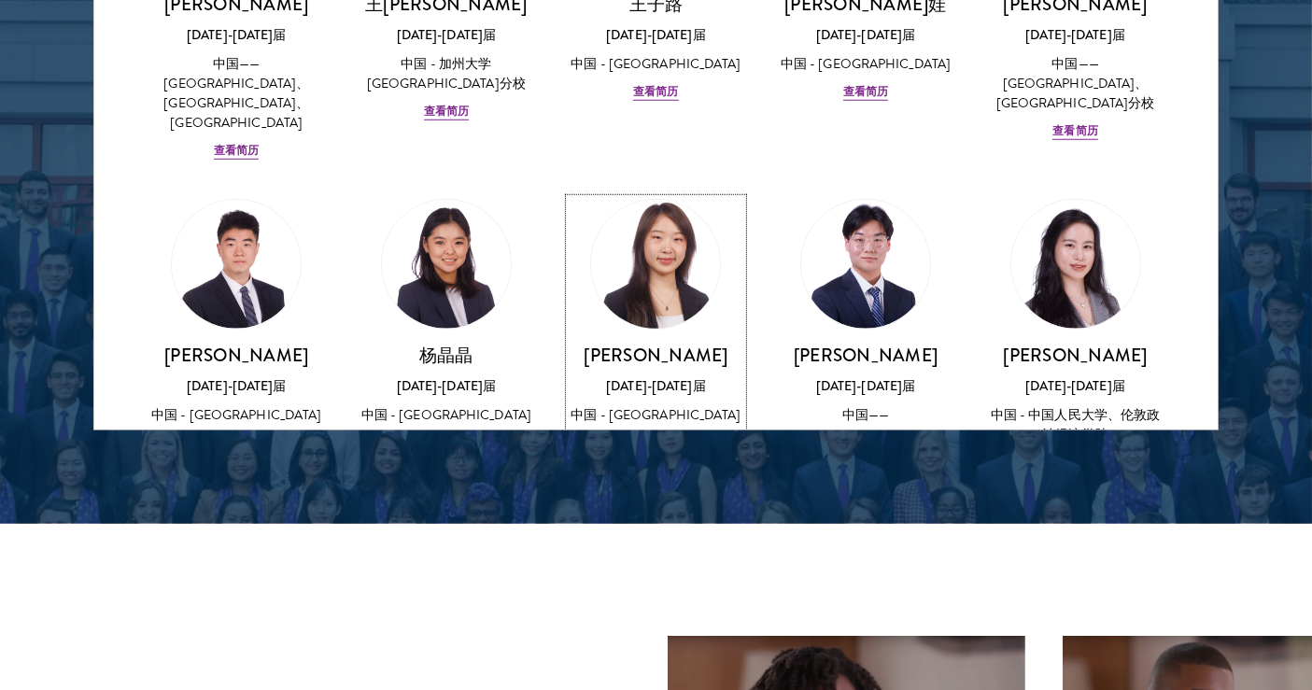
click at [641, 434] on font "查看简历" at bounding box center [655, 442] width 45 height 17
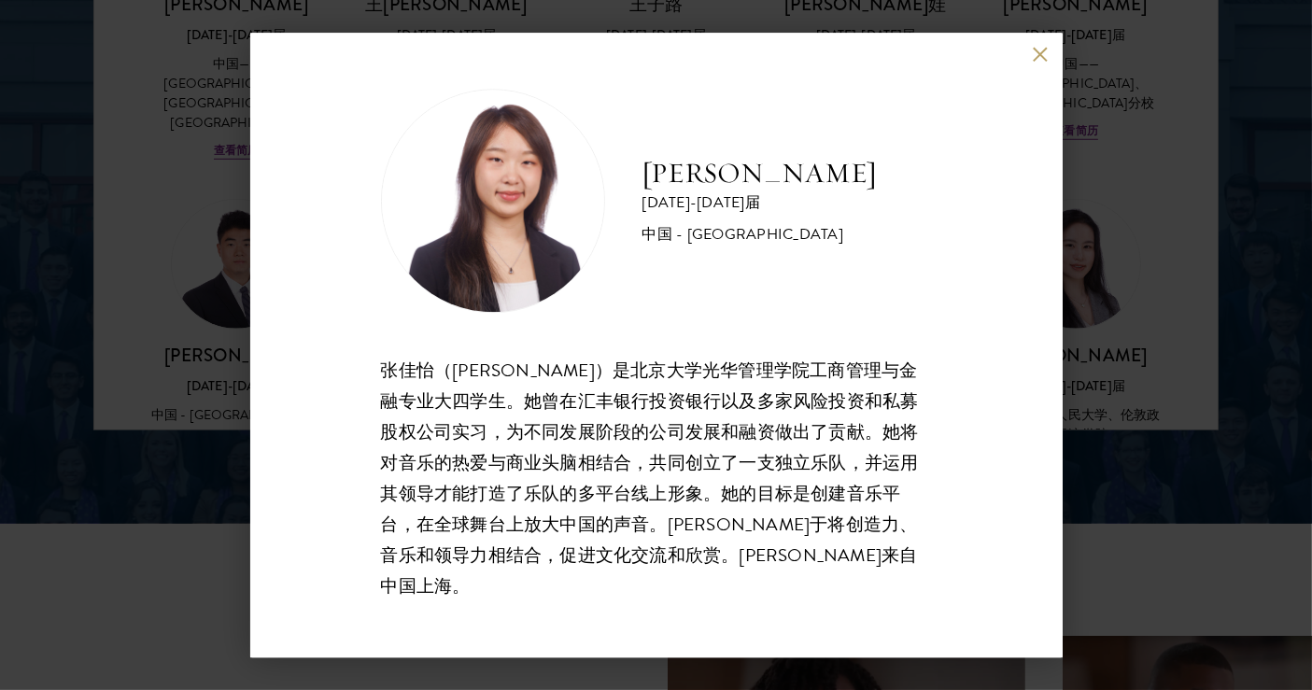
click at [1040, 63] on button at bounding box center [1041, 55] width 16 height 16
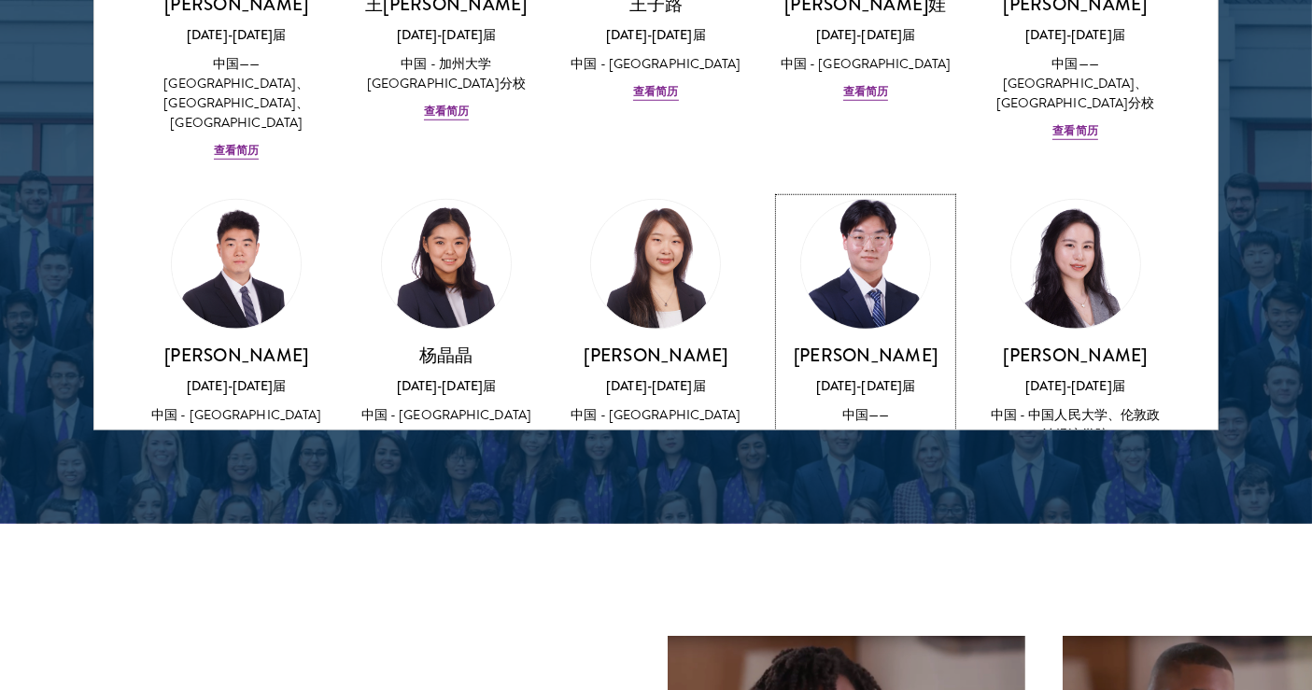
click at [854, 473] on font "查看简历" at bounding box center [865, 481] width 45 height 17
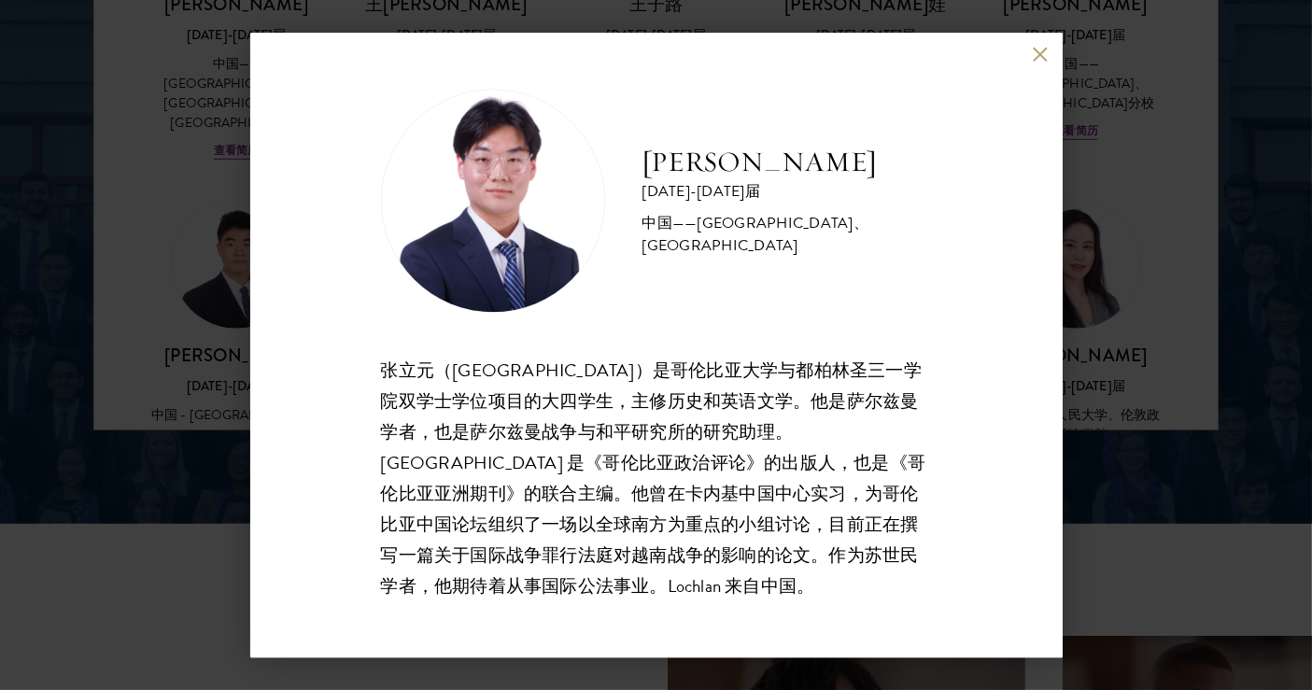
click at [1044, 51] on button at bounding box center [1041, 55] width 16 height 16
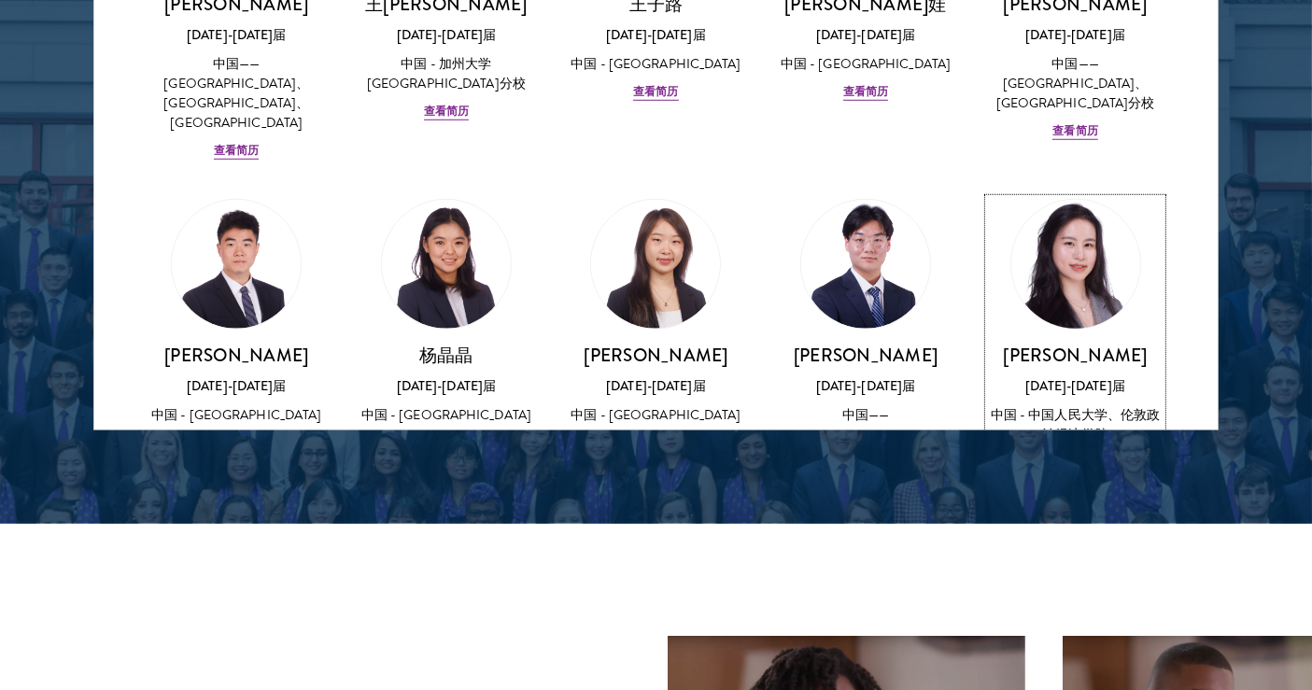
click at [1064, 454] on font "查看简历" at bounding box center [1074, 462] width 45 height 17
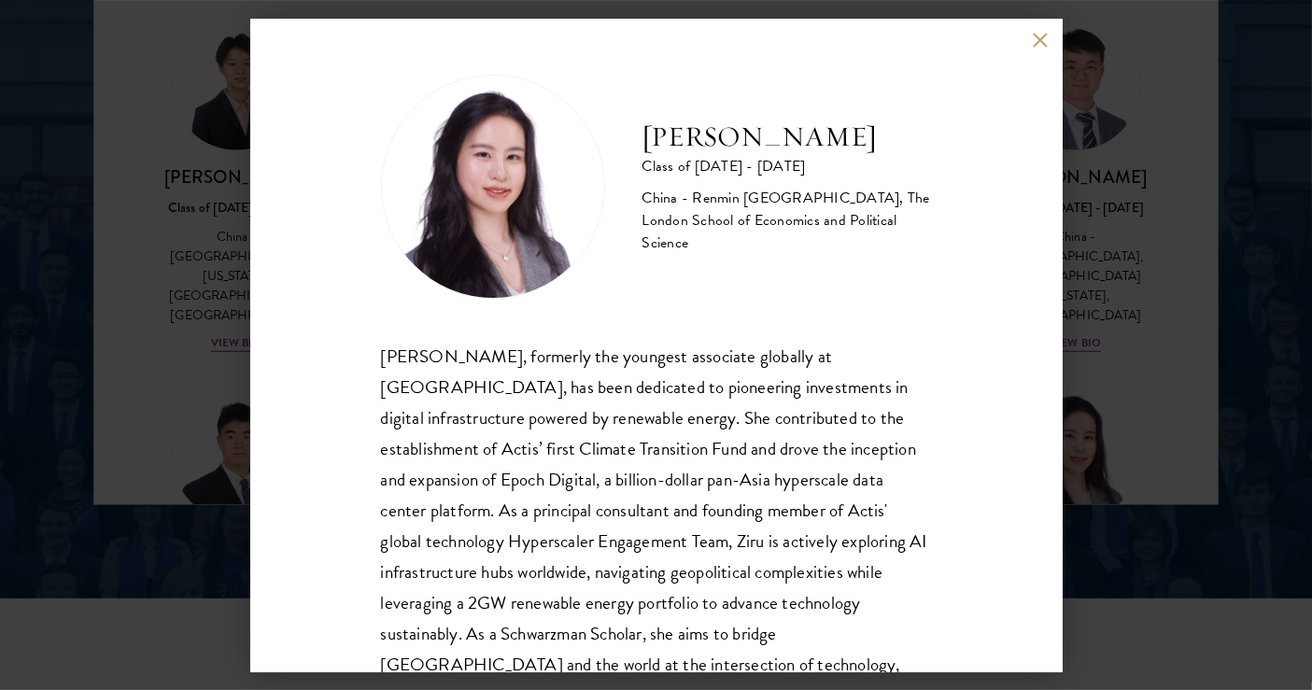
scroll to position [1464, 0]
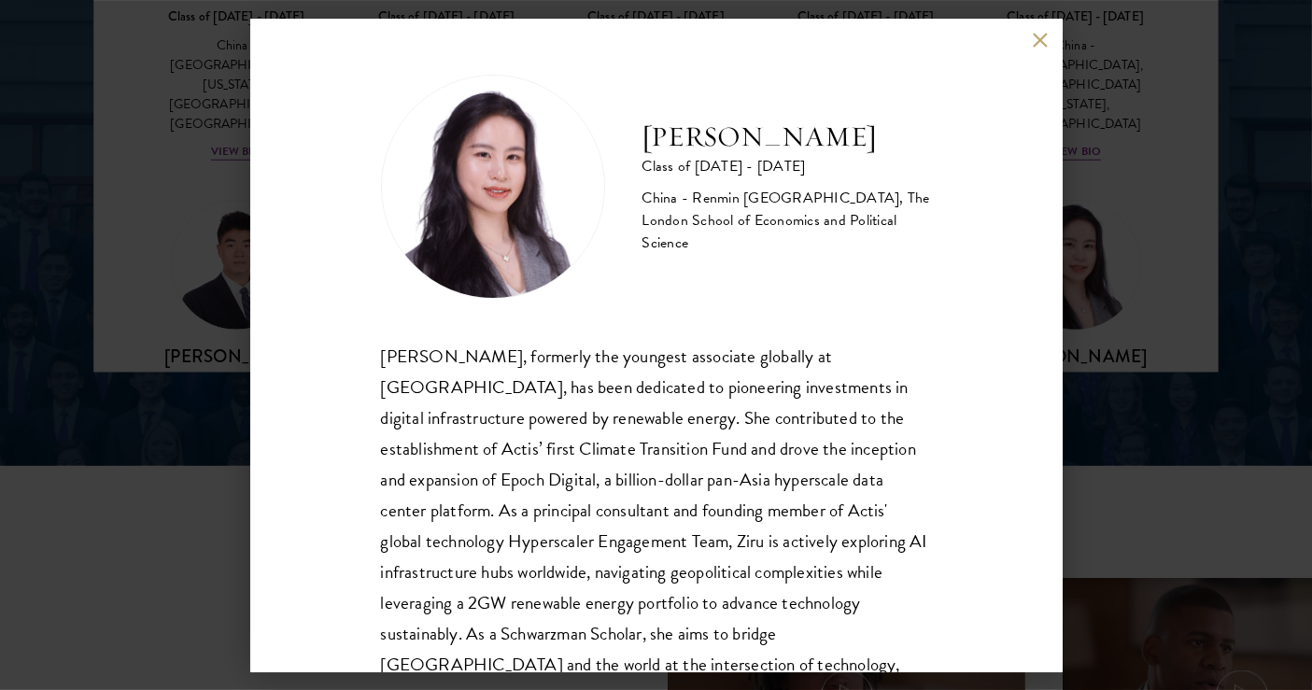
click at [674, 226] on div "China - Renmin [GEOGRAPHIC_DATA], The London School of Economics and Political …" at bounding box center [786, 220] width 289 height 67
click at [683, 132] on h2 "[PERSON_NAME]" at bounding box center [786, 137] width 289 height 37
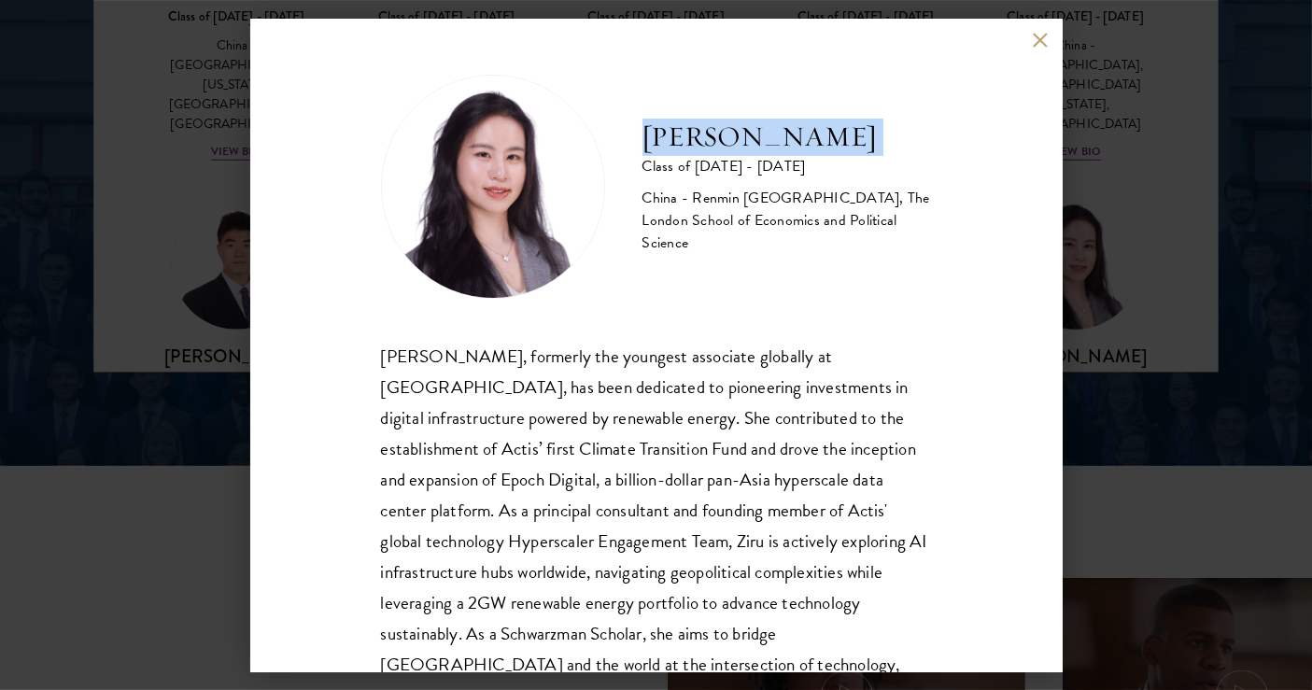
click at [683, 132] on h2 "[PERSON_NAME]" at bounding box center [786, 137] width 289 height 37
copy div "[PERSON_NAME]"
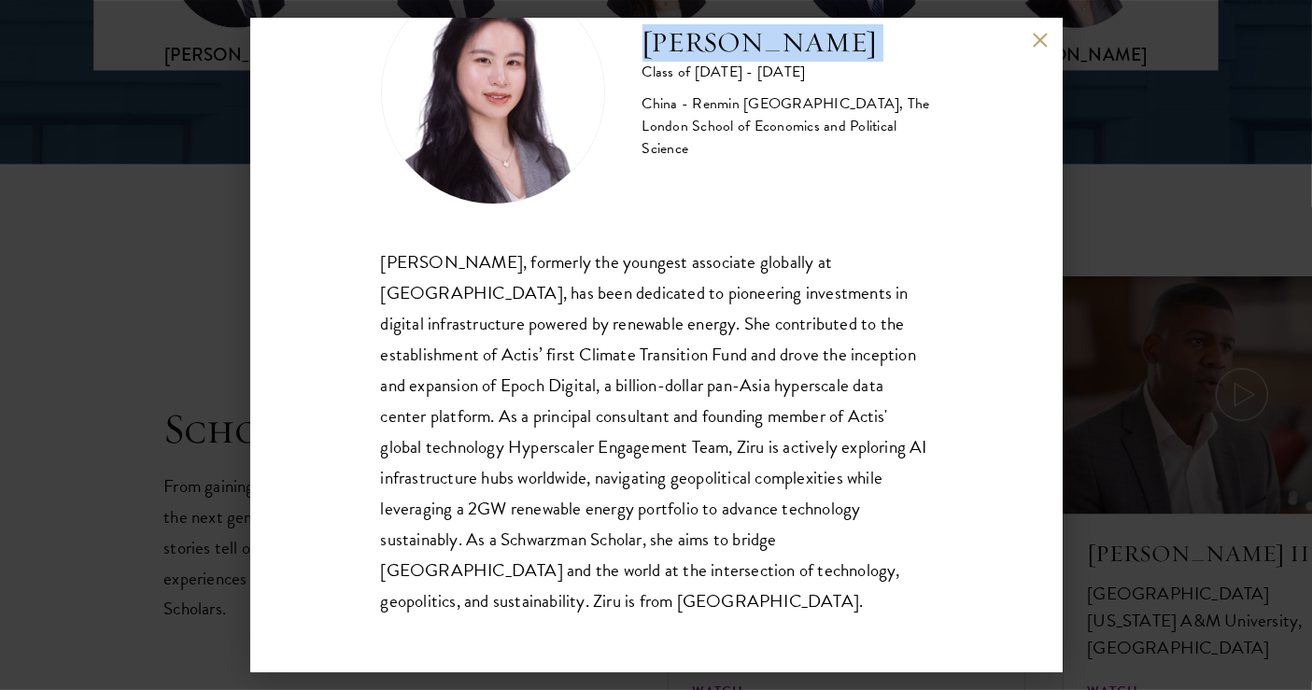
scroll to position [2964, 0]
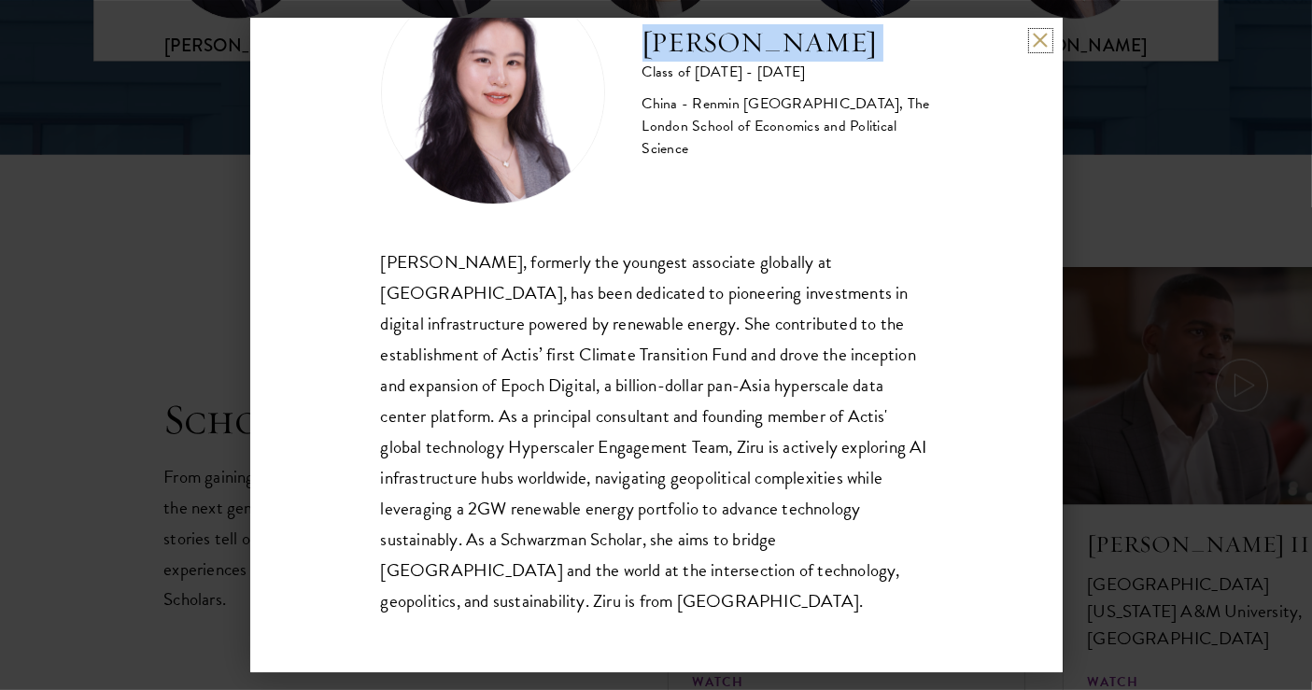
click at [1035, 47] on button at bounding box center [1041, 41] width 16 height 16
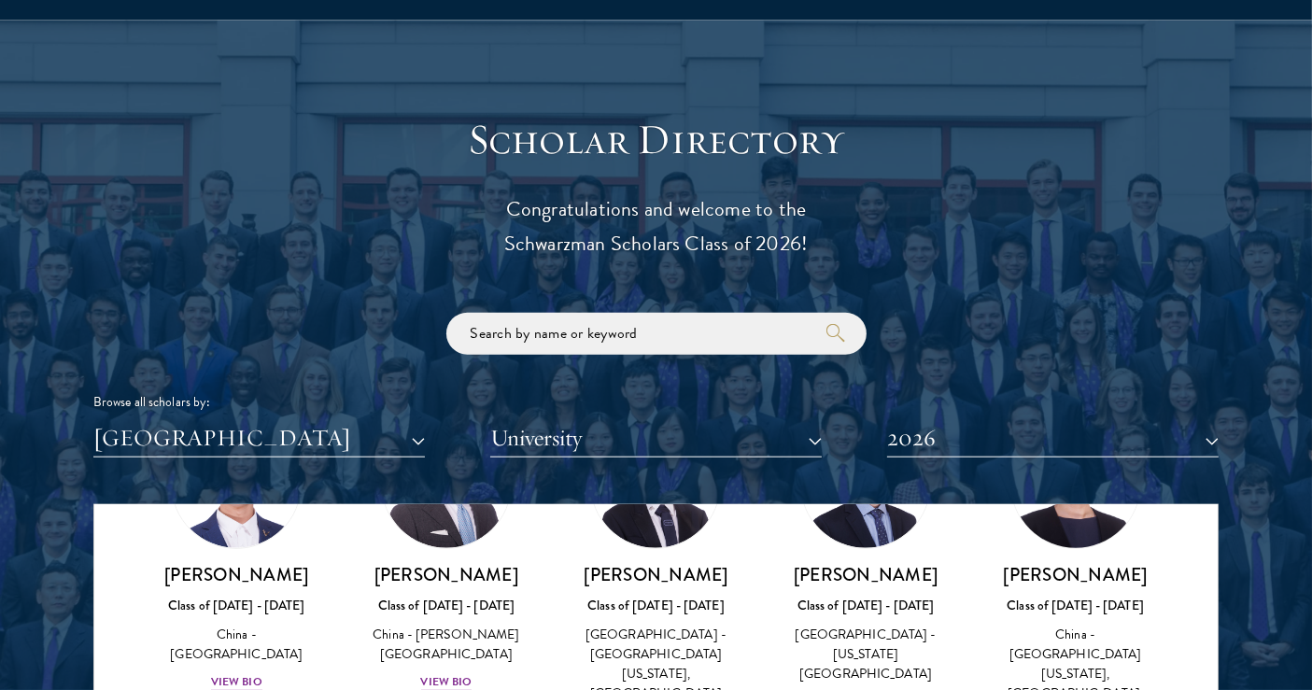
scroll to position [2004, 0]
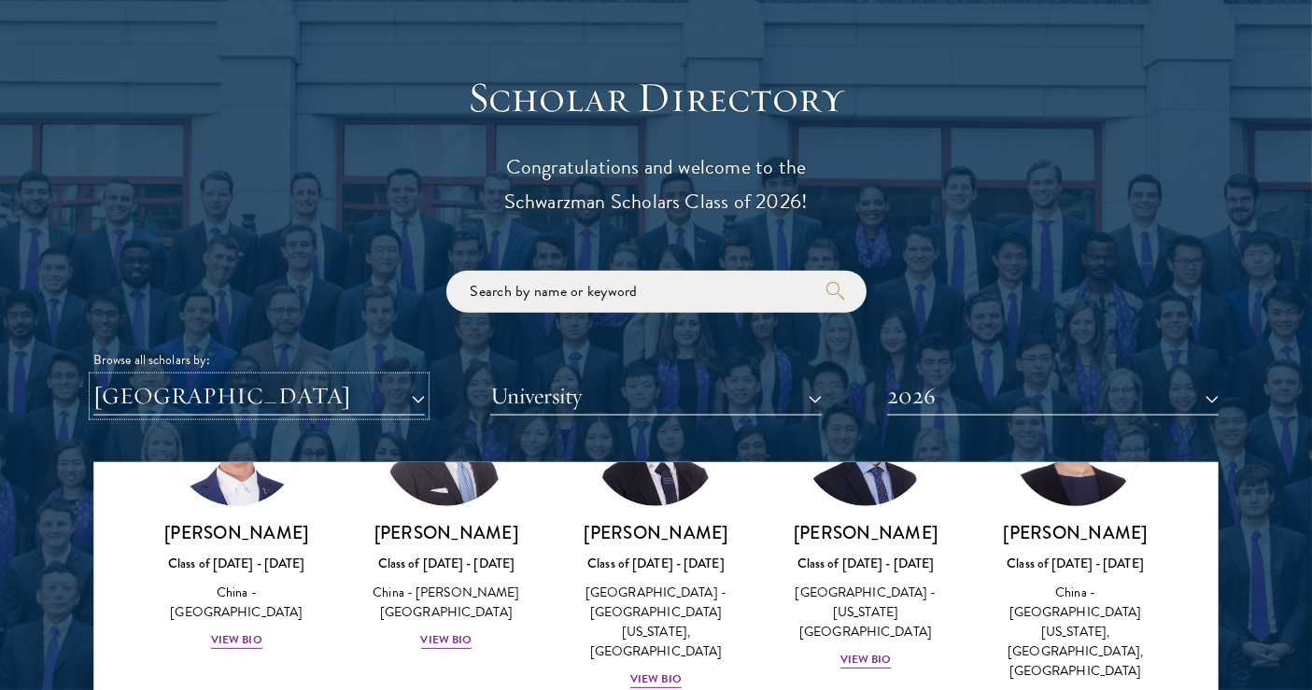
click at [415, 401] on button "[GEOGRAPHIC_DATA]" at bounding box center [258, 396] width 331 height 38
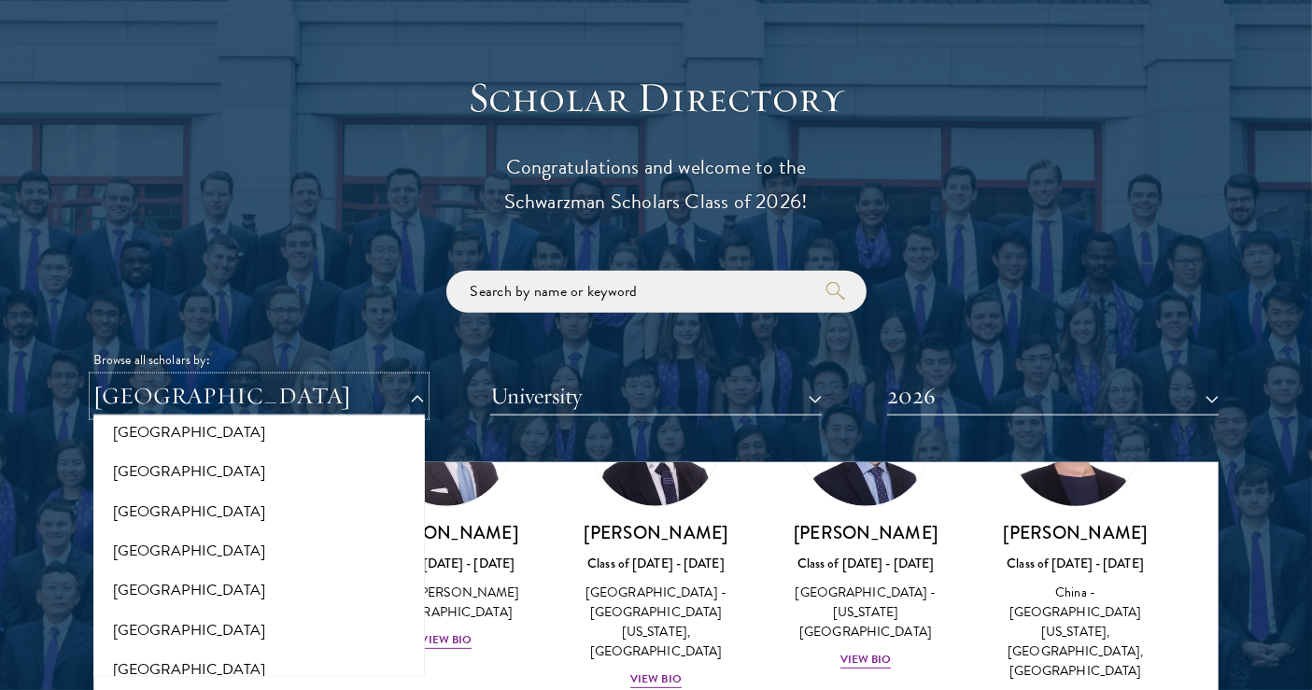
scroll to position [0, 0]
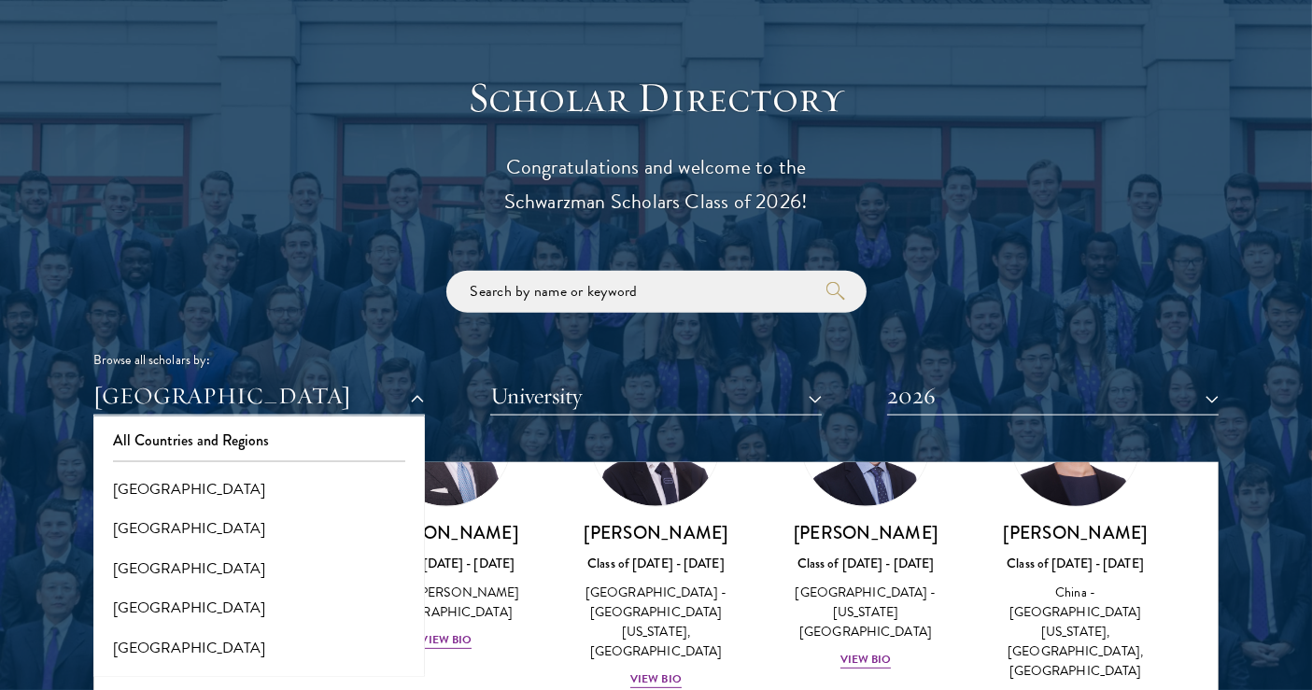
click at [589, 351] on div "Browse all scholars by:" at bounding box center [655, 360] width 1125 height 20
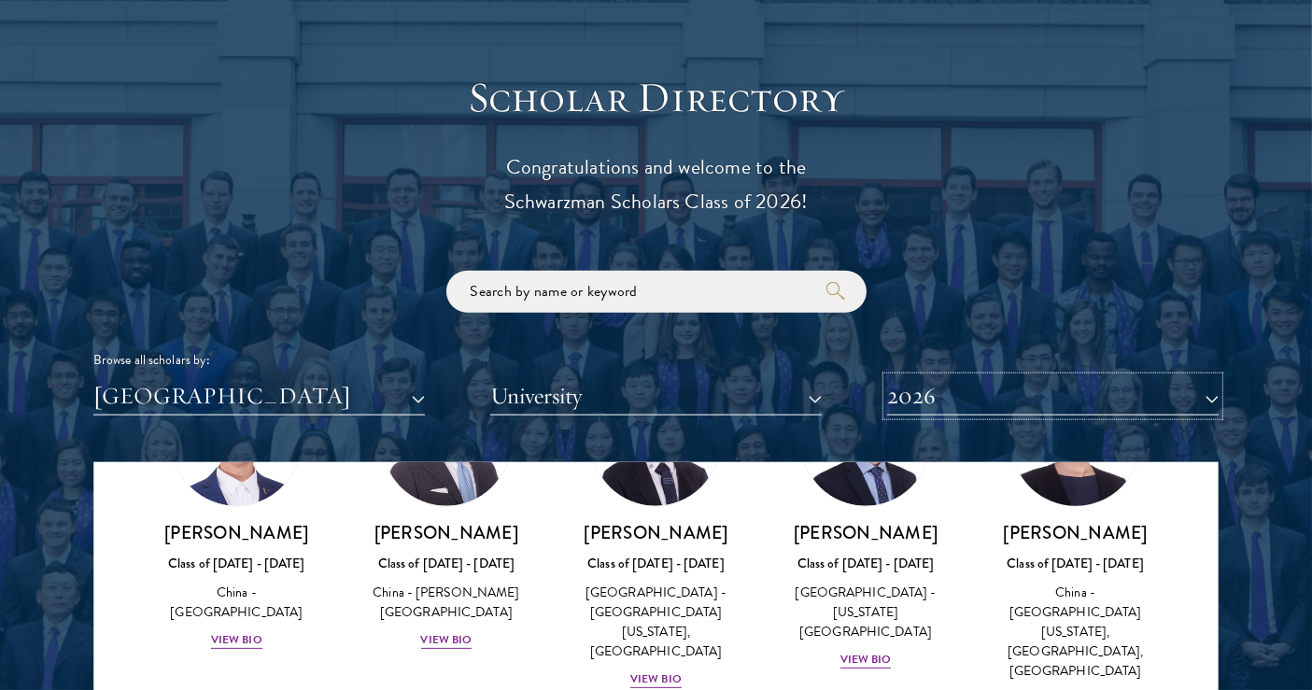
click at [942, 388] on button "2026" at bounding box center [1052, 396] width 331 height 38
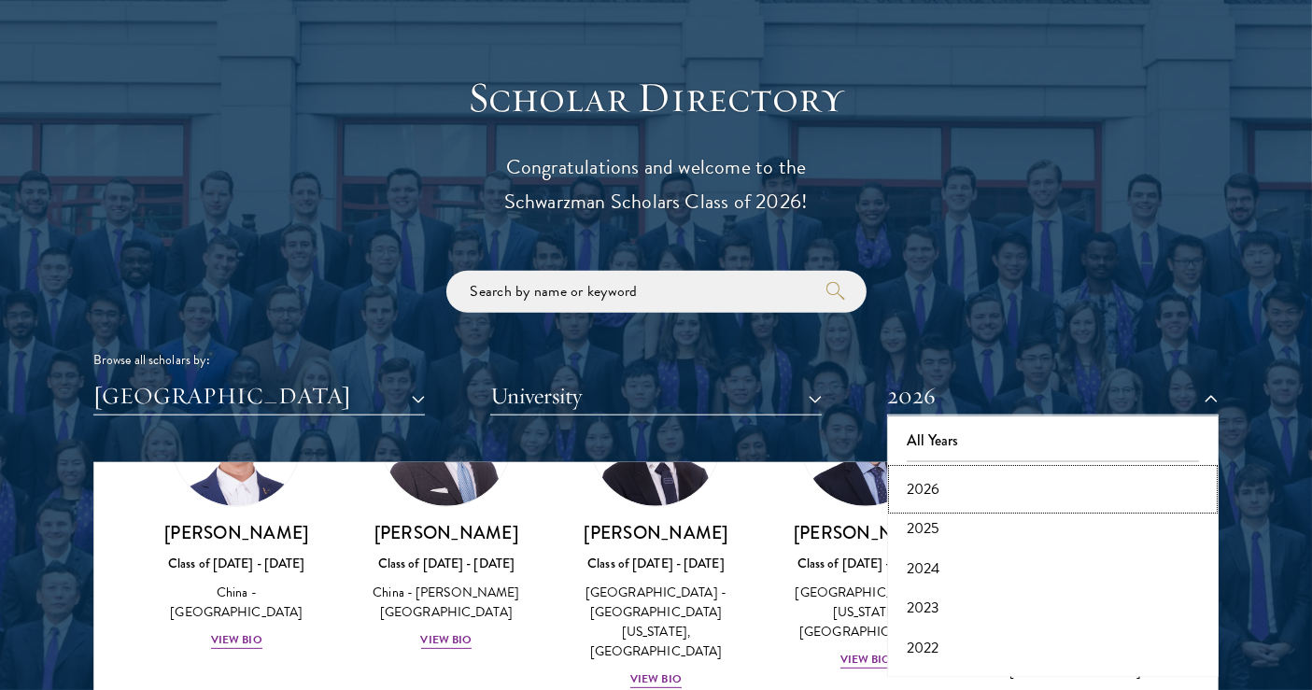
click at [932, 488] on button "2026" at bounding box center [1053, 489] width 320 height 39
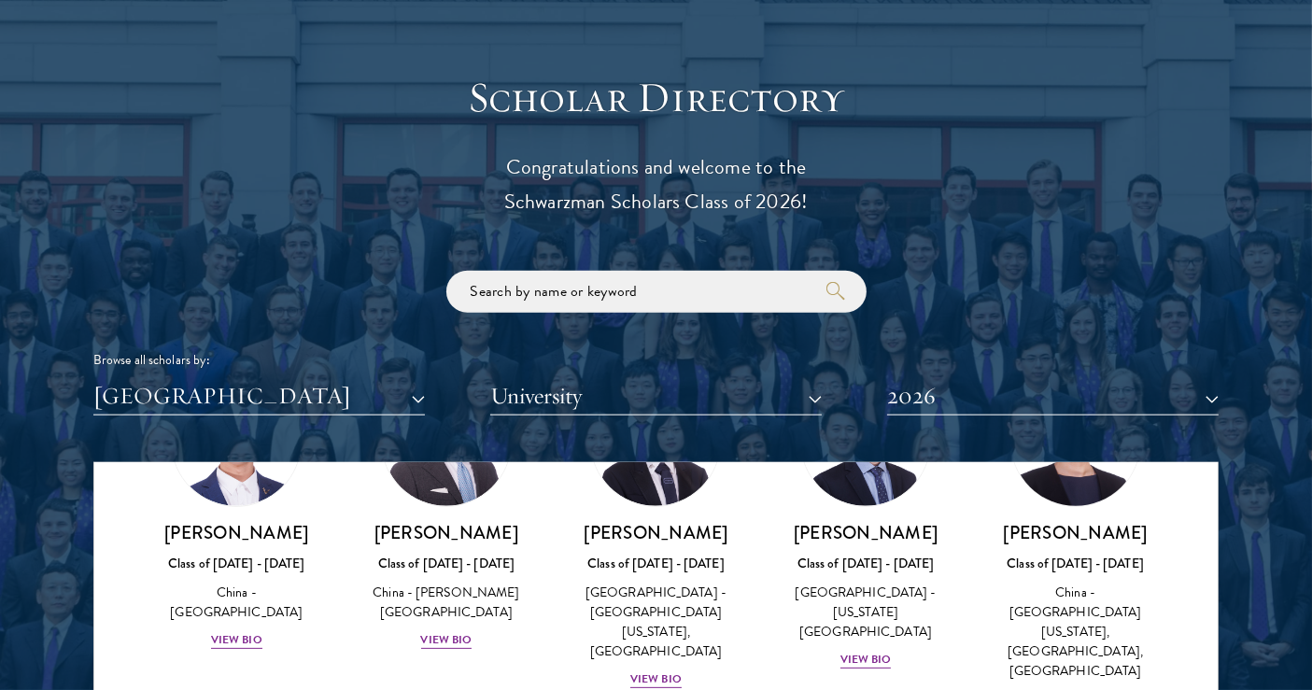
click at [1005, 290] on div "Browse all scholars by: [GEOGRAPHIC_DATA] All Countries and Regions [GEOGRAPHIC…" at bounding box center [655, 343] width 1125 height 145
click at [657, 407] on button "University" at bounding box center [655, 396] width 331 height 38
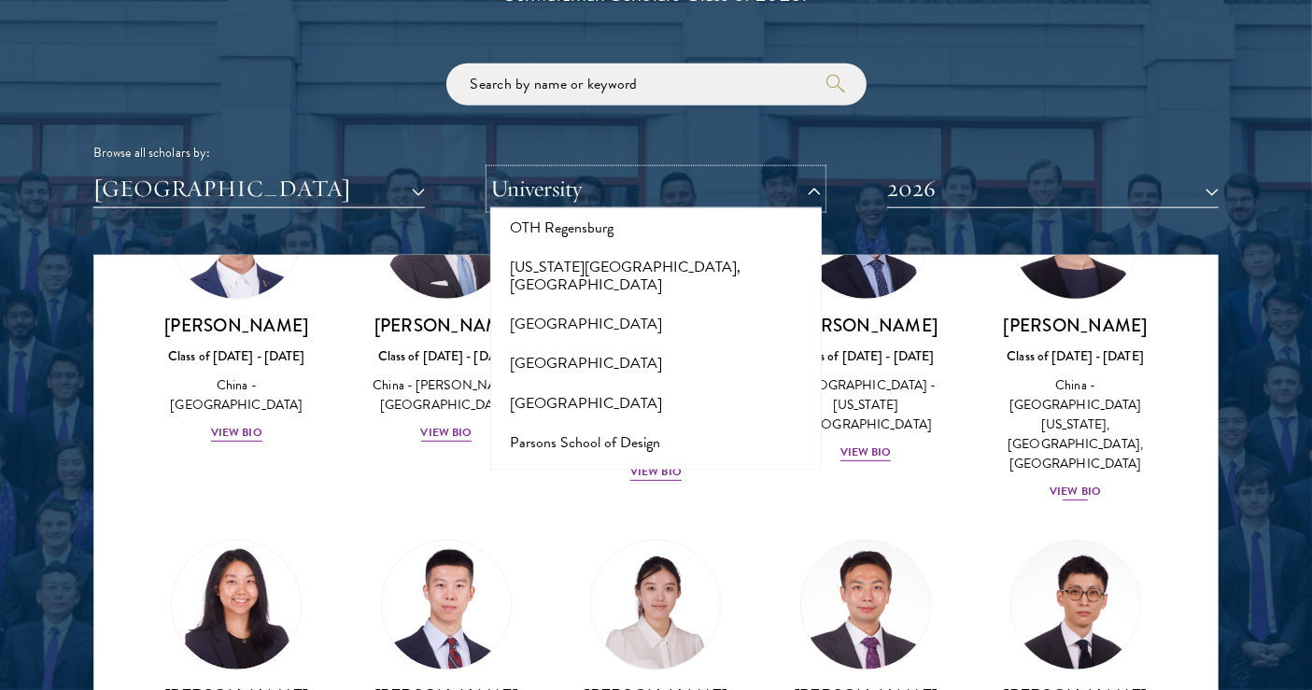
scroll to position [8733, 0]
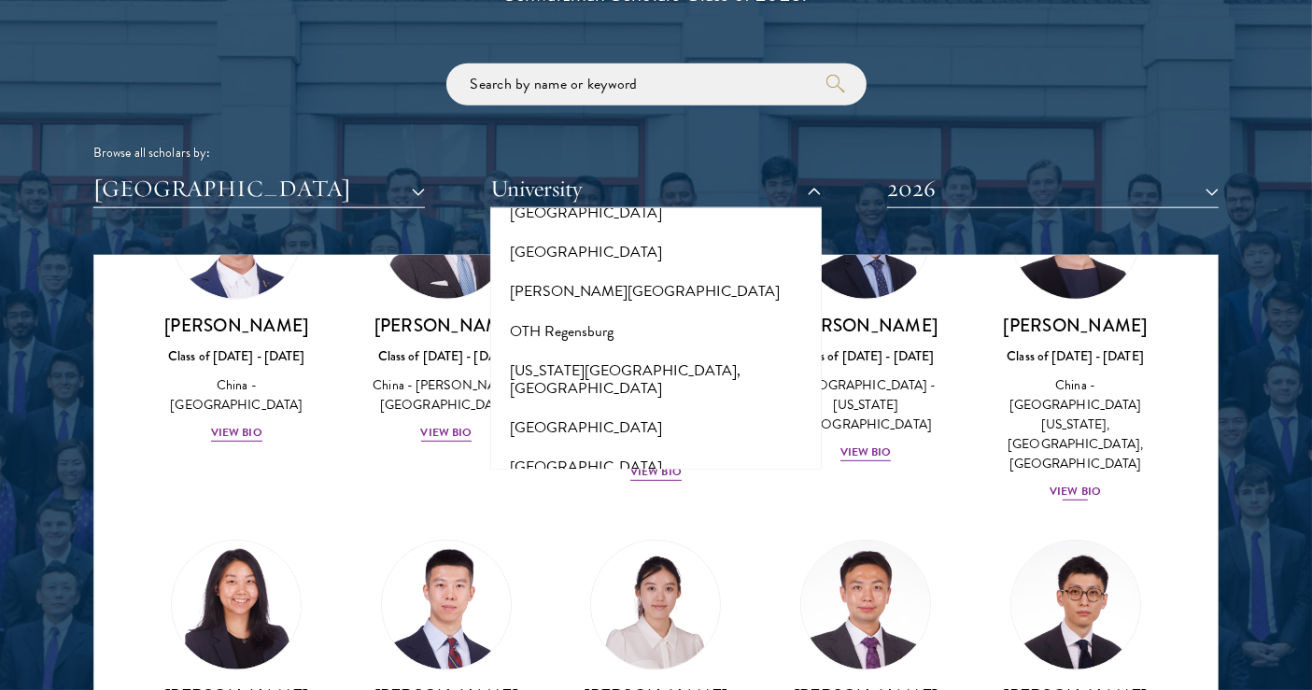
click at [595, 567] on button "[GEOGRAPHIC_DATA]" at bounding box center [656, 586] width 320 height 39
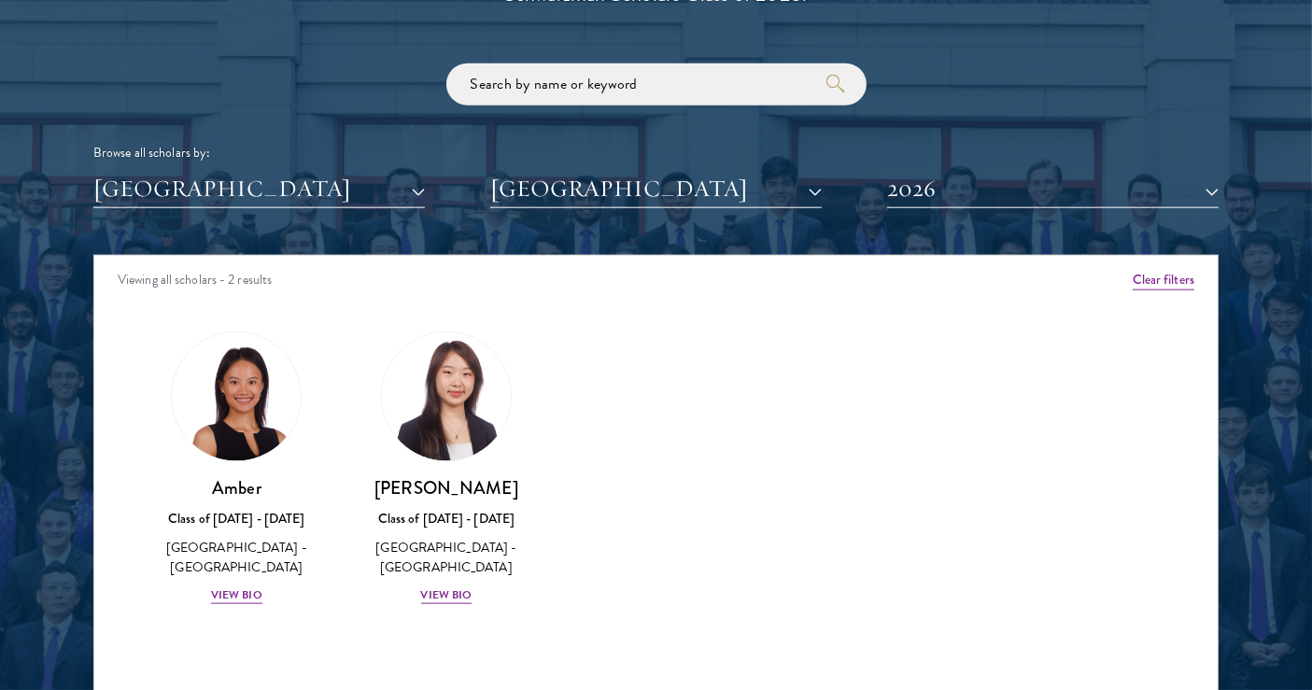
click at [702, 416] on div "Amber Class of [DATE] - [DATE] [GEOGRAPHIC_DATA] - [GEOGRAPHIC_DATA] View Bio C…" at bounding box center [655, 485] width 1123 height 354
click at [963, 186] on button "2026" at bounding box center [1052, 189] width 331 height 38
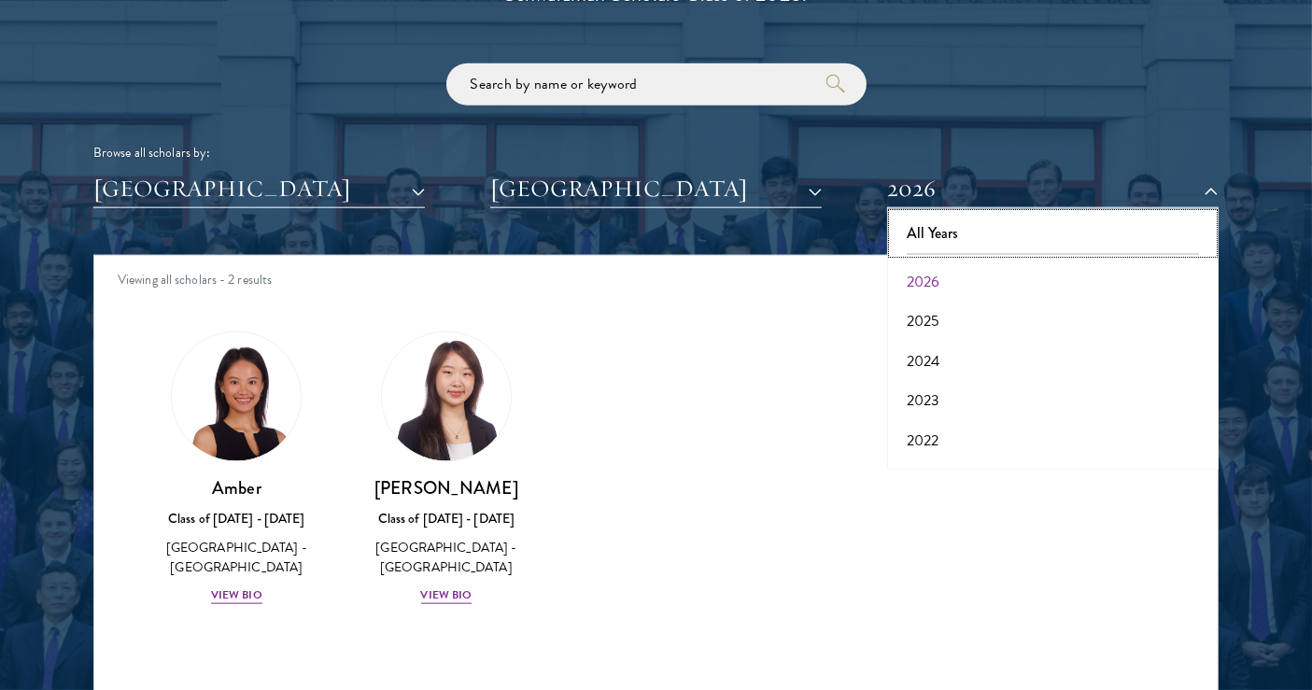
click at [934, 234] on button "All Years" at bounding box center [1053, 233] width 320 height 39
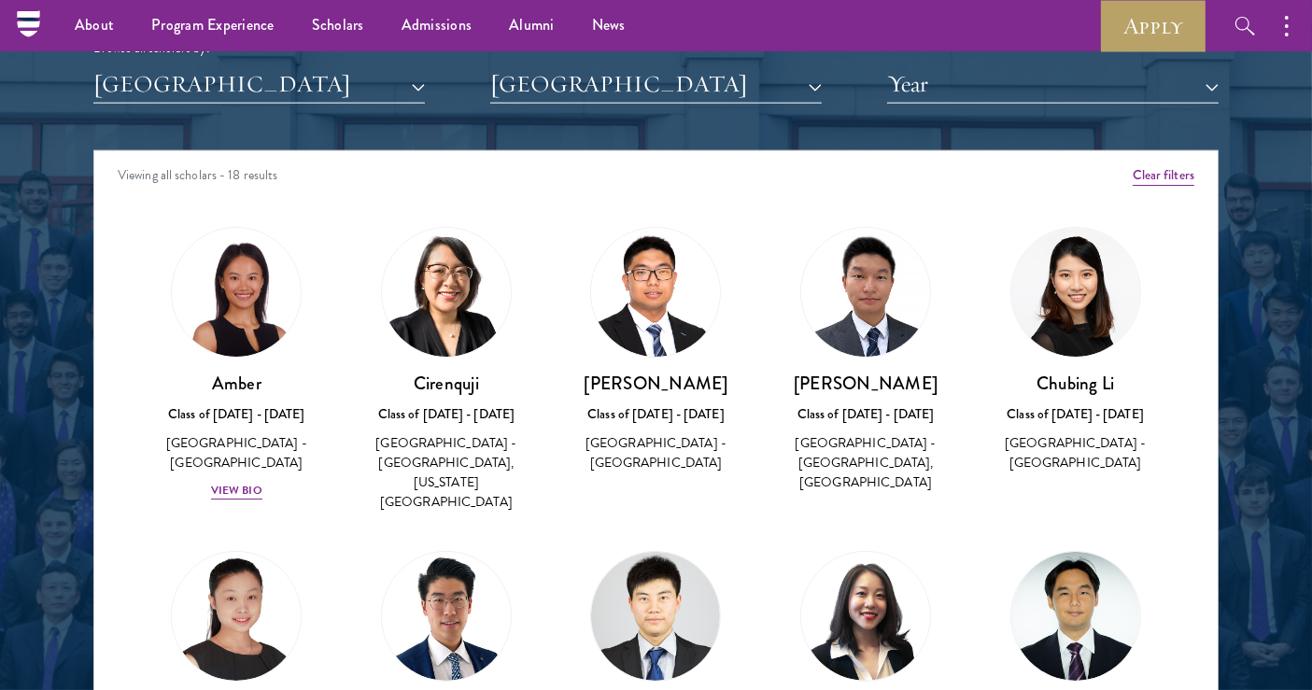
scroll to position [2211, 0]
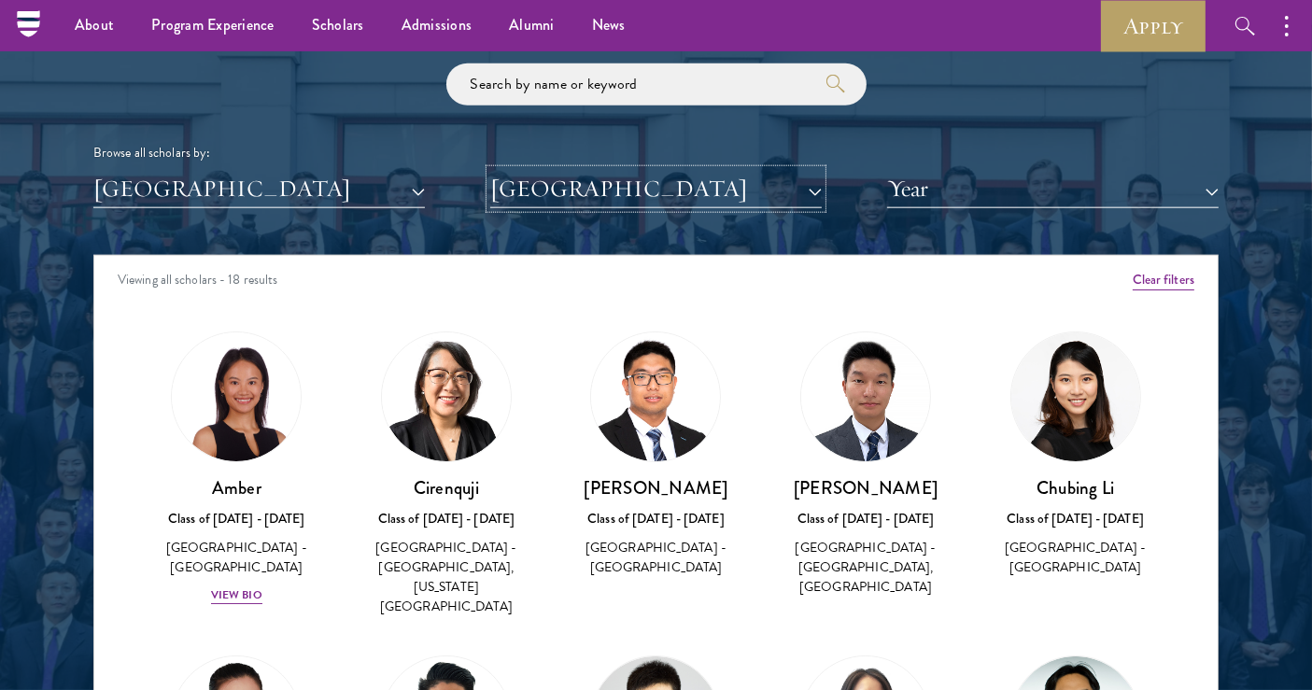
click at [783, 193] on button "[GEOGRAPHIC_DATA]" at bounding box center [655, 189] width 331 height 38
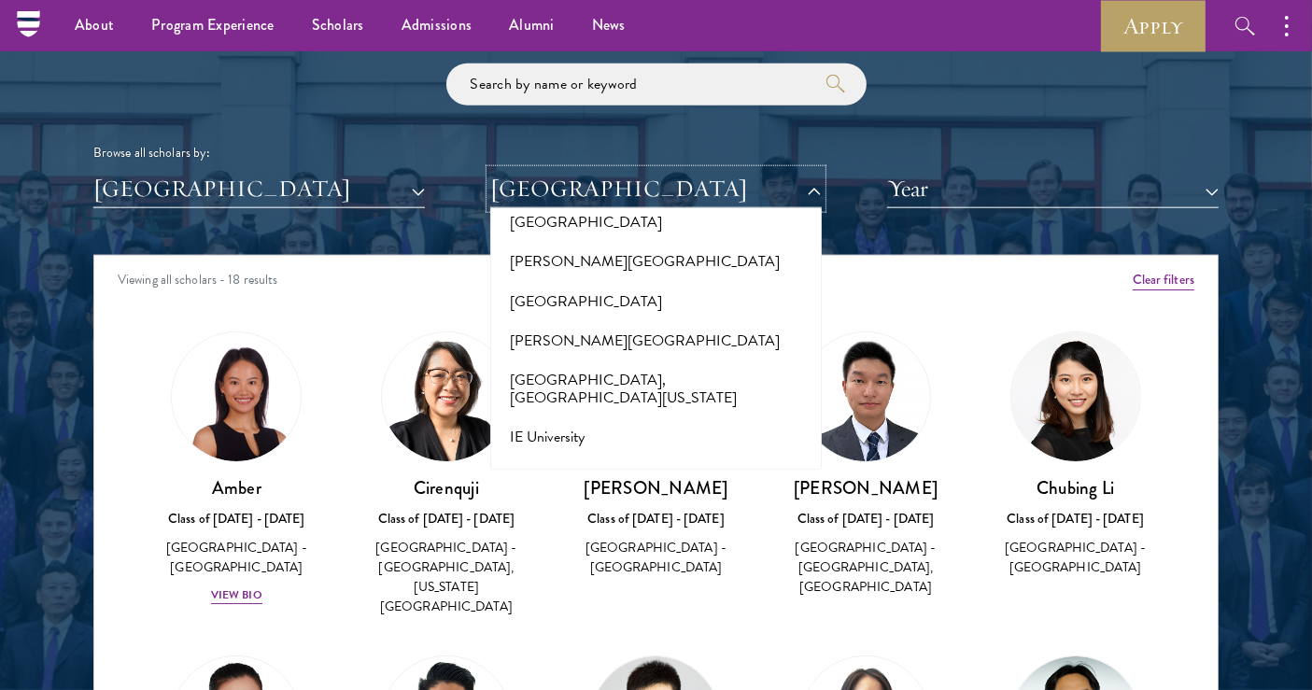
scroll to position [0, 0]
